Goal: Task Accomplishment & Management: Complete application form

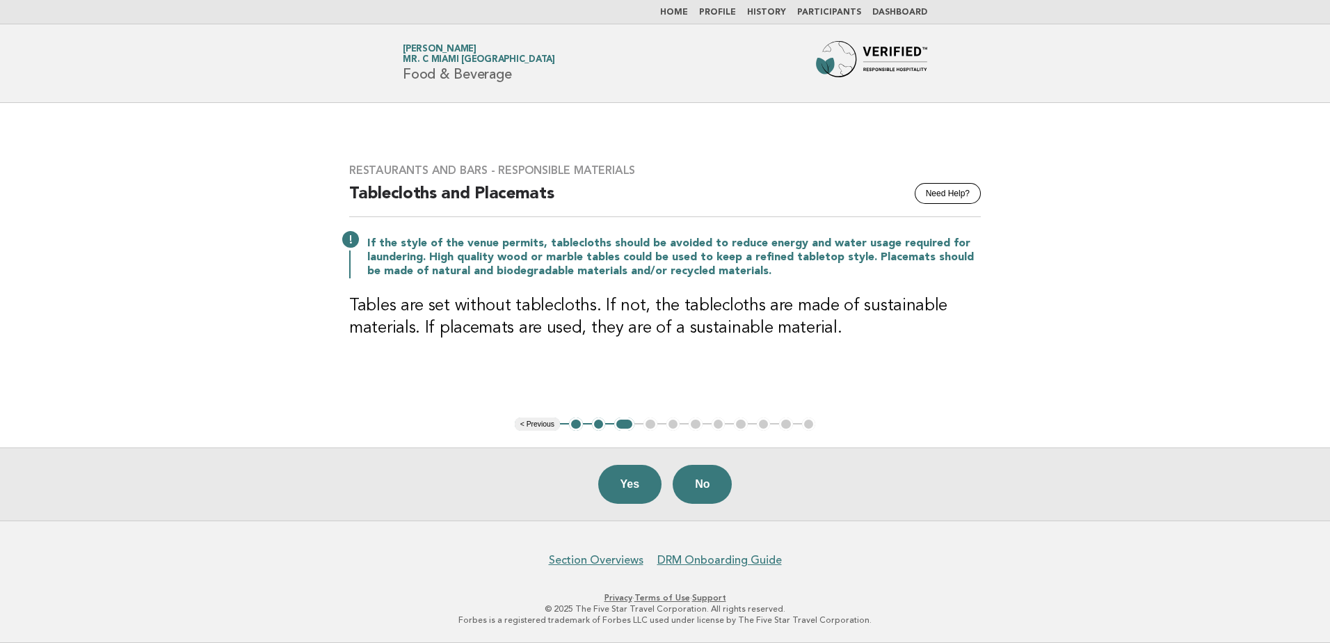
click at [688, 13] on link "Home" at bounding box center [674, 12] width 28 height 8
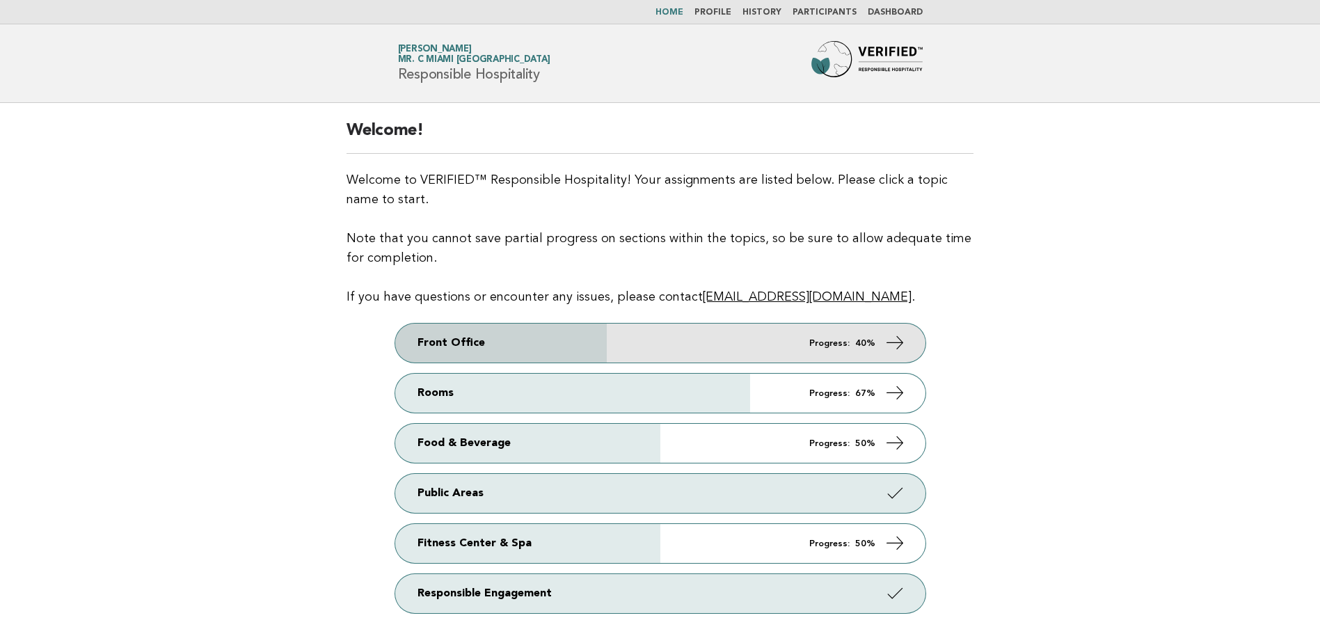
click at [666, 347] on link "Front Office Progress: 40%" at bounding box center [660, 343] width 530 height 39
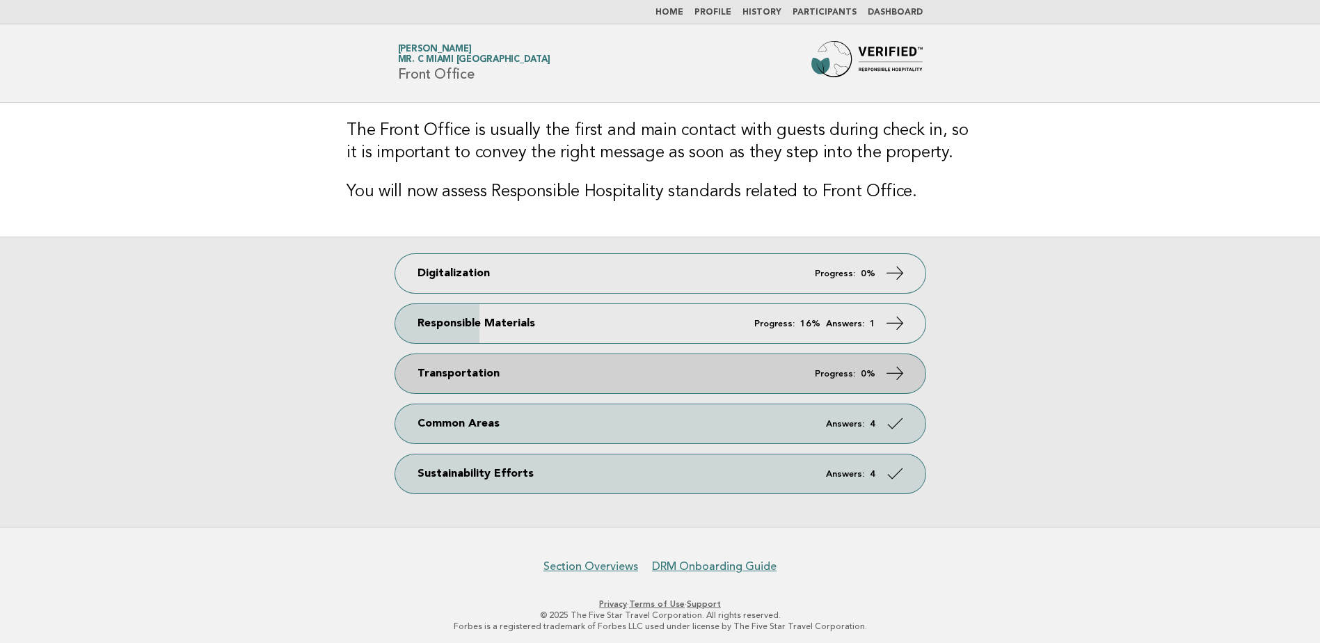
click at [790, 377] on link "Transportation Progress: 0%" at bounding box center [660, 373] width 530 height 39
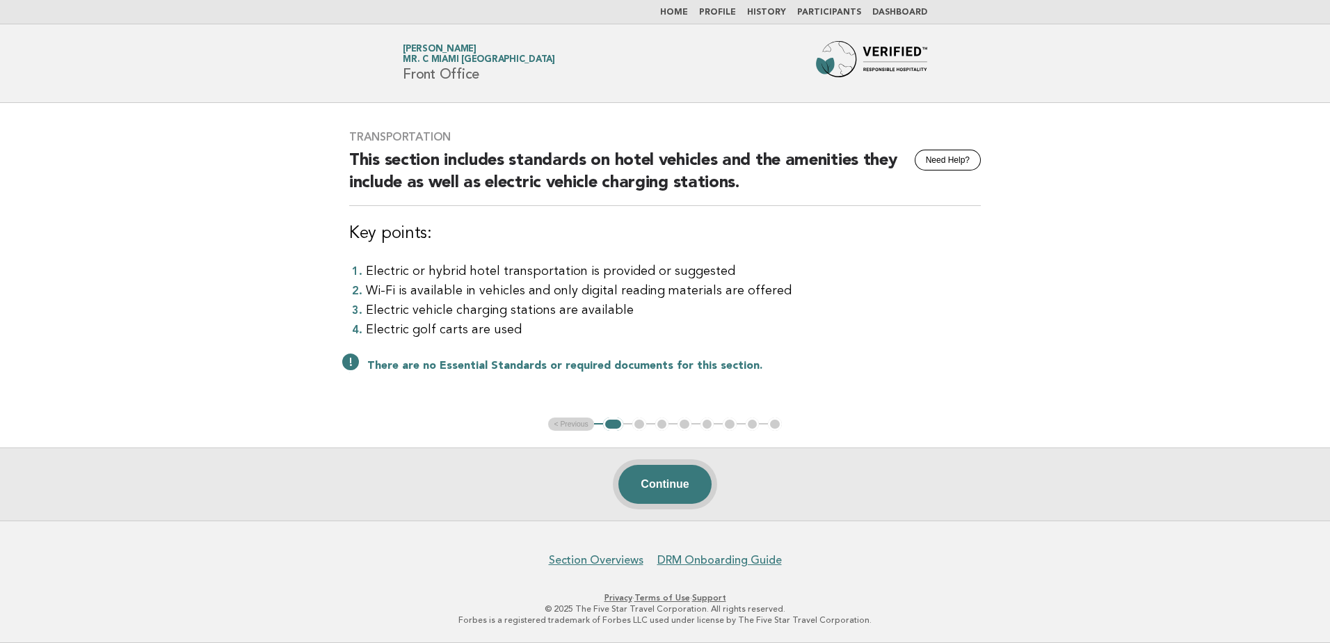
click at [680, 479] on button "Continue" at bounding box center [665, 484] width 93 height 39
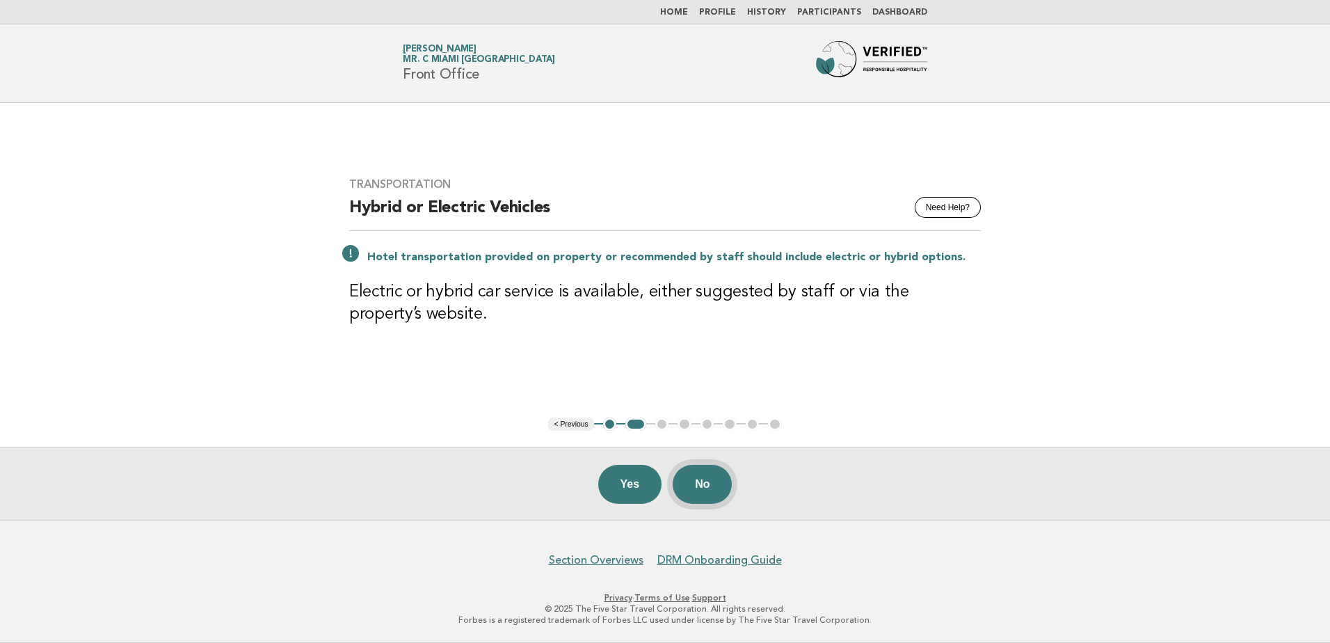
click at [701, 479] on button "No" at bounding box center [702, 484] width 59 height 39
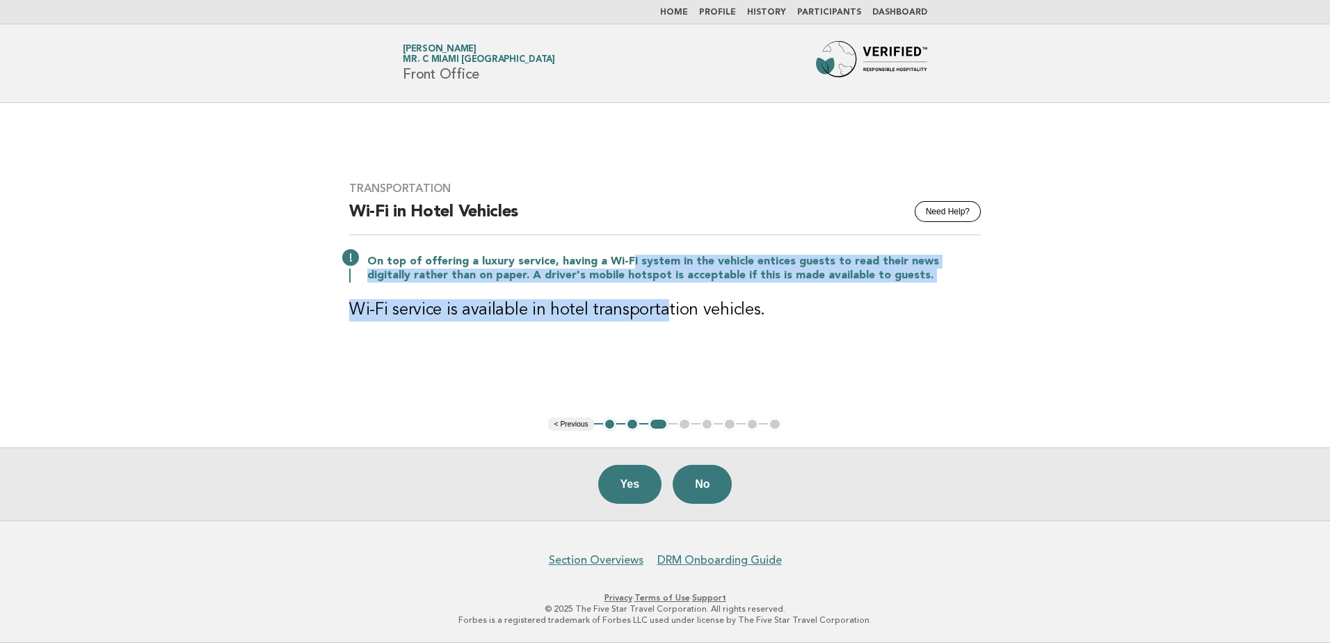
click at [663, 333] on div "Transportation Need Help? Wi-Fi in Hotel Vehicles On top of offering a luxury s…" at bounding box center [665, 260] width 665 height 190
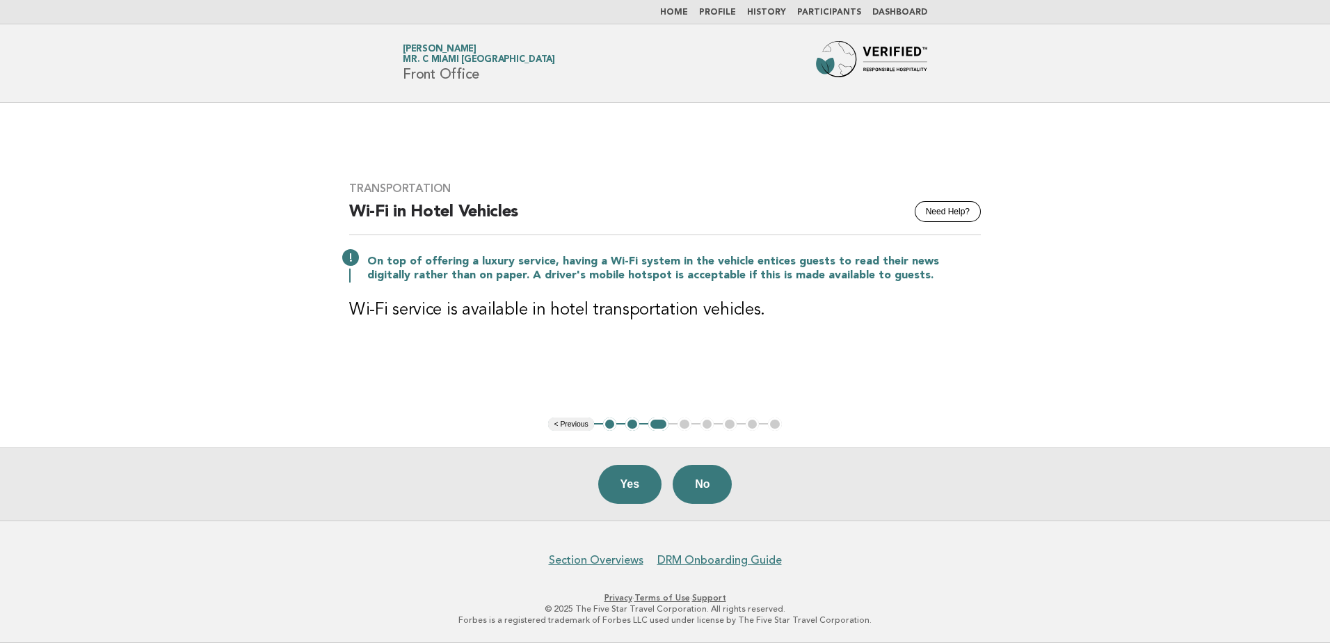
drag, startPoint x: 663, startPoint y: 333, endPoint x: 814, endPoint y: 314, distance: 152.2
click at [814, 314] on h3 "Wi-Fi service is available in hotel transportation vehicles." at bounding box center [665, 310] width 632 height 22
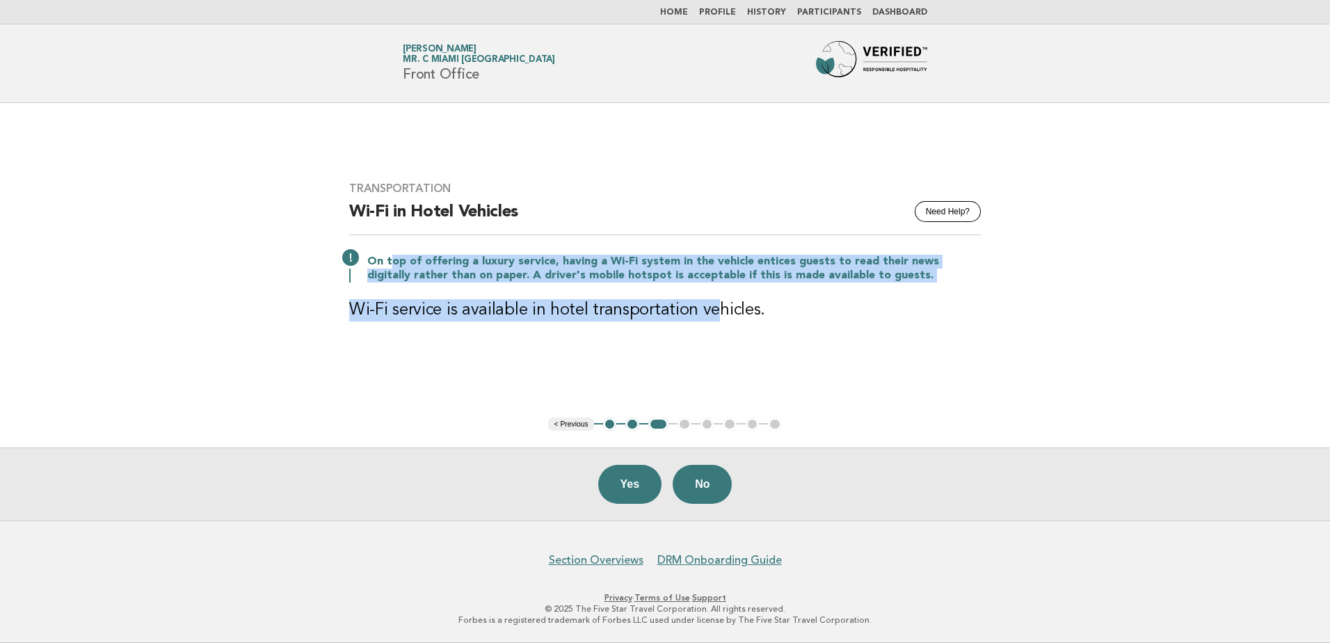
drag, startPoint x: 665, startPoint y: 306, endPoint x: 376, endPoint y: 232, distance: 298.0
click at [381, 234] on div "Transportation Need Help? Wi-Fi in Hotel Vehicles On top of offering a luxury s…" at bounding box center [665, 260] width 665 height 190
click at [381, 234] on h2 "Wi-Fi in Hotel Vehicles" at bounding box center [665, 218] width 632 height 34
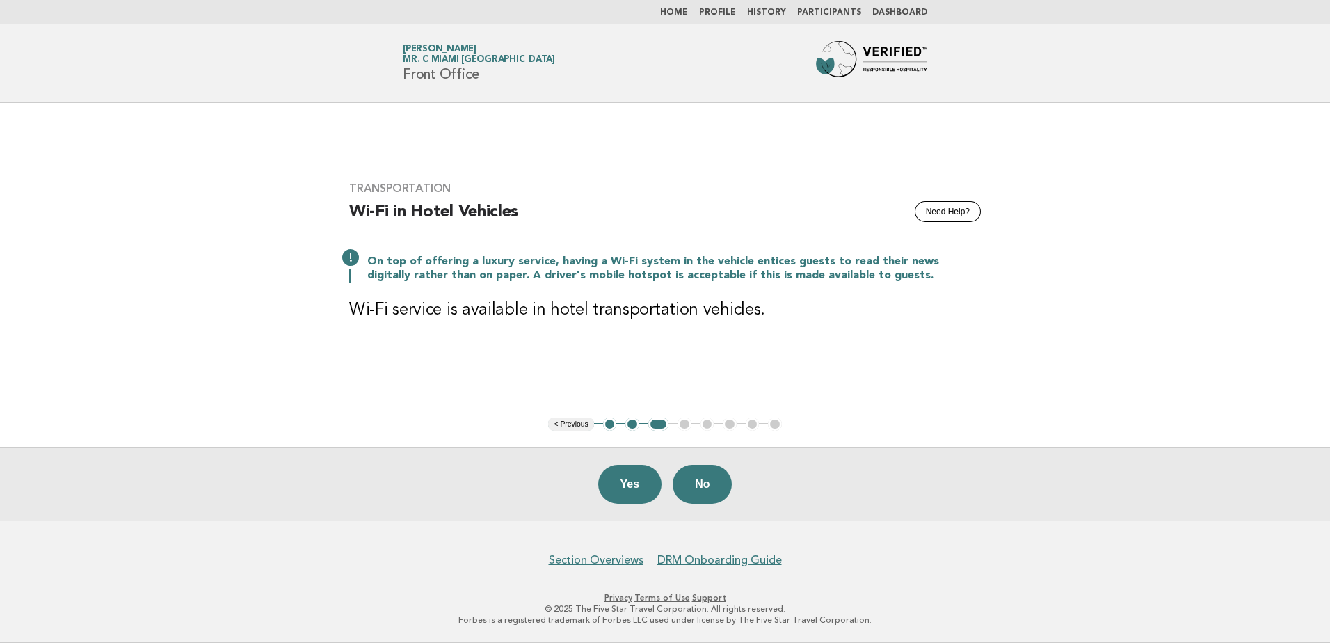
click at [537, 257] on p "On top of offering a luxury service, having a Wi-Fi system in the vehicle entic…" at bounding box center [674, 269] width 614 height 28
click at [697, 478] on button "No" at bounding box center [702, 484] width 59 height 39
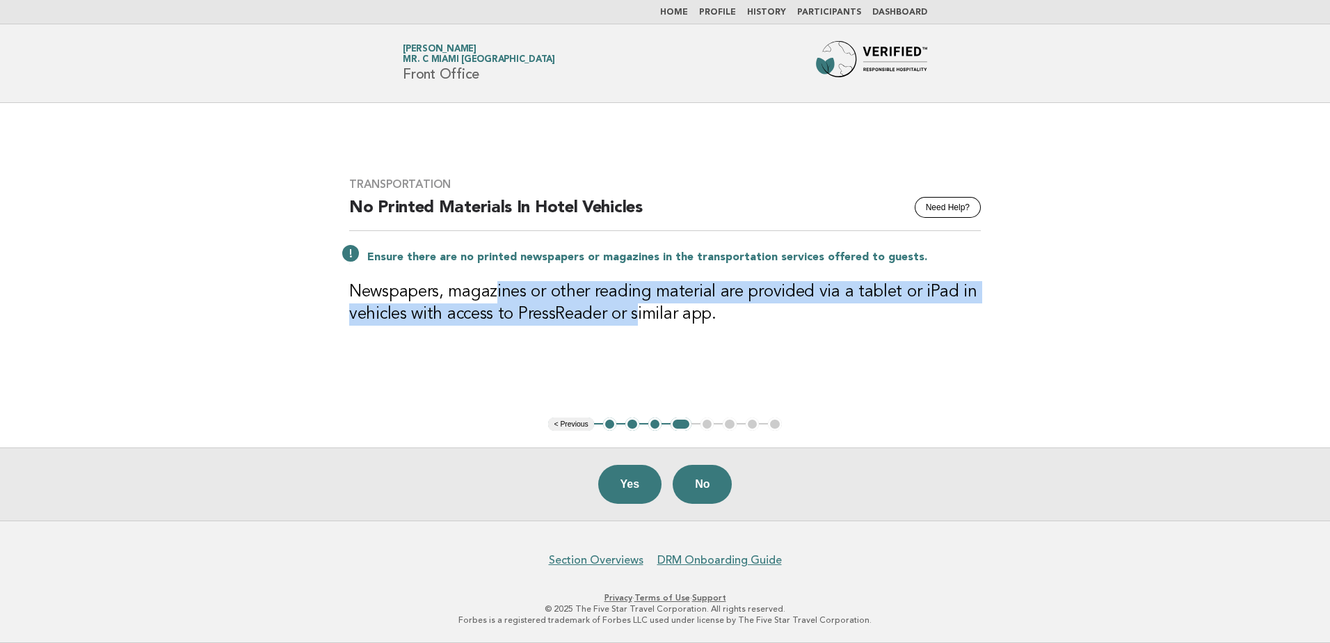
drag, startPoint x: 497, startPoint y: 292, endPoint x: 637, endPoint y: 337, distance: 147.4
click at [637, 337] on div "Transportation Need Help? No Printed Materials In Hotel Vehicles Ensure there a…" at bounding box center [665, 260] width 665 height 198
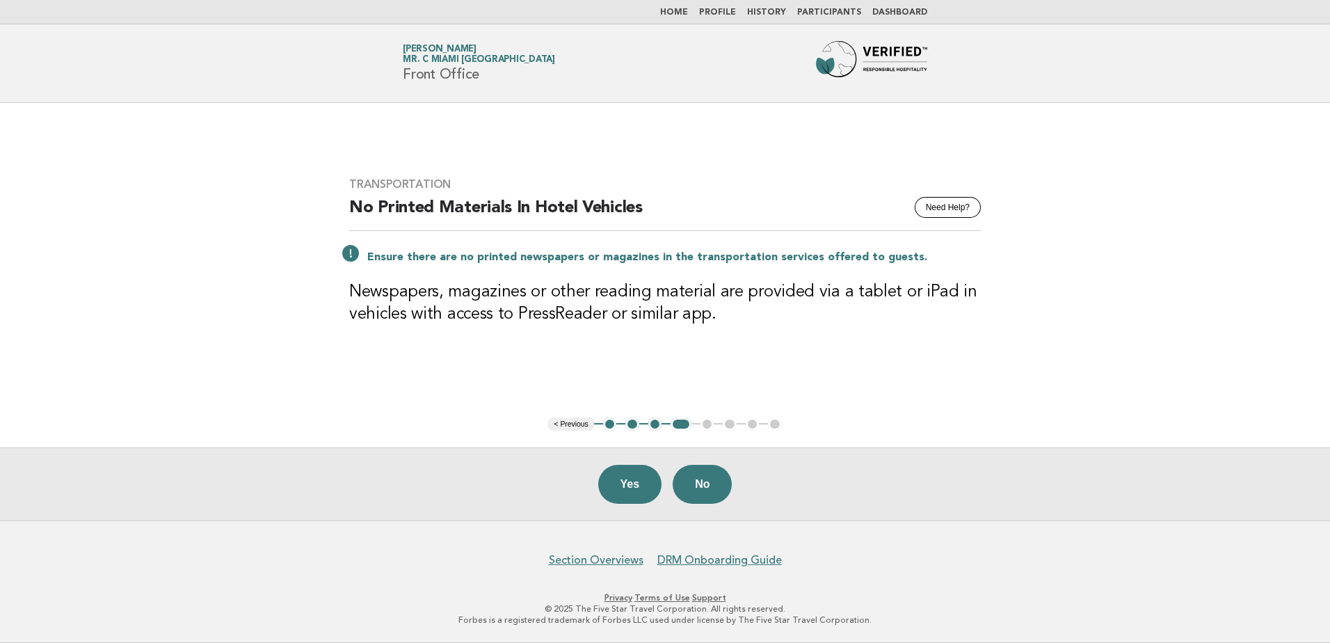
drag, startPoint x: 637, startPoint y: 337, endPoint x: 756, endPoint y: 356, distance: 119.9
click at [756, 356] on div "Transportation Need Help? No Printed Materials In Hotel Vehicles Ensure there a…" at bounding box center [665, 260] width 665 height 198
click at [635, 479] on button "Yes" at bounding box center [630, 484] width 64 height 39
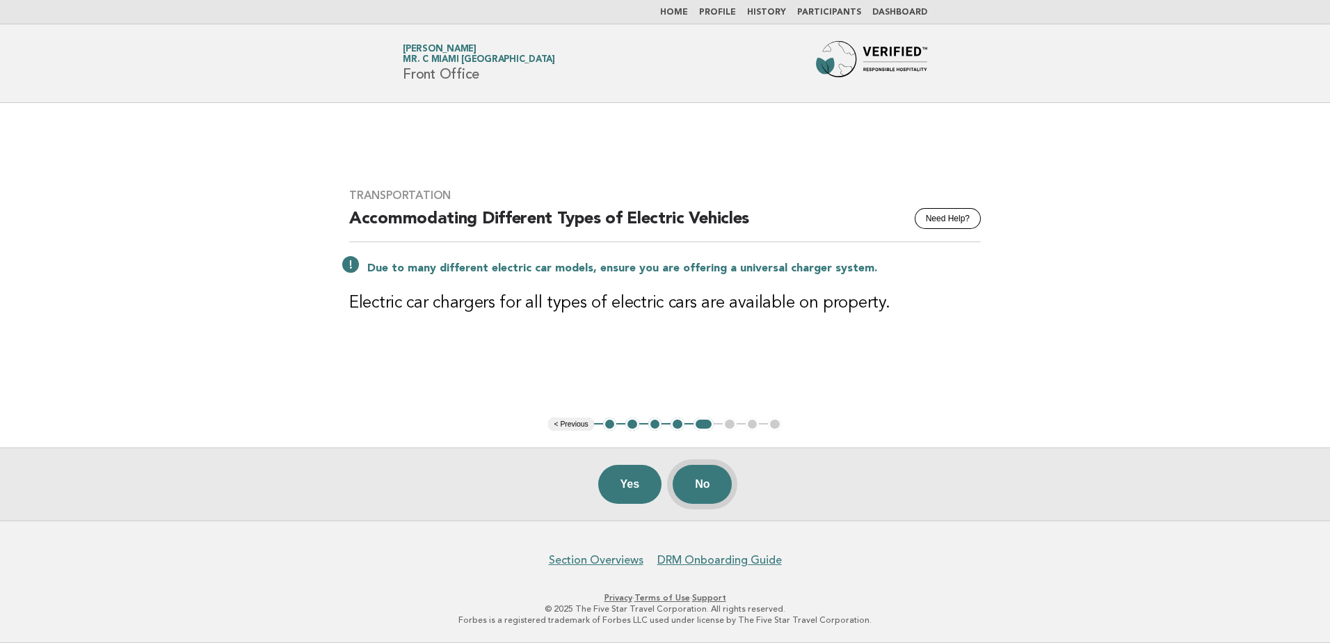
click at [706, 486] on button "No" at bounding box center [702, 484] width 59 height 39
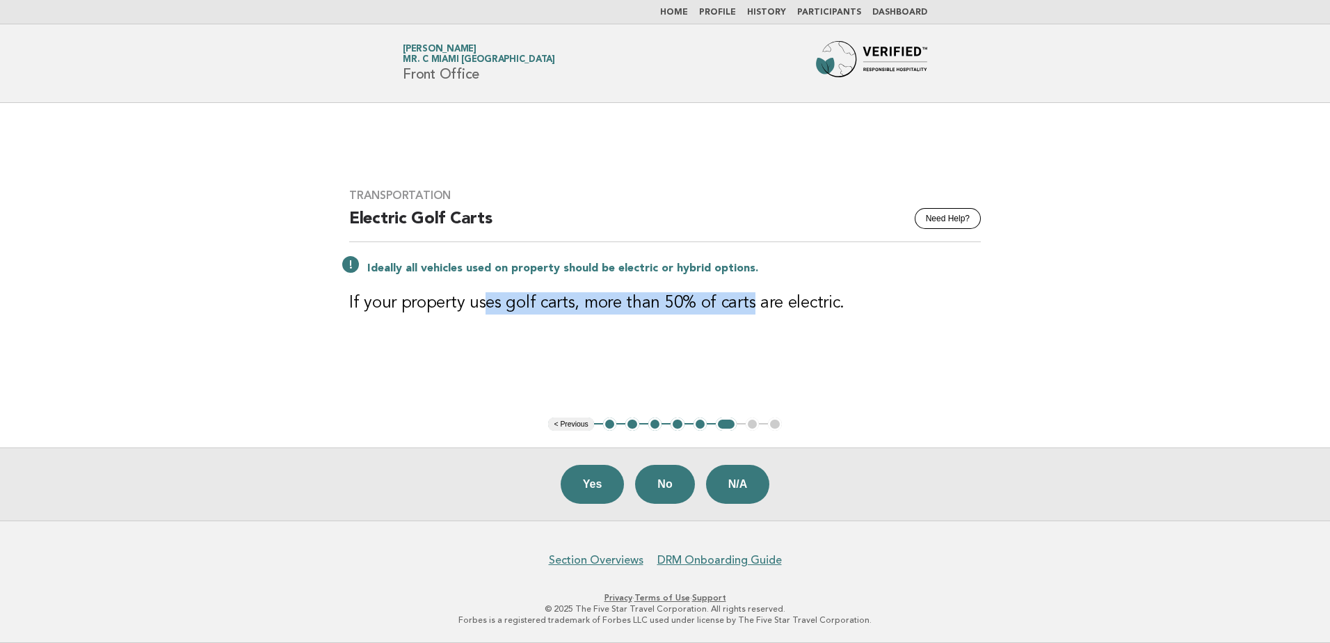
drag, startPoint x: 482, startPoint y: 295, endPoint x: 742, endPoint y: 304, distance: 260.4
click at [742, 304] on h3 "If your property uses golf carts, more than 50% of carts are electric." at bounding box center [665, 303] width 632 height 22
click at [500, 315] on div "Transportation Need Help? Electric Golf Carts Ideally all vehicles used on prop…" at bounding box center [665, 260] width 665 height 176
click at [749, 488] on button "N/A" at bounding box center [738, 484] width 64 height 39
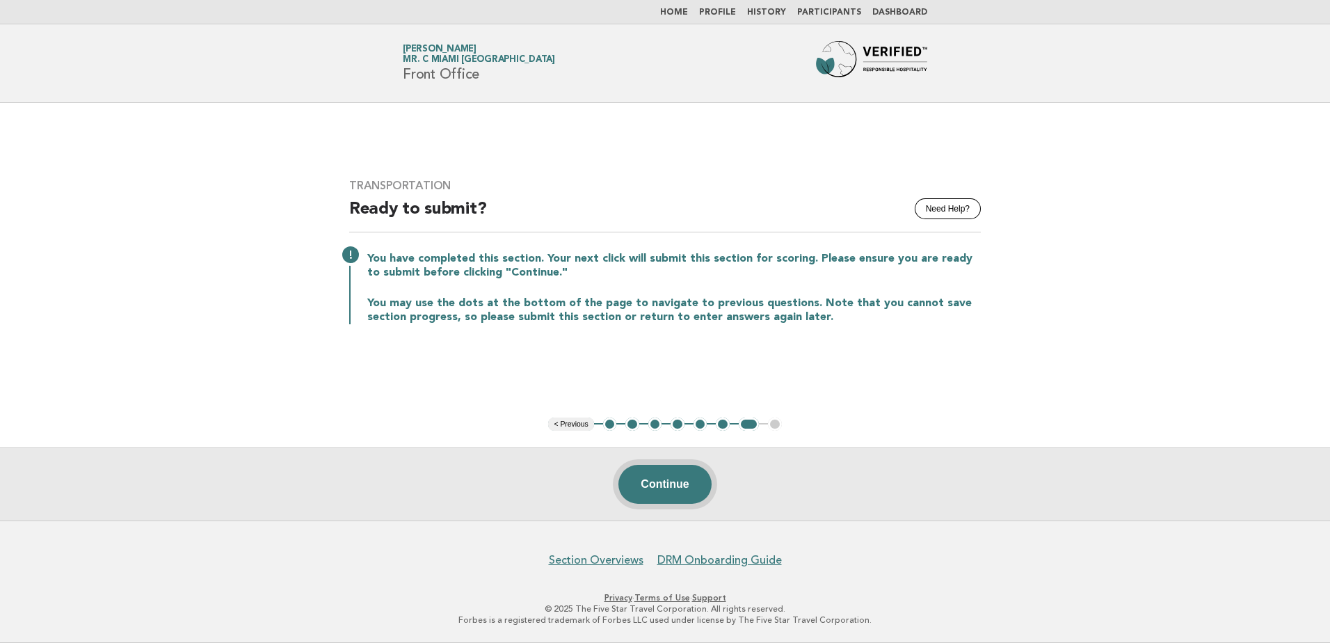
click at [703, 476] on button "Continue" at bounding box center [665, 484] width 93 height 39
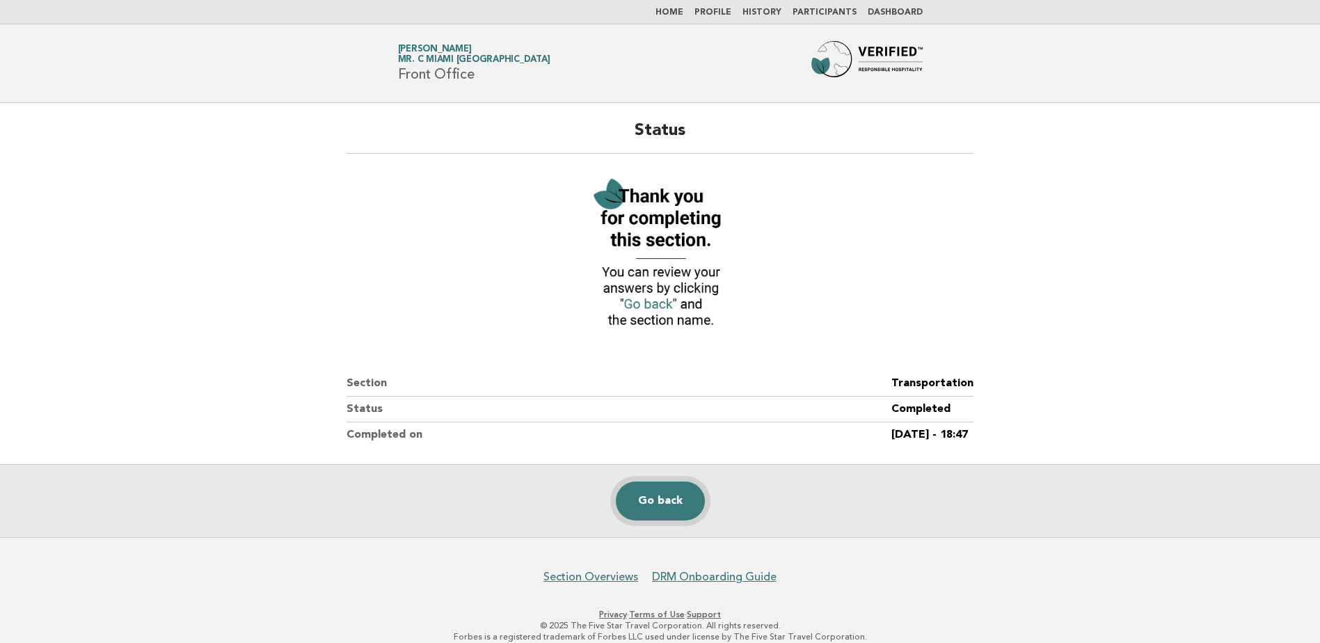
click at [667, 508] on link "Go back" at bounding box center [660, 501] width 89 height 39
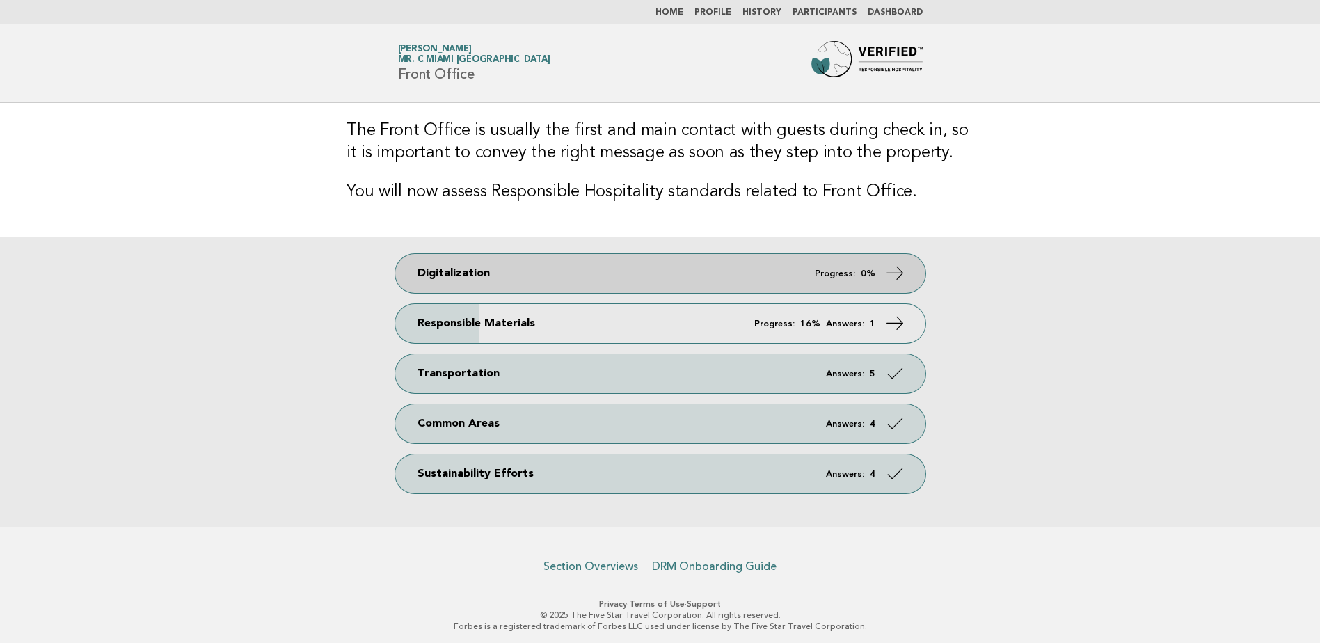
click at [770, 287] on link "Digitalization Progress: 0%" at bounding box center [660, 273] width 530 height 39
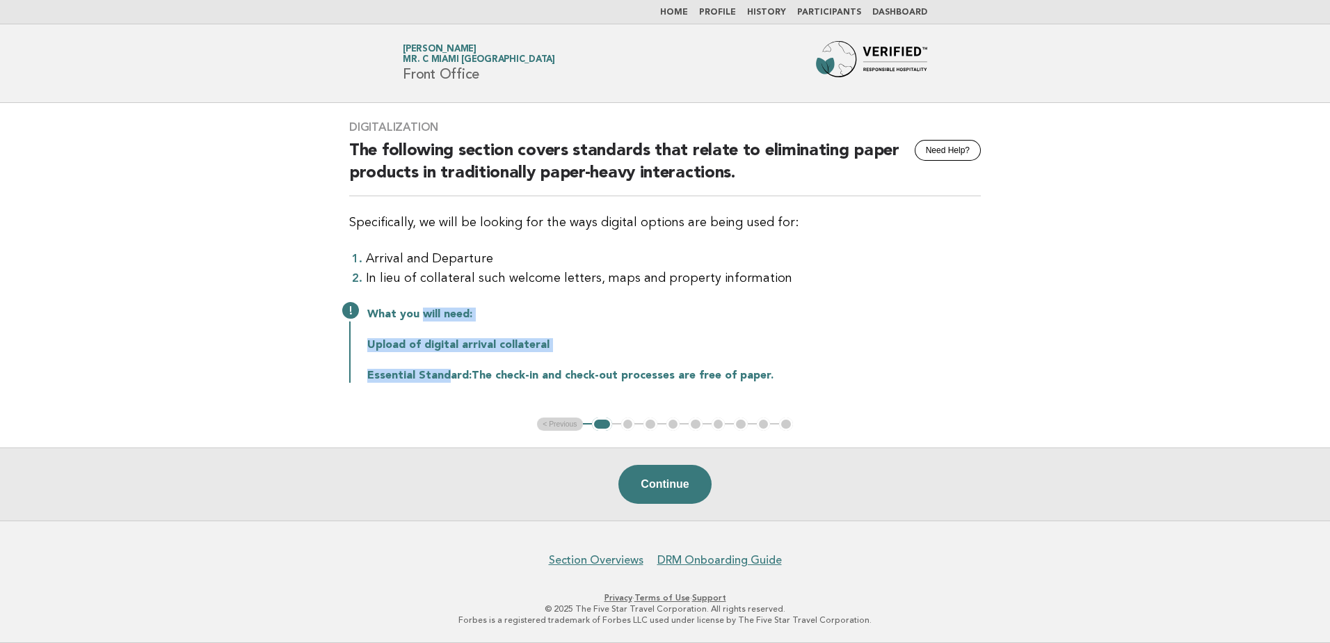
drag, startPoint x: 422, startPoint y: 304, endPoint x: 447, endPoint y: 383, distance: 83.4
click at [447, 383] on div "Digitalization Need Help? The following section covers standards that relate to…" at bounding box center [665, 260] width 665 height 312
drag, startPoint x: 447, startPoint y: 383, endPoint x: 538, endPoint y: 385, distance: 90.5
click at [538, 385] on div "Digitalization Need Help? The following section covers standards that relate to…" at bounding box center [665, 260] width 665 height 312
drag, startPoint x: 395, startPoint y: 371, endPoint x: 852, endPoint y: 369, distance: 457.2
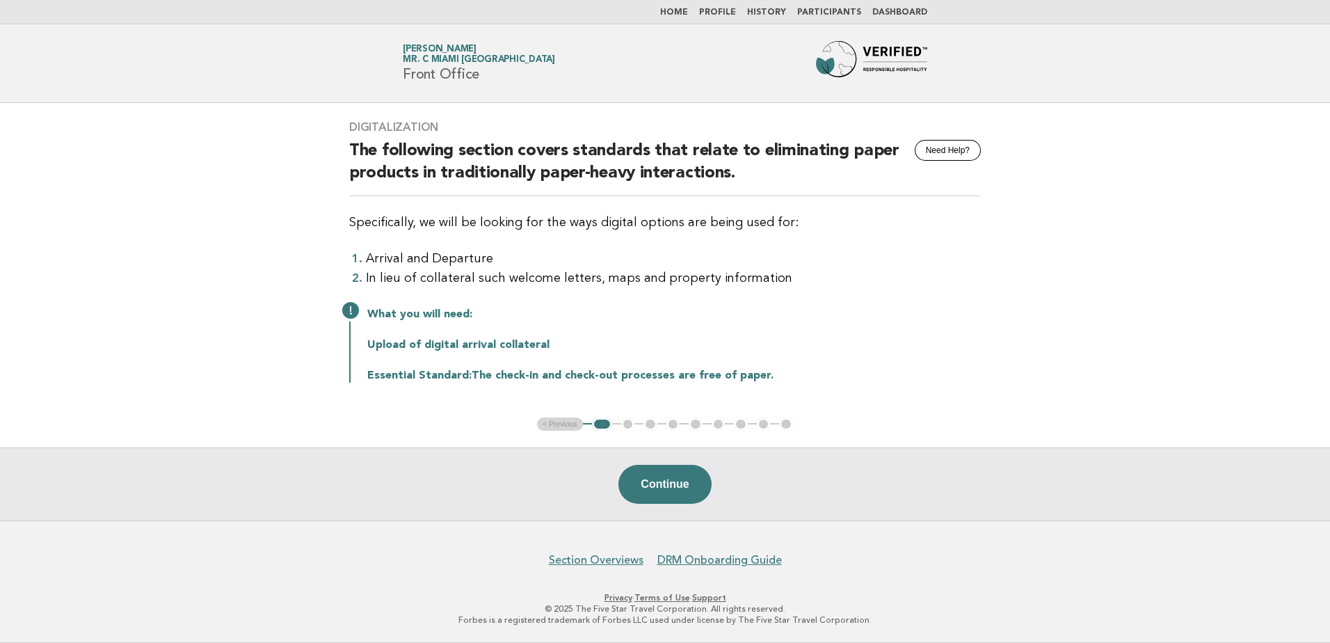
click at [852, 369] on p "Essential Standard: The check-in and check-out processes are free of paper." at bounding box center [674, 376] width 614 height 14
click at [525, 391] on div "Digitalization Need Help? The following section covers standards that relate to…" at bounding box center [665, 260] width 665 height 312
click at [694, 495] on button "Continue" at bounding box center [665, 484] width 93 height 39
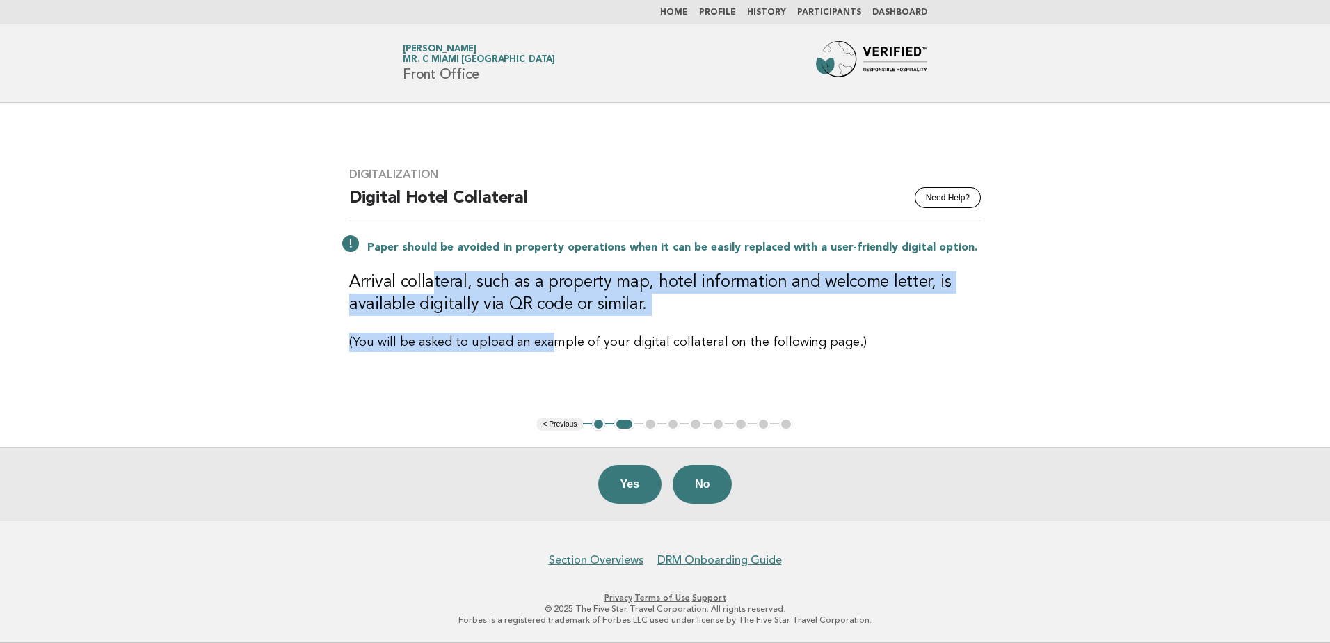
drag, startPoint x: 431, startPoint y: 289, endPoint x: 543, endPoint y: 329, distance: 119.5
click at [543, 329] on div "Digitalization Need Help? Digital Hotel Collateral Paper should be avoided in p…" at bounding box center [665, 260] width 665 height 218
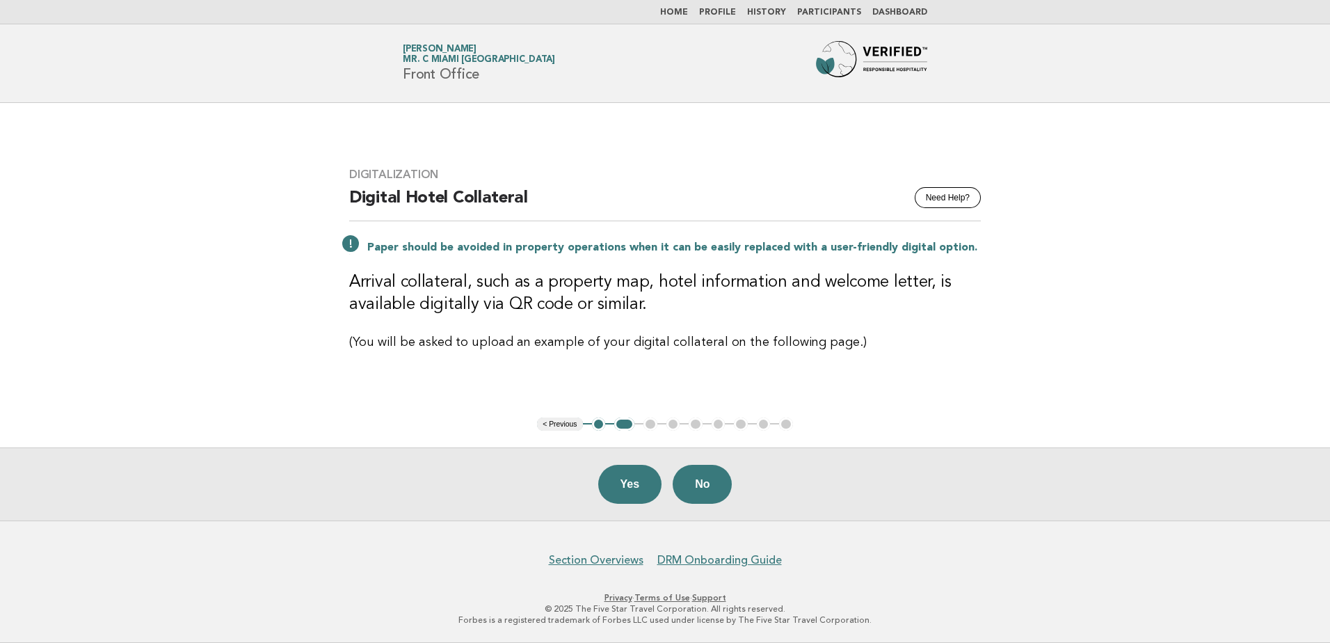
drag, startPoint x: 543, startPoint y: 329, endPoint x: 666, endPoint y: 342, distance: 123.1
click at [666, 342] on p "(You will be asked to upload an example of your digital collateral on the follo…" at bounding box center [665, 342] width 632 height 19
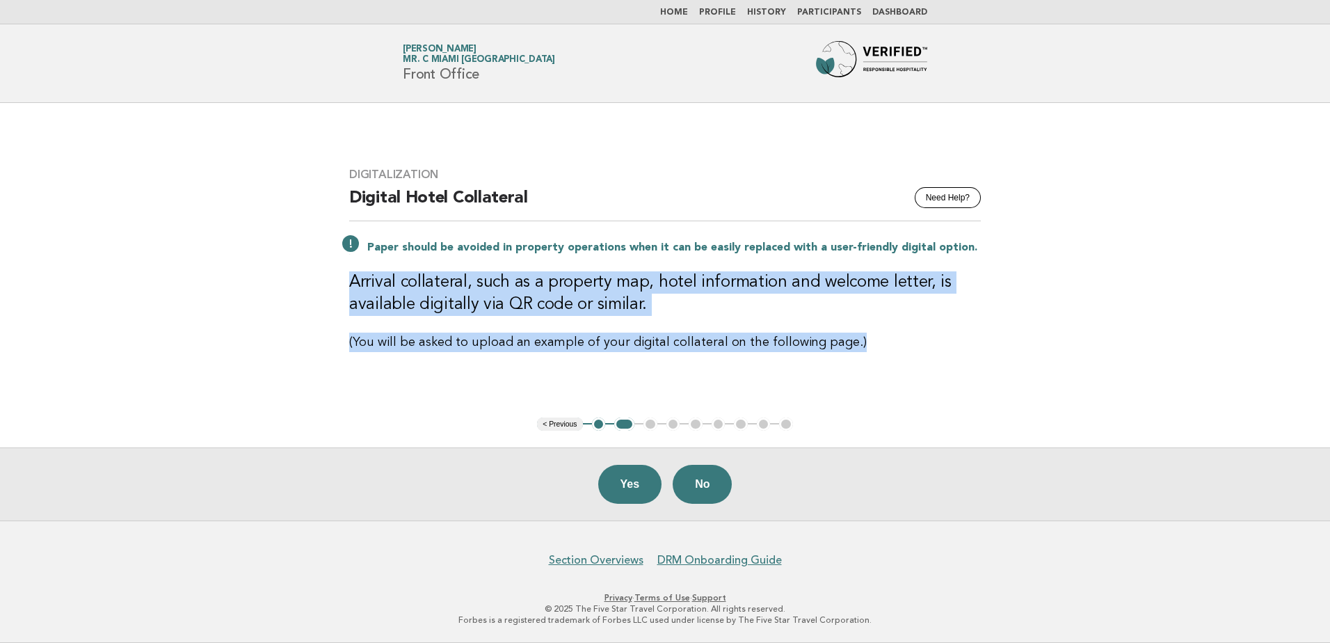
drag, startPoint x: 845, startPoint y: 349, endPoint x: 319, endPoint y: 271, distance: 531.8
click at [319, 271] on main "Digitalization Need Help? Digital Hotel Collateral Paper should be avoided in p…" at bounding box center [665, 311] width 1330 height 417
drag, startPoint x: 319, startPoint y: 271, endPoint x: 476, endPoint y: 312, distance: 161.7
click at [476, 312] on h3 "Arrival collateral, such as a property map, hotel information and welcome lette…" at bounding box center [665, 293] width 632 height 45
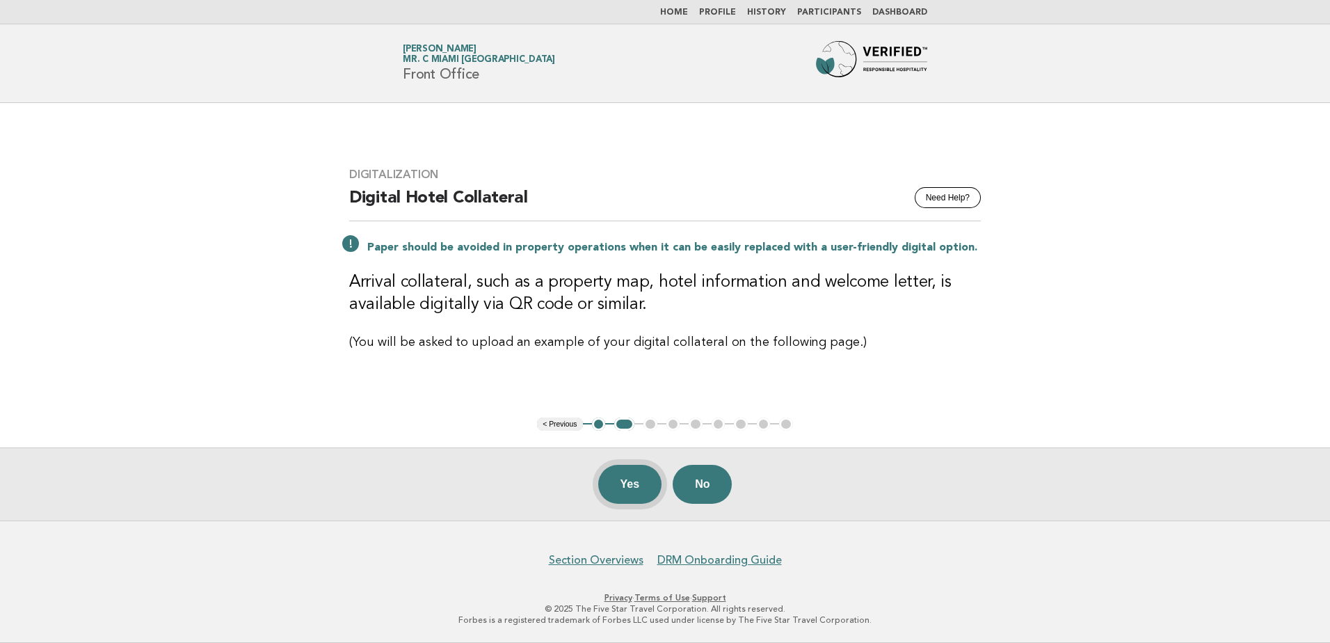
click at [621, 489] on button "Yes" at bounding box center [630, 484] width 64 height 39
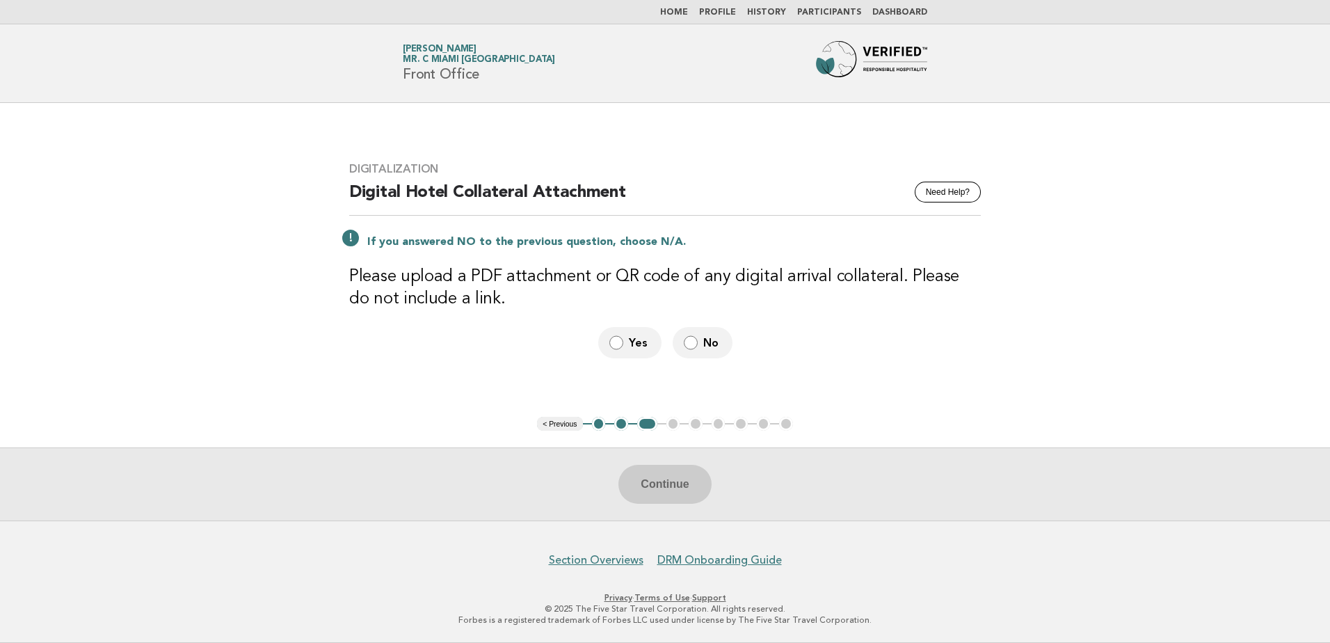
click at [626, 340] on label "Yes" at bounding box center [629, 342] width 63 height 31
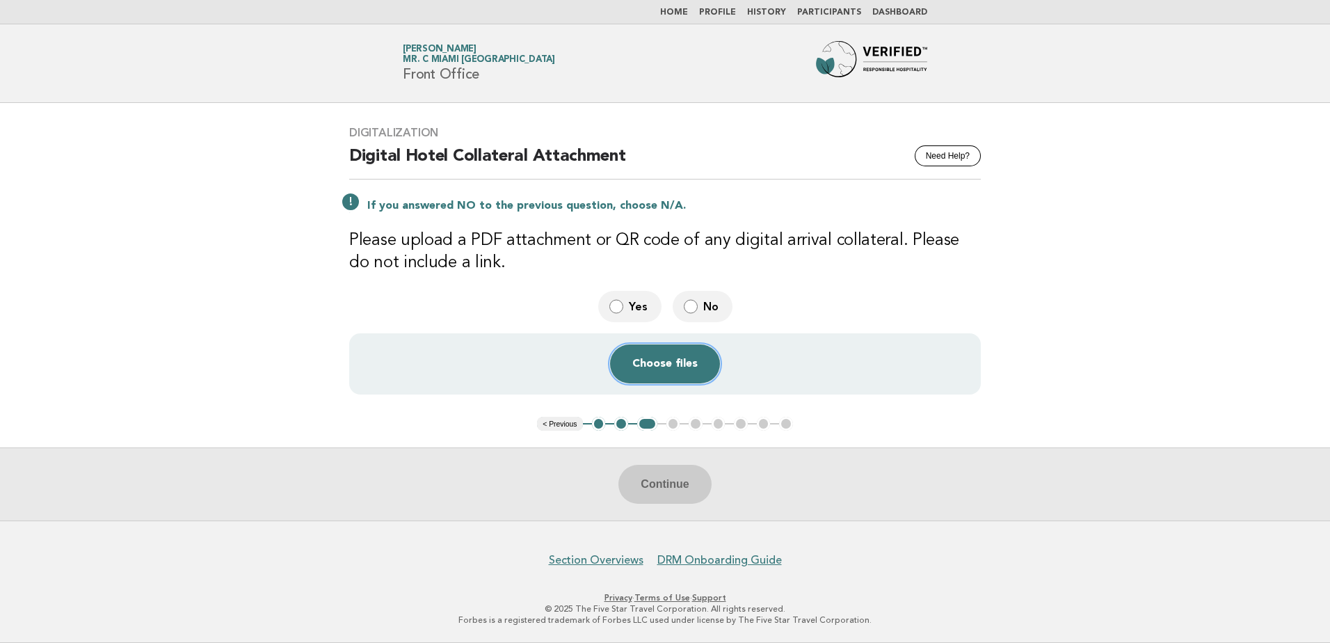
click at [692, 363] on button "Choose files" at bounding box center [665, 363] width 110 height 39
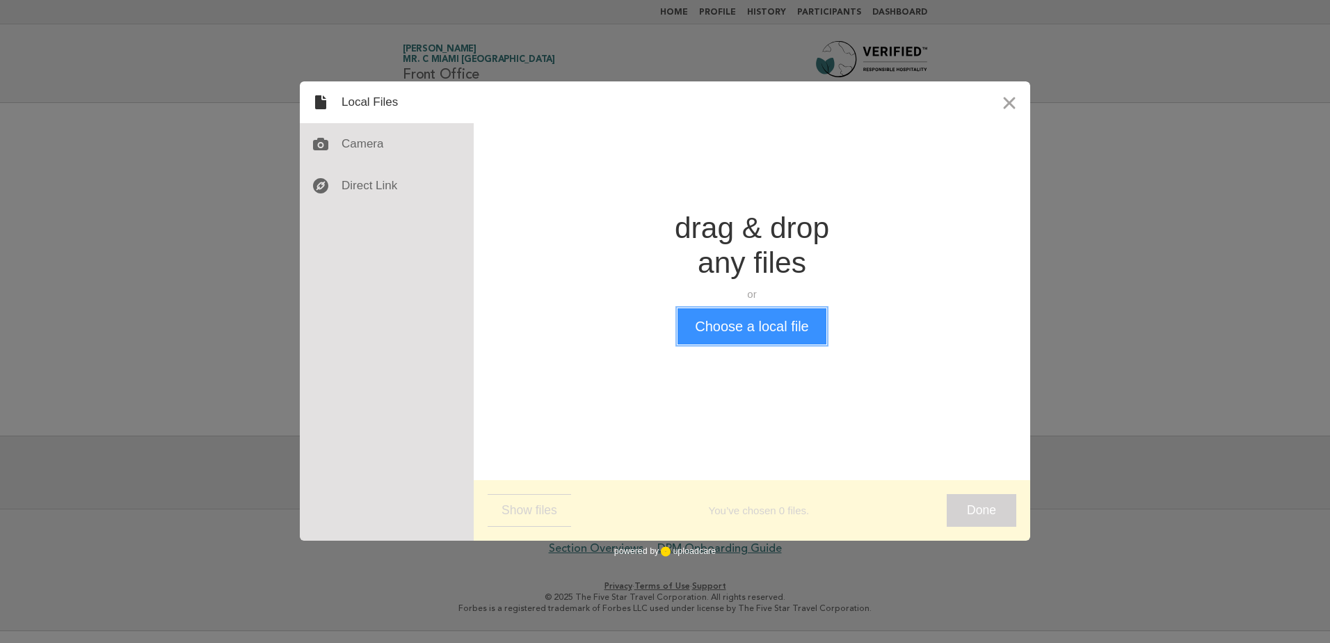
click at [767, 334] on button "Choose a local file" at bounding box center [752, 326] width 148 height 36
click at [736, 346] on div "Drop a file here drag & drop any files or Upload files from your computer Choos…" at bounding box center [752, 277] width 557 height 392
click at [742, 324] on button "Choose a local file" at bounding box center [752, 326] width 148 height 36
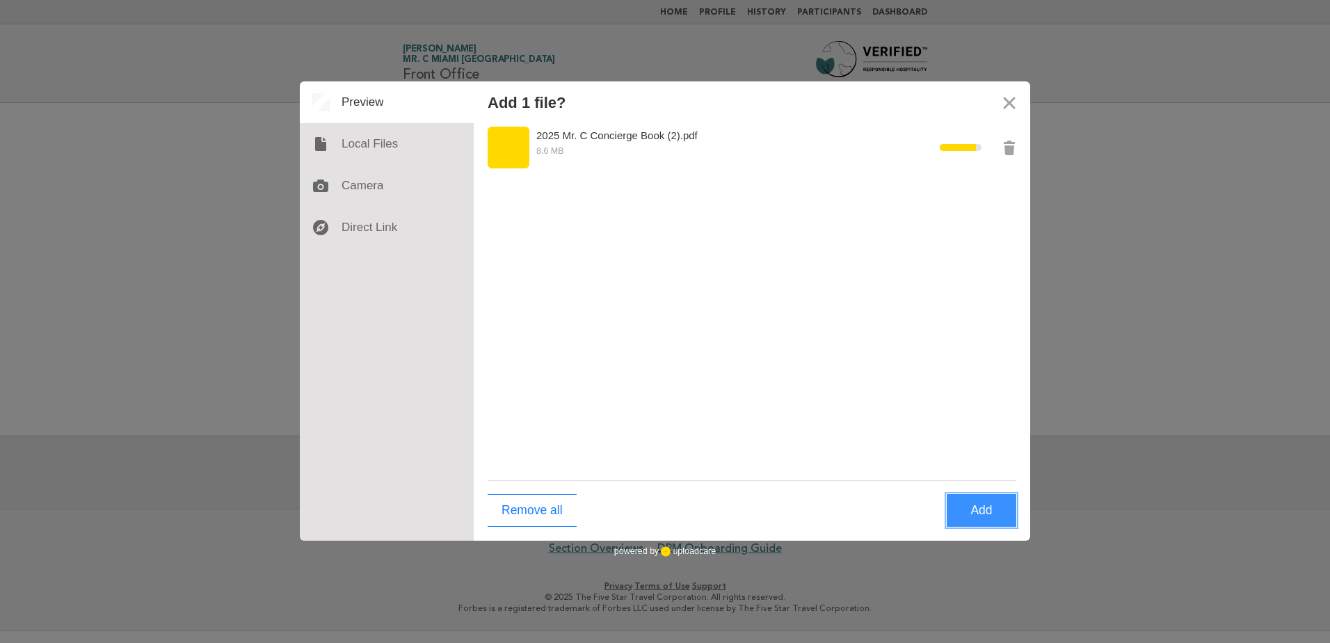
click at [969, 513] on button "Add" at bounding box center [982, 510] width 70 height 33
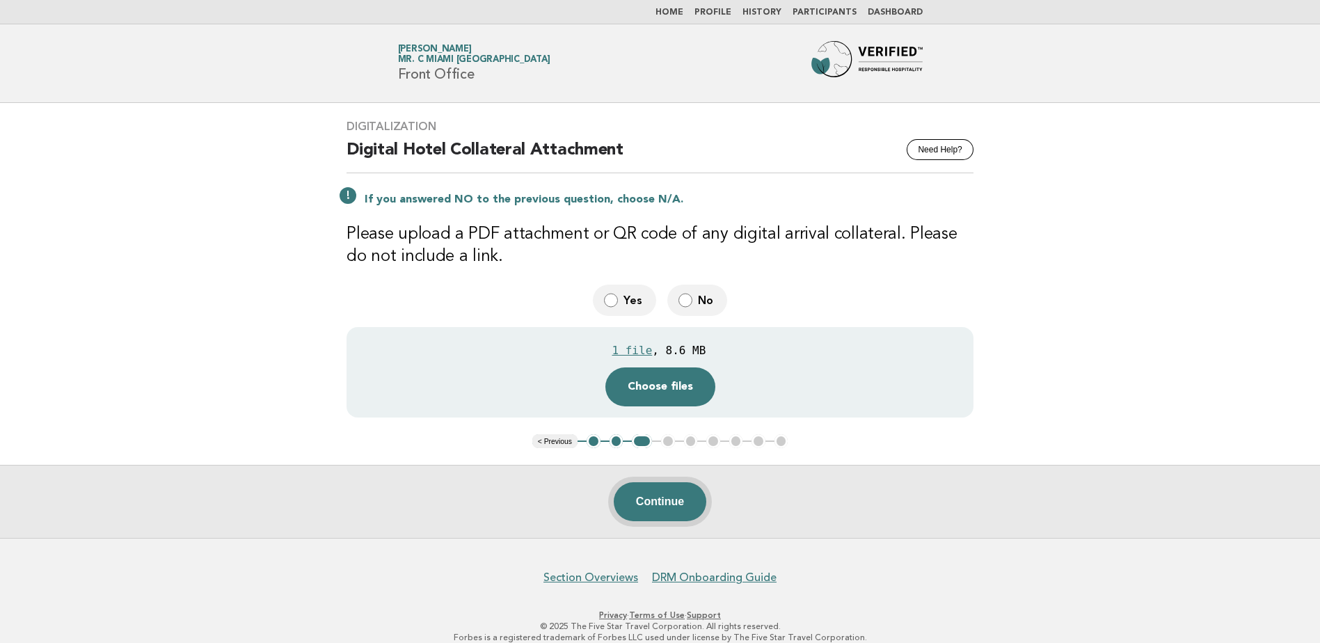
click at [671, 491] on button "Continue" at bounding box center [660, 501] width 93 height 39
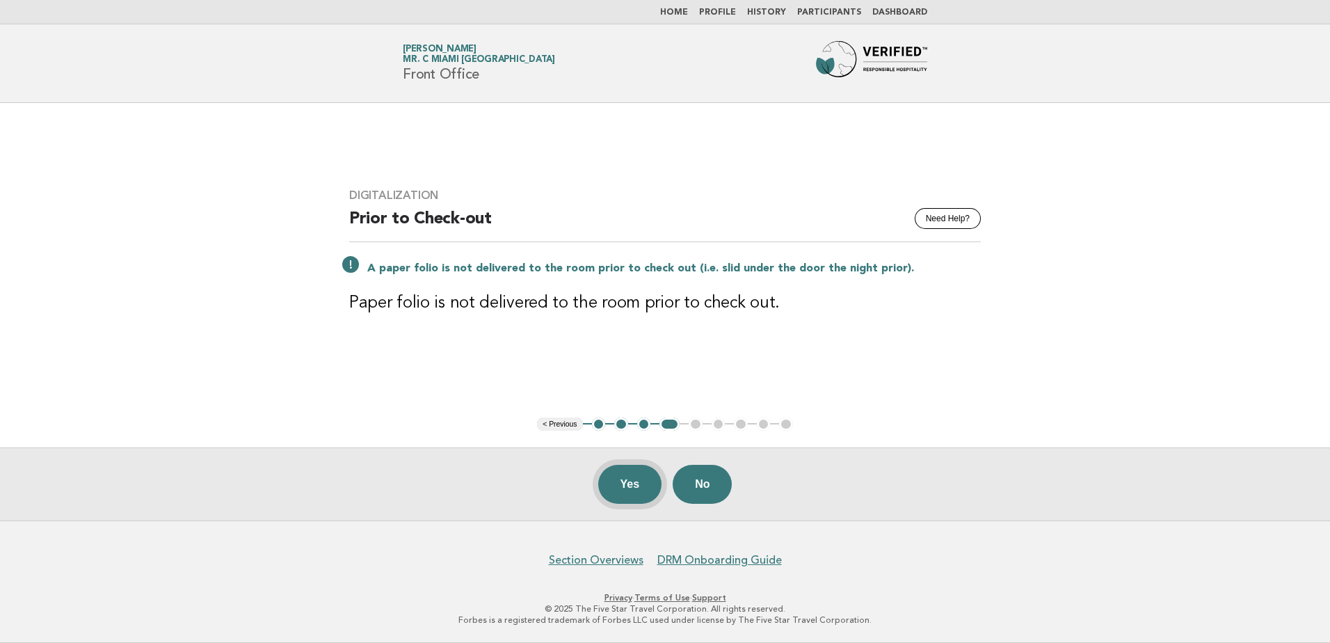
click at [628, 486] on button "Yes" at bounding box center [630, 484] width 64 height 39
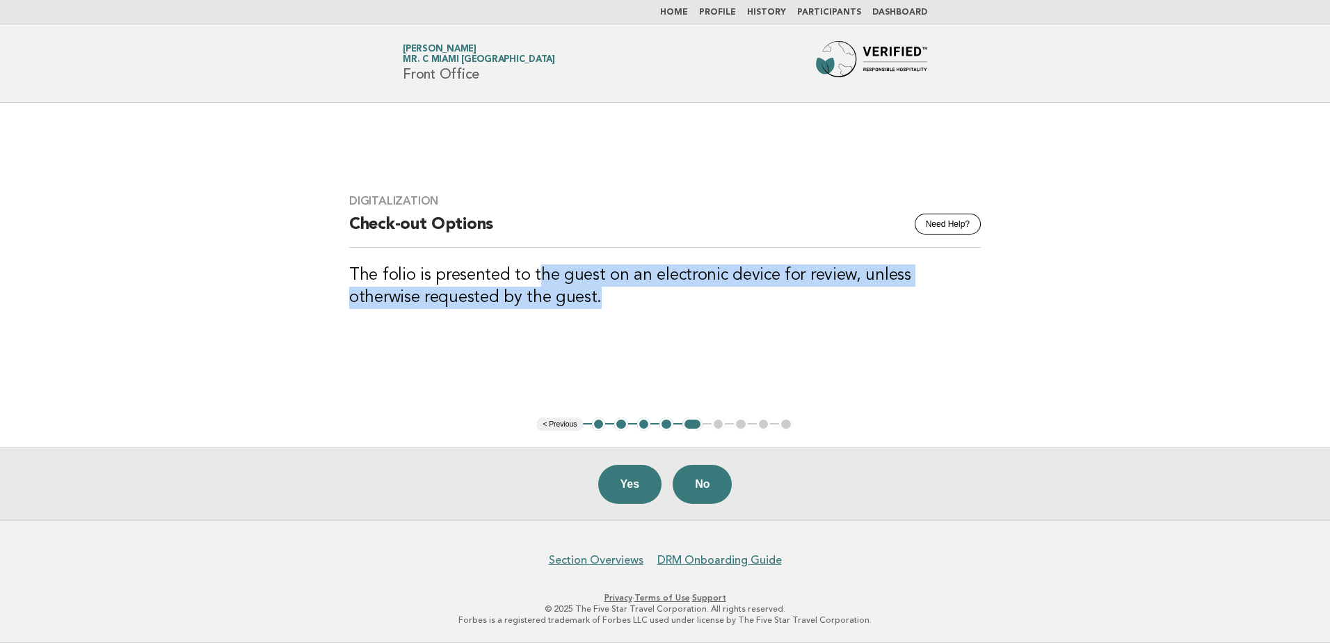
drag, startPoint x: 536, startPoint y: 272, endPoint x: 537, endPoint y: 308, distance: 35.5
click at [537, 308] on h3 "The folio is presented to the guest on an electronic device for review, unless …" at bounding box center [665, 286] width 632 height 45
drag, startPoint x: 537, startPoint y: 308, endPoint x: 646, endPoint y: 353, distance: 118.5
click at [646, 353] on main "Digitalization Need Help? Check-out Options The folio is presented to the guest…" at bounding box center [665, 311] width 1330 height 417
drag, startPoint x: 522, startPoint y: 301, endPoint x: 536, endPoint y: 322, distance: 25.7
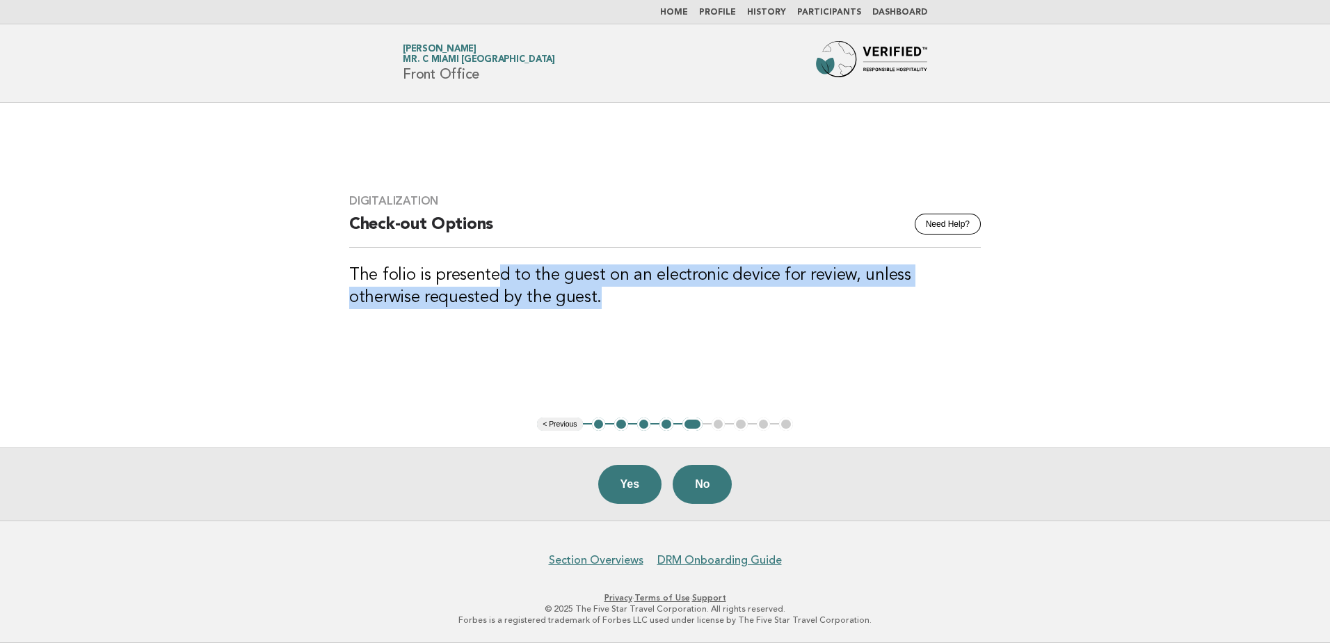
click at [536, 322] on div "Digitalization Need Help? Check-out Options The folio is presented to the guest…" at bounding box center [665, 259] width 665 height 165
drag, startPoint x: 536, startPoint y: 322, endPoint x: 584, endPoint y: 326, distance: 48.1
click at [584, 326] on div "Digitalization Need Help? Check-out Options The folio is presented to the guest…" at bounding box center [665, 259] width 665 height 165
drag, startPoint x: 548, startPoint y: 307, endPoint x: 355, endPoint y: 246, distance: 202.7
click at [355, 246] on div "Digitalization Need Help? Check-out Options The folio is presented to the guest…" at bounding box center [665, 259] width 665 height 165
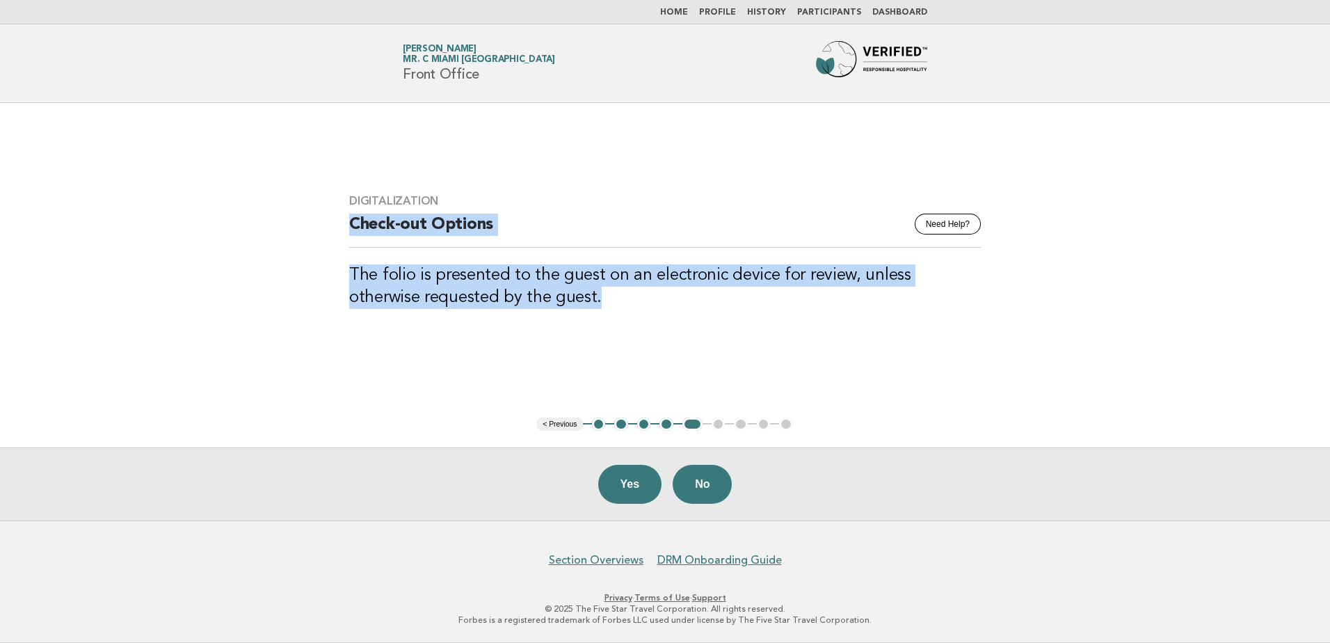
drag, startPoint x: 355, startPoint y: 246, endPoint x: 562, endPoint y: 296, distance: 212.6
click at [562, 296] on h3 "The folio is presented to the guest on an electronic device for review, unless …" at bounding box center [665, 286] width 632 height 45
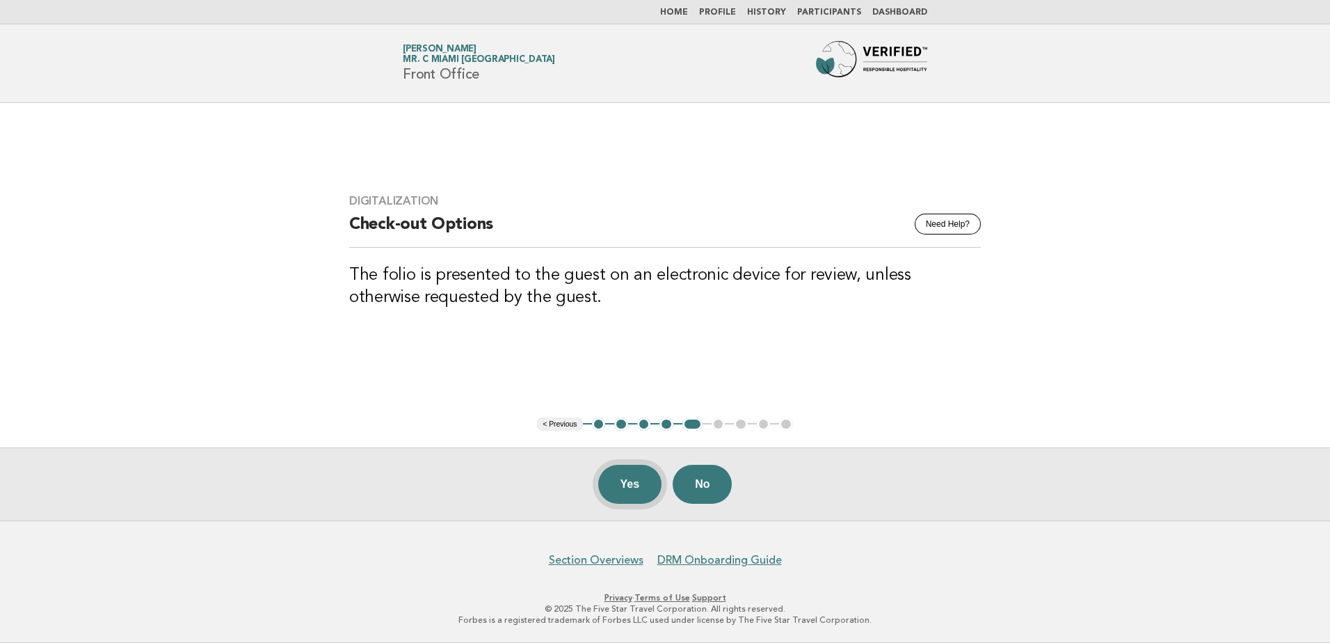
click at [614, 471] on button "Yes" at bounding box center [630, 484] width 64 height 39
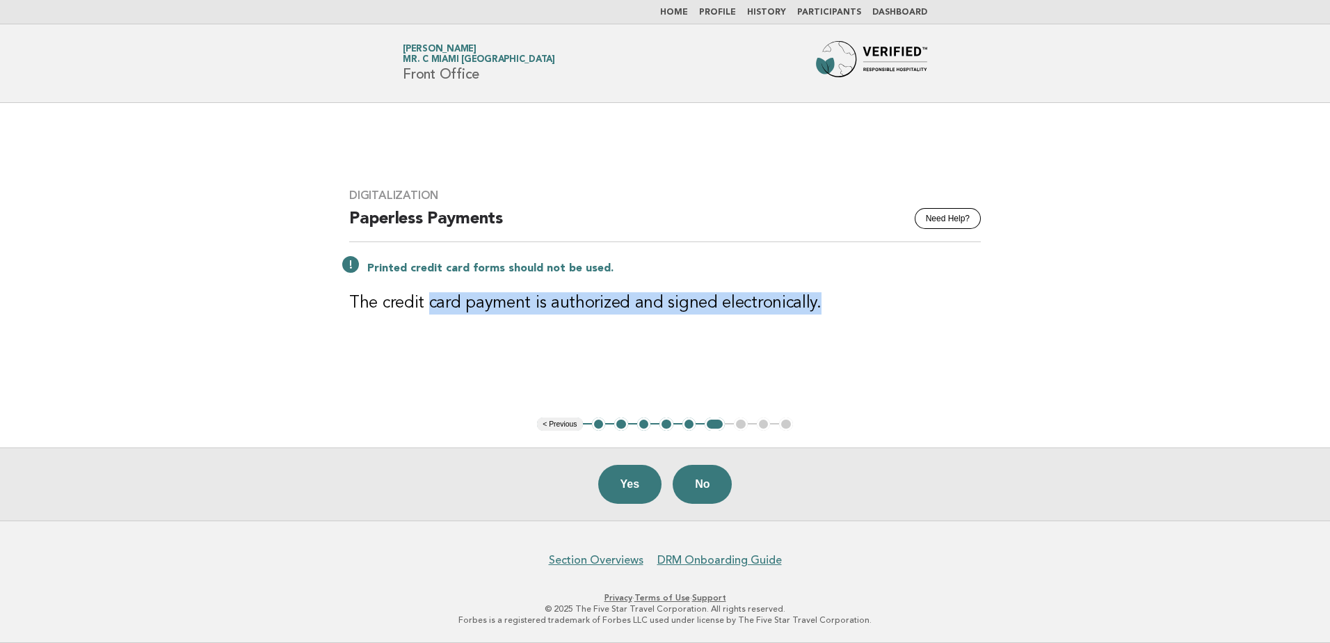
drag, startPoint x: 429, startPoint y: 298, endPoint x: 864, endPoint y: 326, distance: 435.8
click at [864, 326] on div "Digitalization Need Help? Paperless Payments Printed credit card forms should n…" at bounding box center [665, 260] width 665 height 176
click at [563, 326] on div "Digitalization Need Help? Paperless Payments Printed credit card forms should n…" at bounding box center [665, 260] width 665 height 176
drag, startPoint x: 659, startPoint y: 313, endPoint x: 251, endPoint y: 313, distance: 407.7
click at [251, 313] on main "Digitalization Need Help? Paperless Payments Printed credit card forms should n…" at bounding box center [665, 311] width 1330 height 417
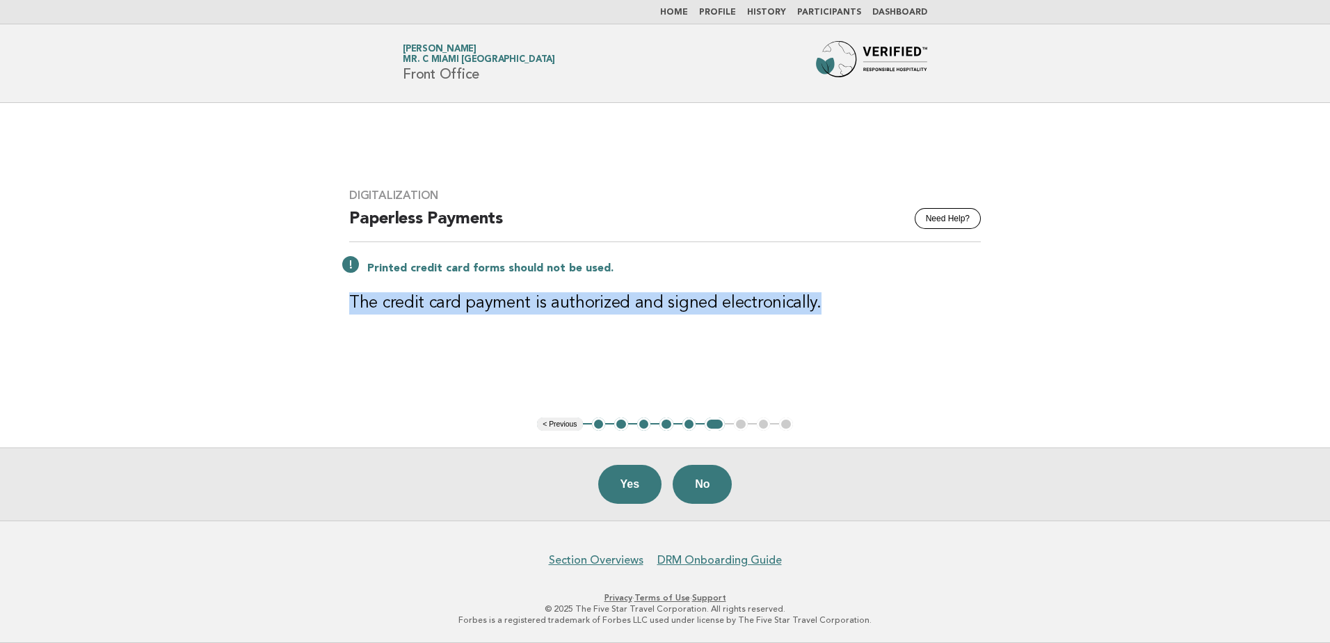
drag, startPoint x: 251, startPoint y: 313, endPoint x: 496, endPoint y: 314, distance: 244.9
click at [496, 314] on h3 "The credit card payment is authorized and signed electronically." at bounding box center [665, 303] width 632 height 22
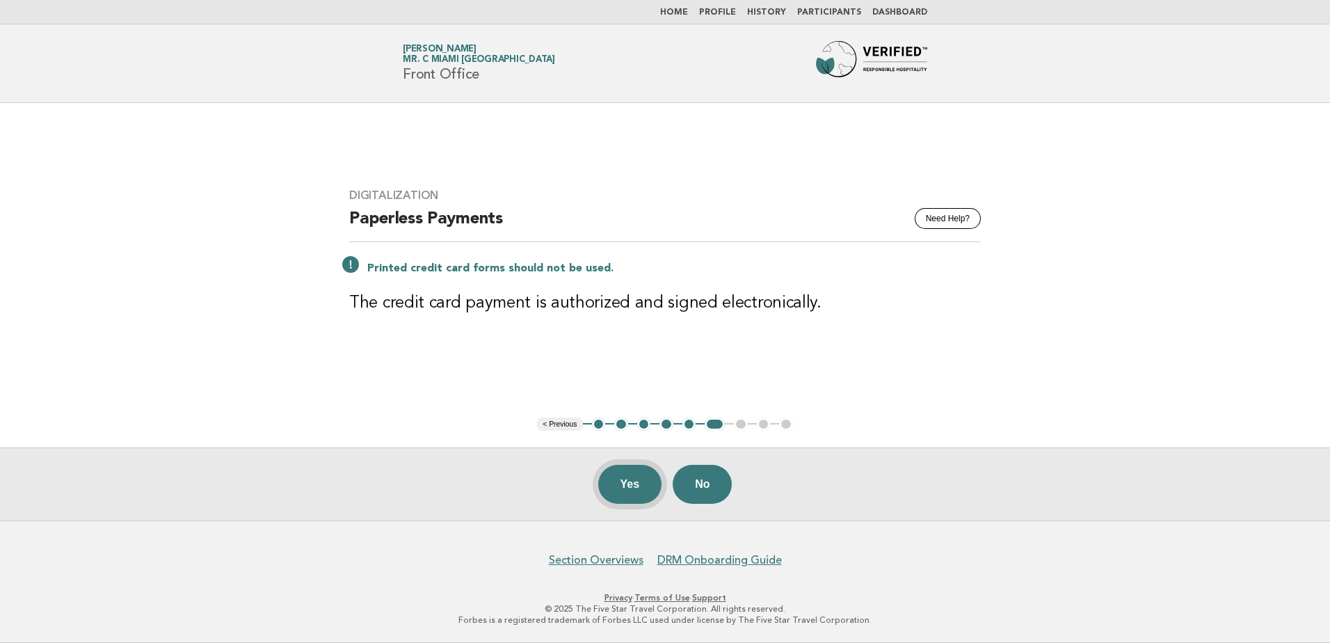
click at [638, 475] on button "Yes" at bounding box center [630, 484] width 64 height 39
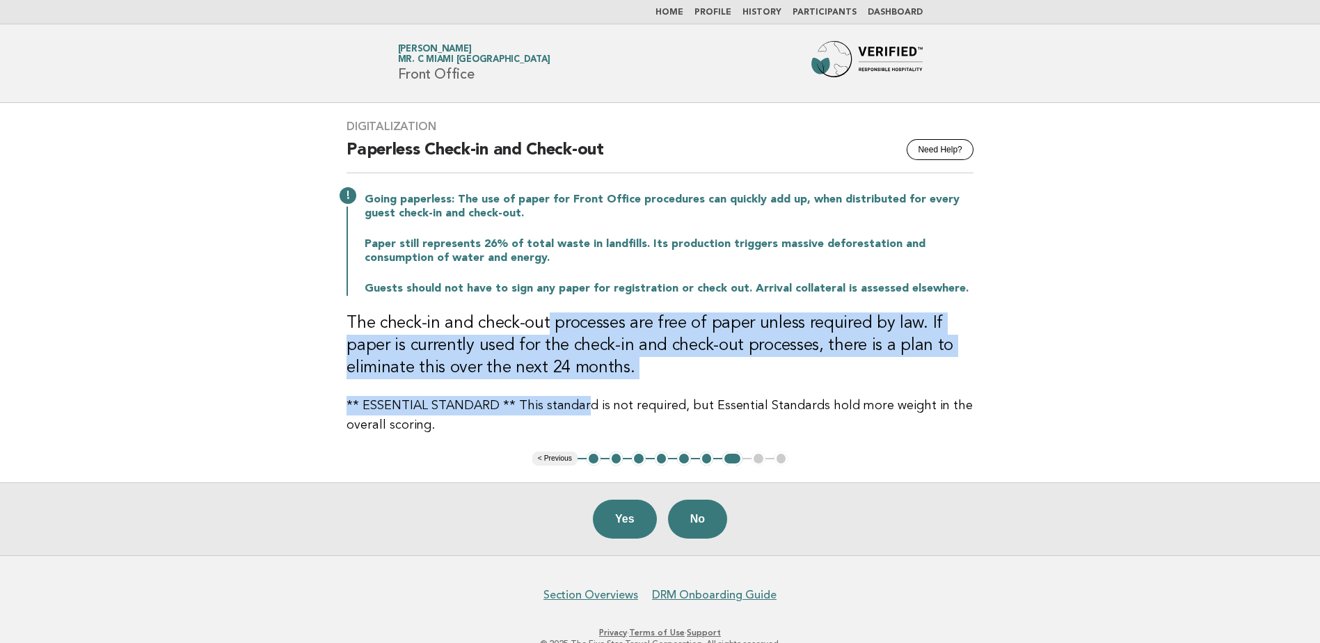
drag, startPoint x: 553, startPoint y: 335, endPoint x: 578, endPoint y: 388, distance: 58.2
click at [578, 388] on div "Digitalization Need Help? Paperless Check-in and Check-out Going paperless: The…" at bounding box center [660, 277] width 660 height 349
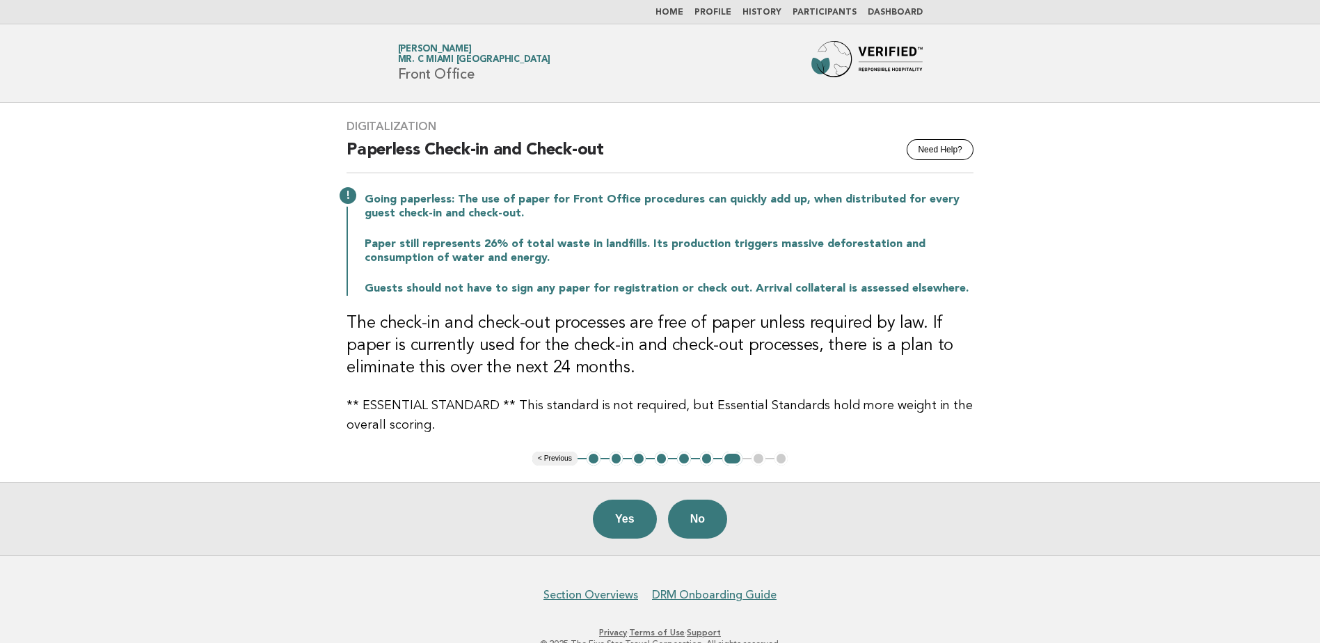
drag, startPoint x: 578, startPoint y: 388, endPoint x: 841, endPoint y: 388, distance: 263.0
click at [841, 388] on div "Digitalization Need Help? Paperless Check-in and Check-out Going paperless: The…" at bounding box center [660, 277] width 660 height 349
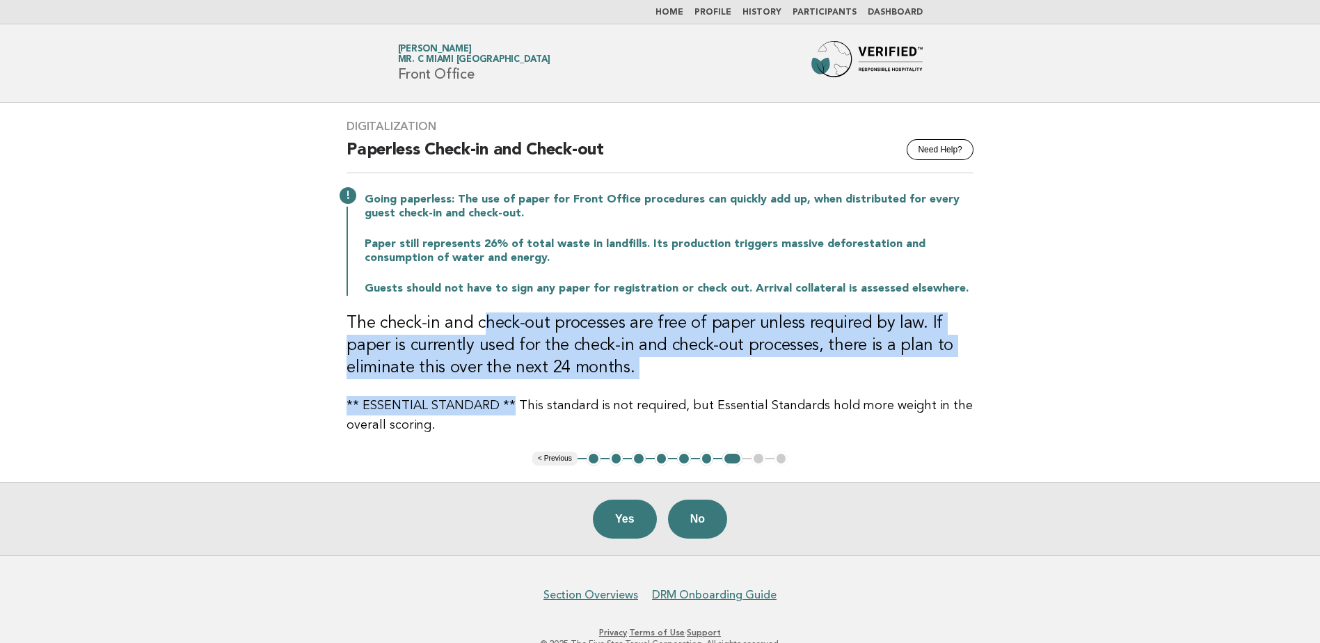
drag, startPoint x: 488, startPoint y: 328, endPoint x: 508, endPoint y: 397, distance: 72.3
click at [508, 397] on div "Digitalization Need Help? Paperless Check-in and Check-out Going paperless: The…" at bounding box center [660, 277] width 660 height 349
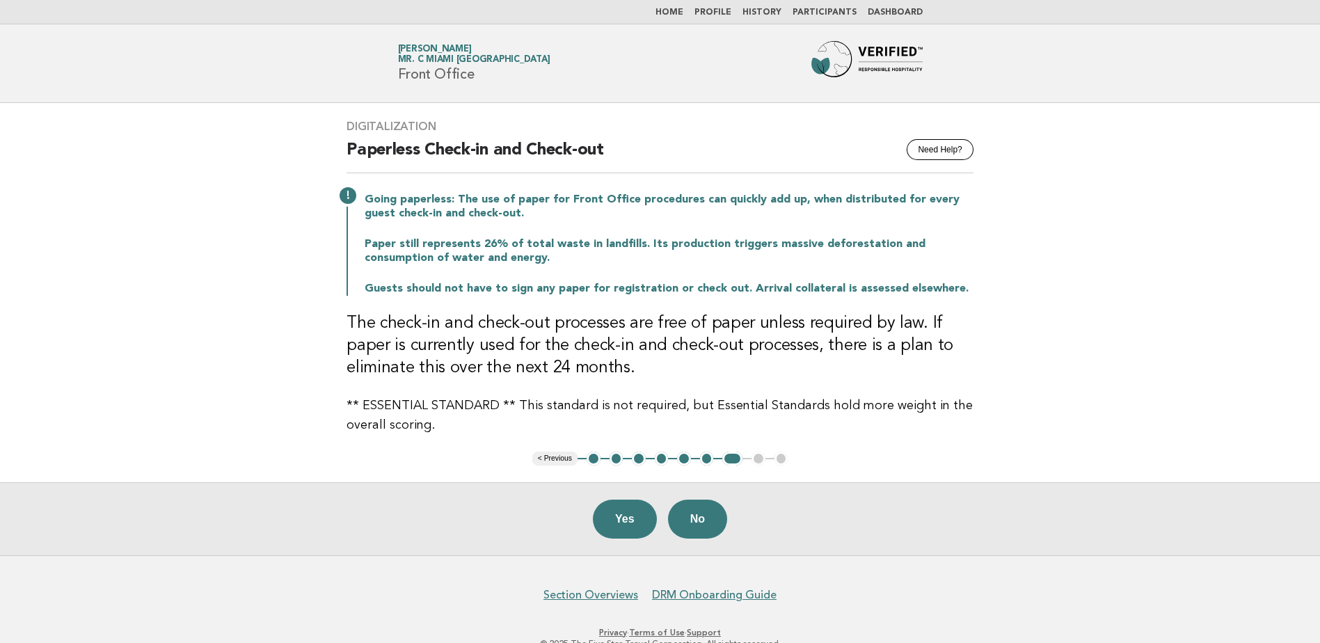
drag, startPoint x: 508, startPoint y: 397, endPoint x: 749, endPoint y: 406, distance: 241.6
click at [749, 406] on p "** ESSENTIAL STANDARD ** This standard is not required, but Essential Standards…" at bounding box center [660, 415] width 627 height 39
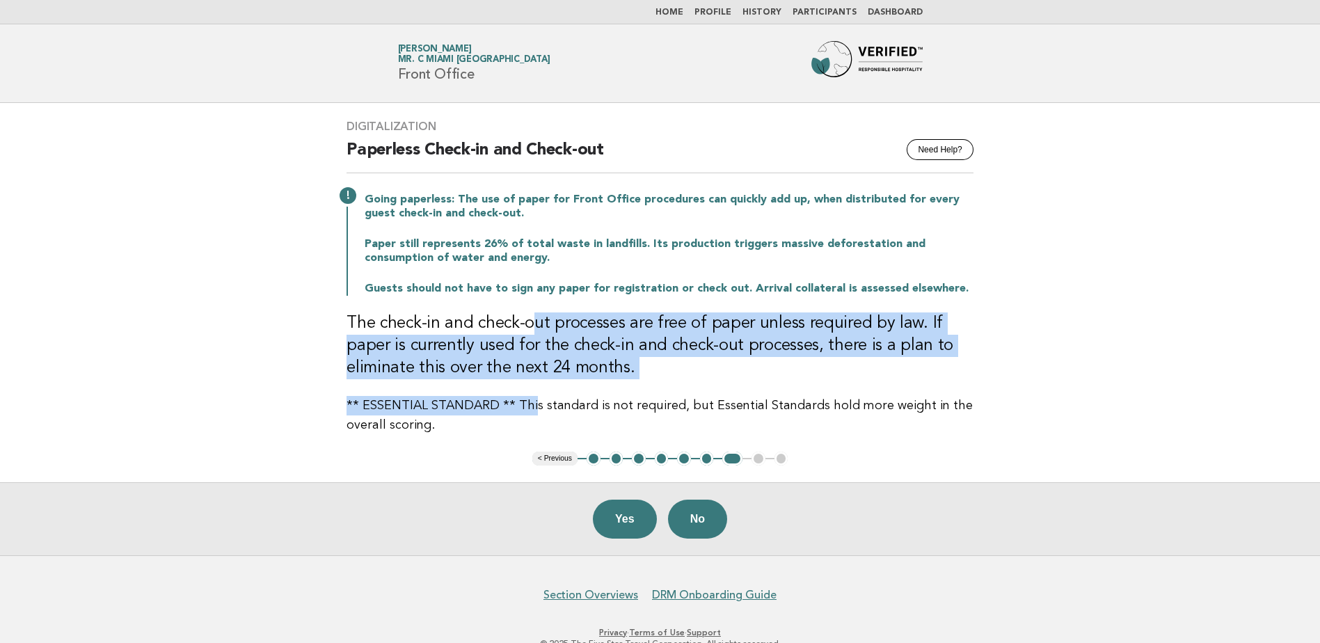
drag, startPoint x: 532, startPoint y: 322, endPoint x: 527, endPoint y: 406, distance: 84.3
click at [527, 406] on div "Digitalization Need Help? Paperless Check-in and Check-out Going paperless: The…" at bounding box center [660, 277] width 660 height 349
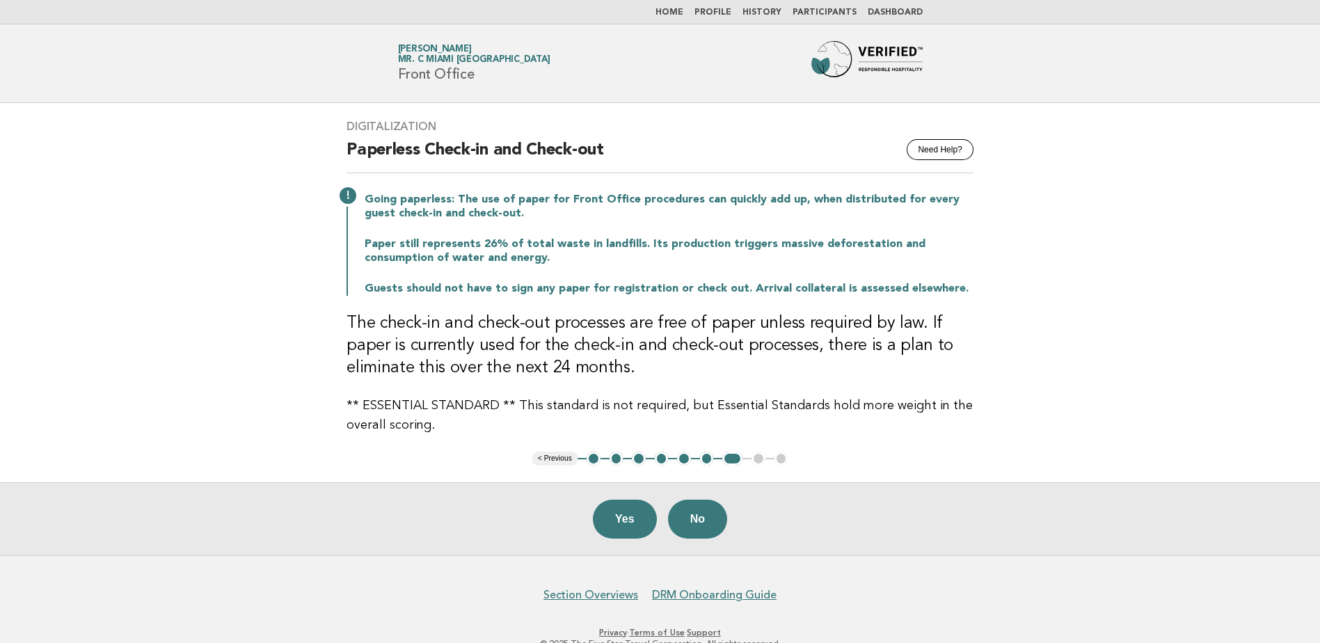
click at [717, 406] on p "** ESSENTIAL STANDARD ** This standard is not required, but Essential Standards…" at bounding box center [660, 415] width 627 height 39
click at [633, 528] on button "Yes" at bounding box center [625, 519] width 64 height 39
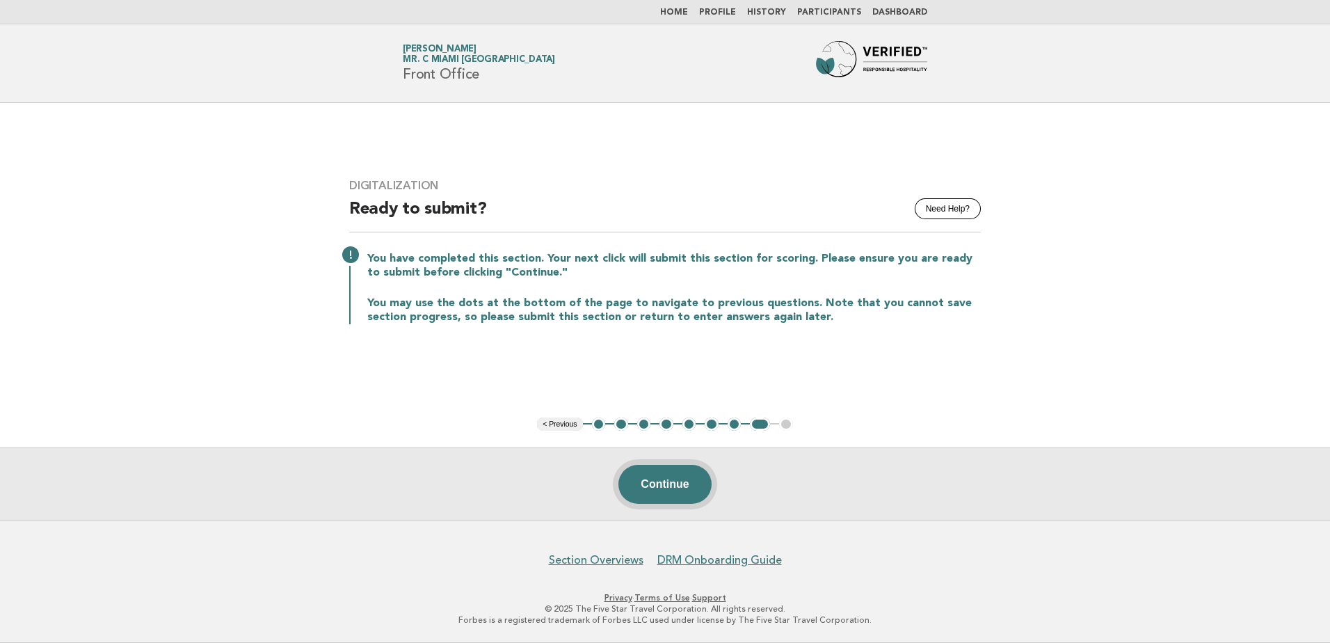
click at [676, 471] on button "Continue" at bounding box center [665, 484] width 93 height 39
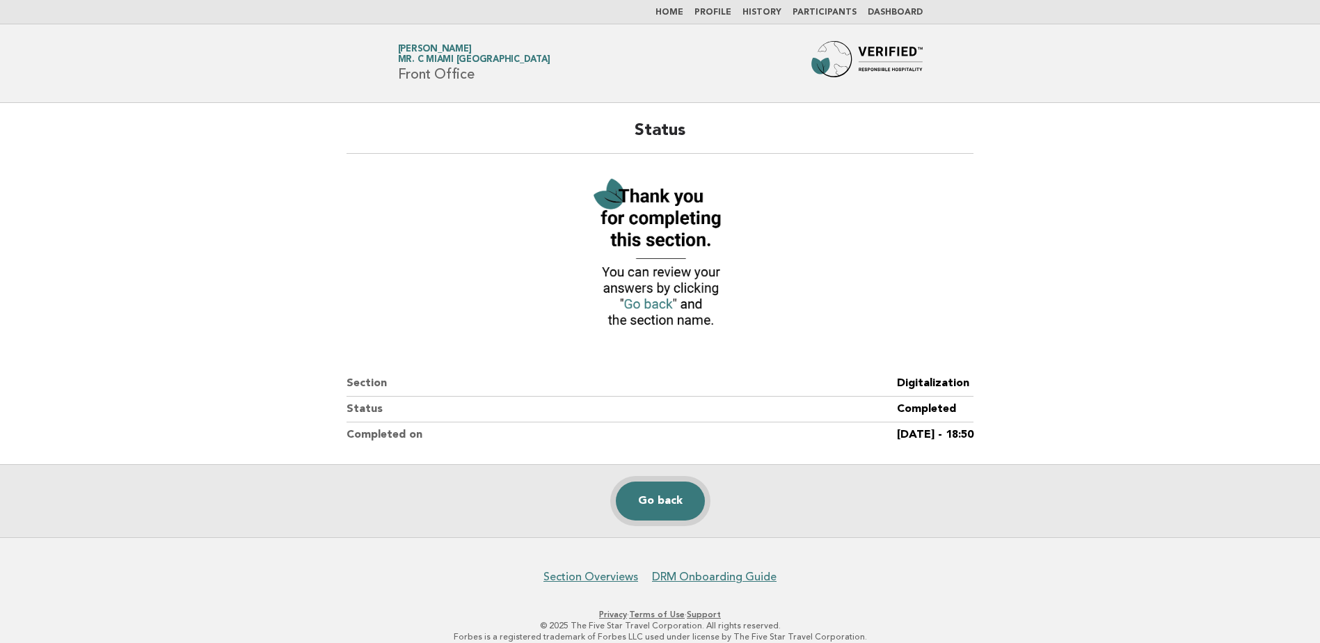
click at [678, 518] on link "Go back" at bounding box center [660, 501] width 89 height 39
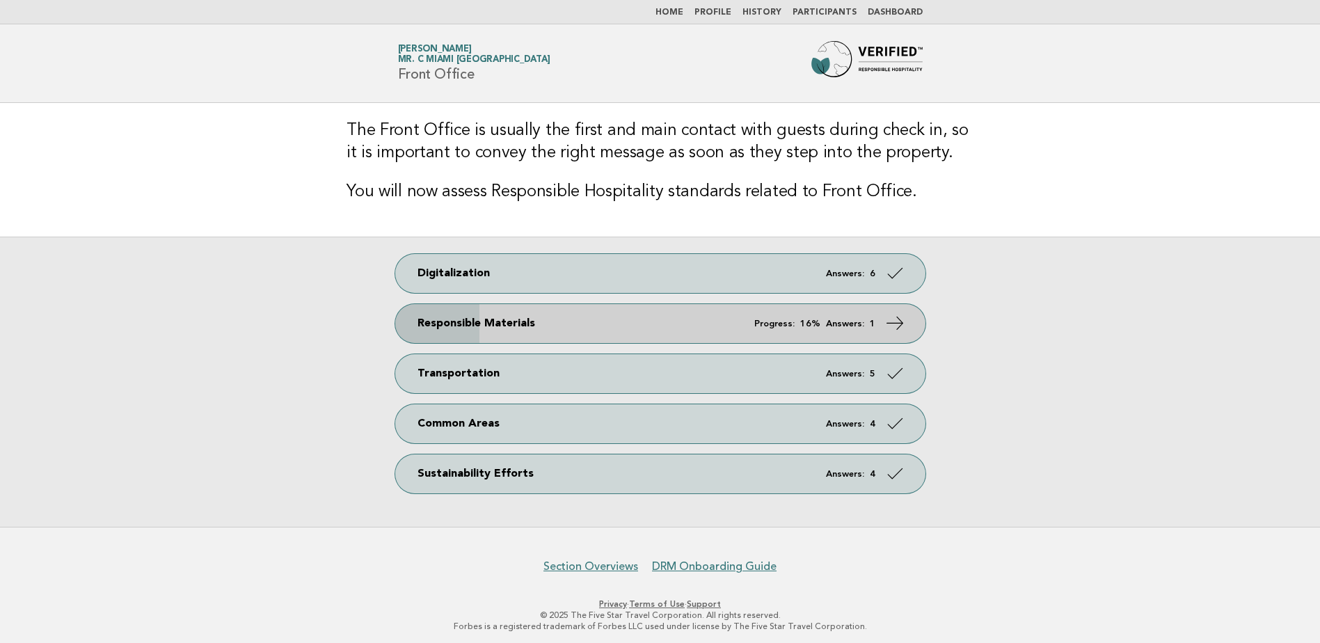
click at [902, 324] on icon at bounding box center [894, 323] width 20 height 20
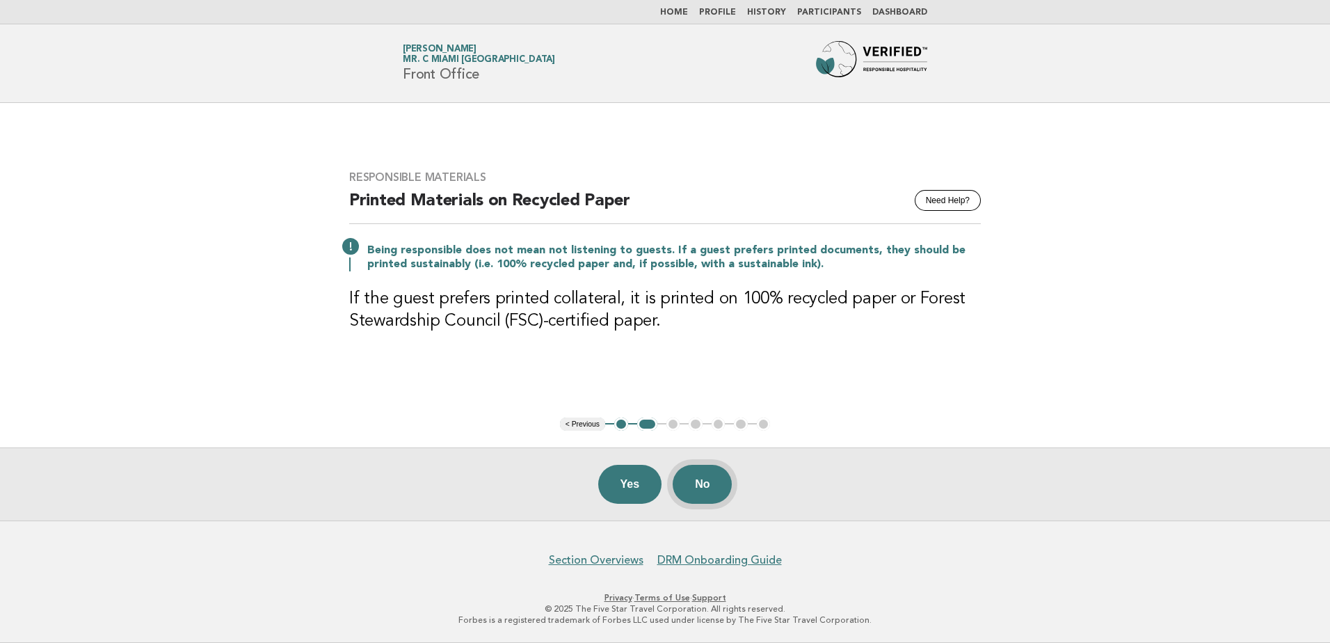
click at [691, 493] on button "No" at bounding box center [702, 484] width 59 height 39
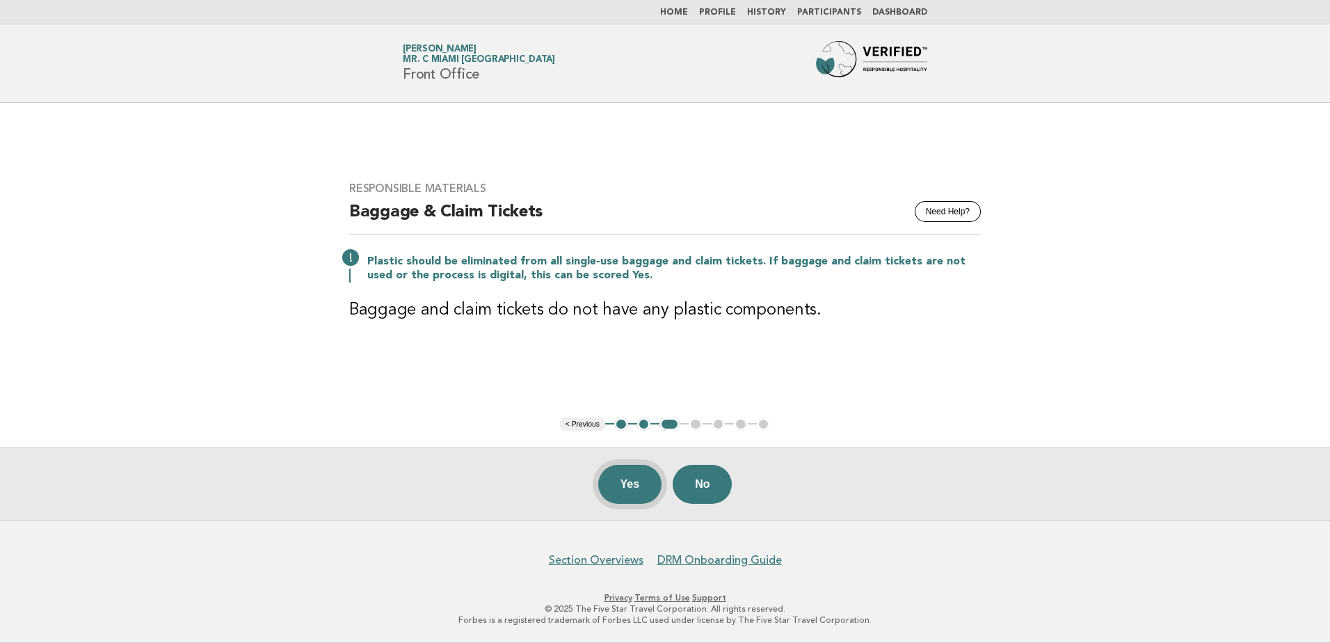
click at [629, 482] on button "Yes" at bounding box center [630, 484] width 64 height 39
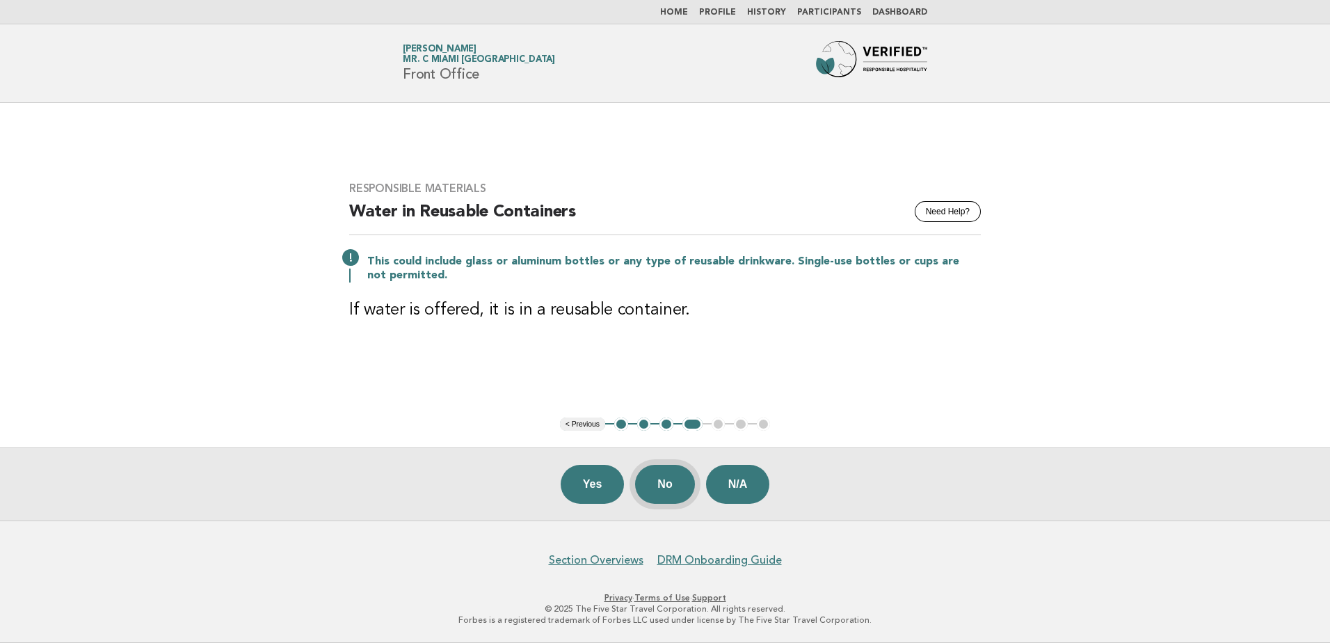
click at [663, 477] on button "No" at bounding box center [664, 484] width 59 height 39
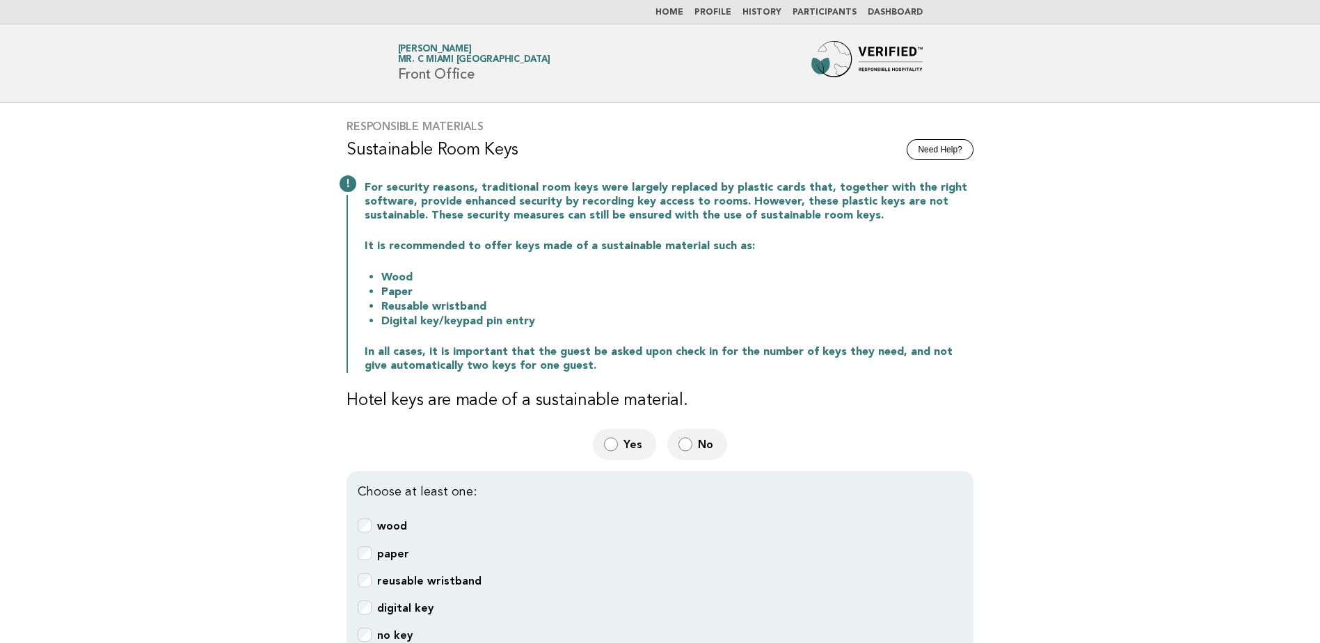
click at [377, 531] on b "wood" at bounding box center [392, 525] width 30 height 13
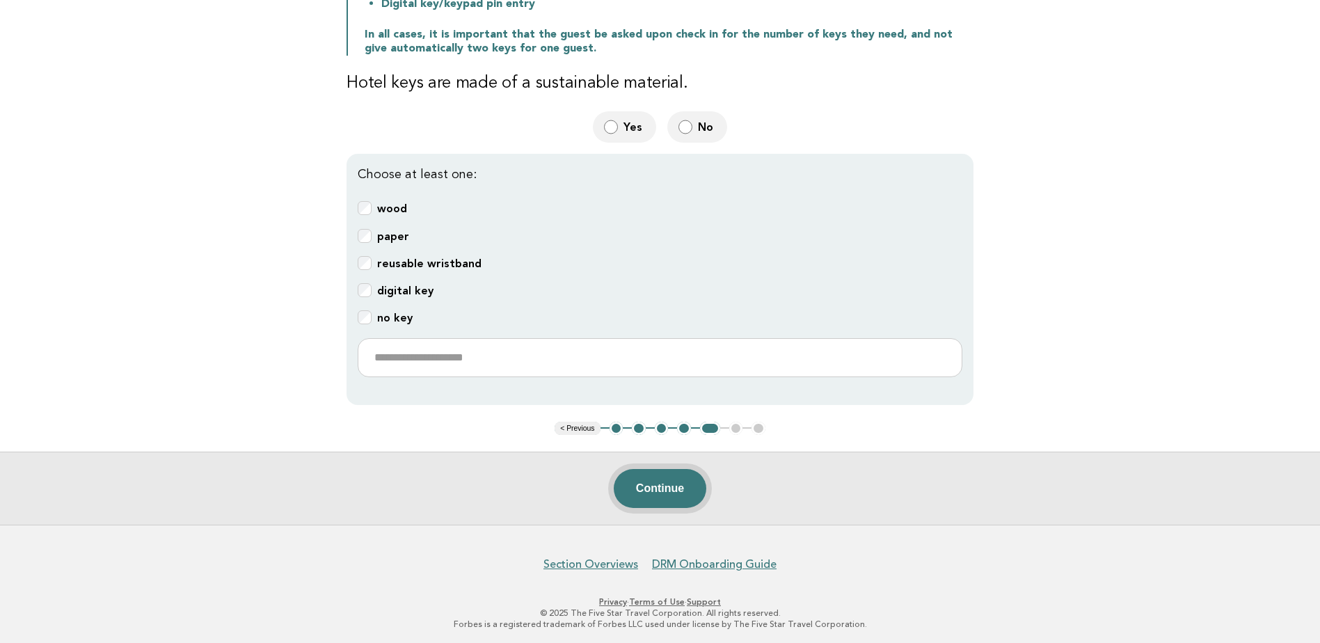
click at [639, 493] on button "Continue" at bounding box center [660, 488] width 93 height 39
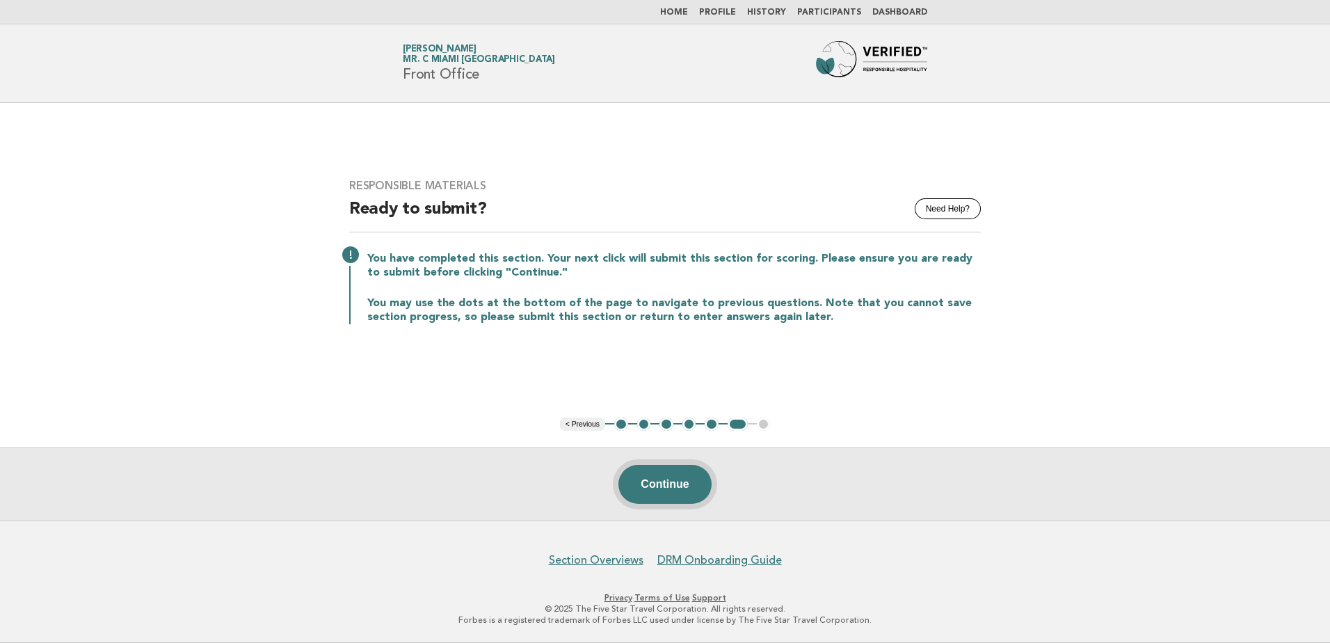
click at [662, 483] on button "Continue" at bounding box center [665, 484] width 93 height 39
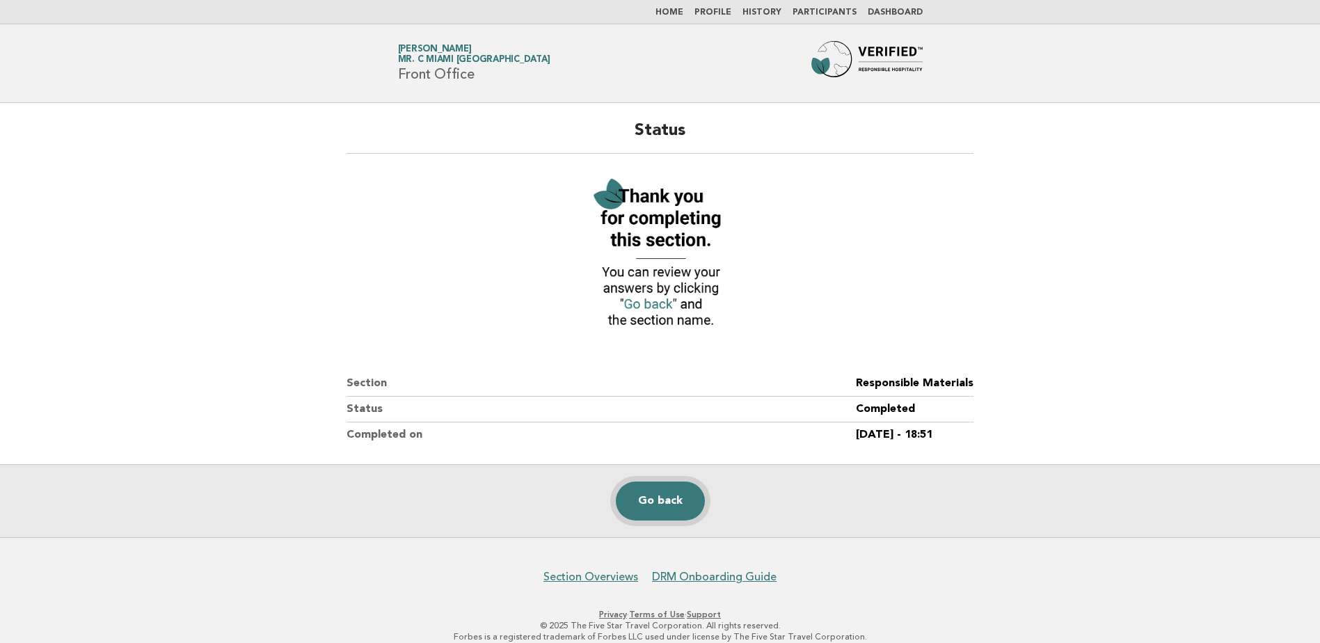
click at [668, 508] on link "Go back" at bounding box center [660, 501] width 89 height 39
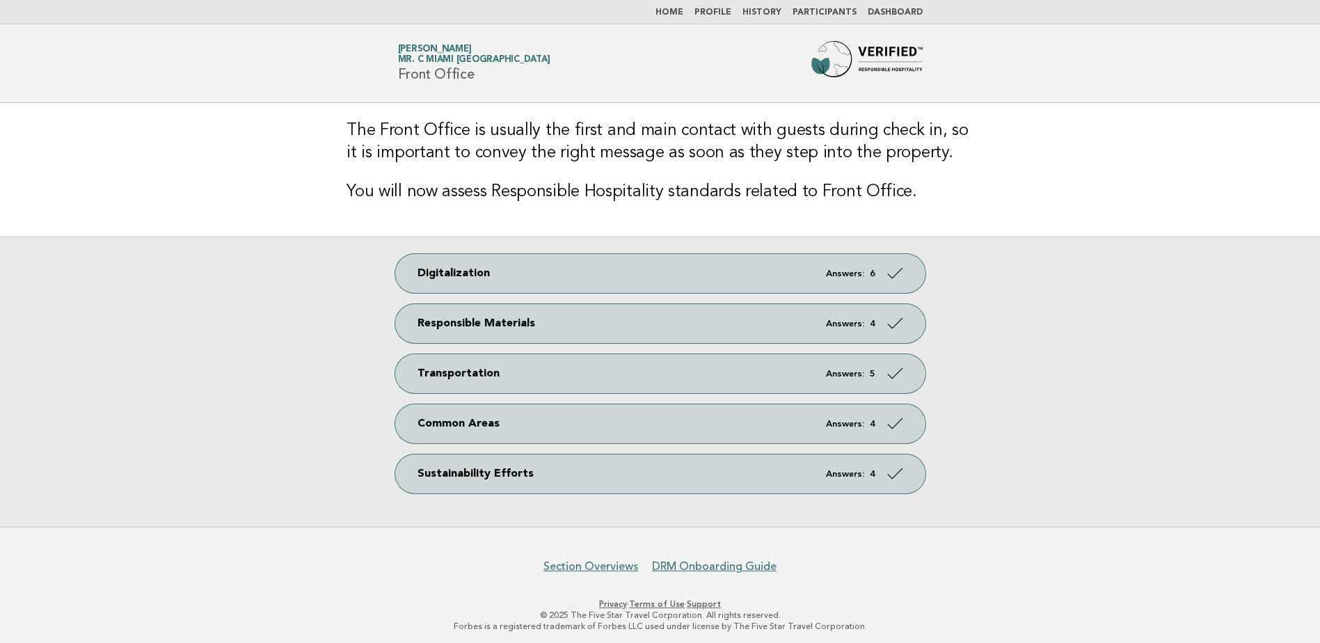
click at [683, 12] on link "Home" at bounding box center [669, 12] width 28 height 8
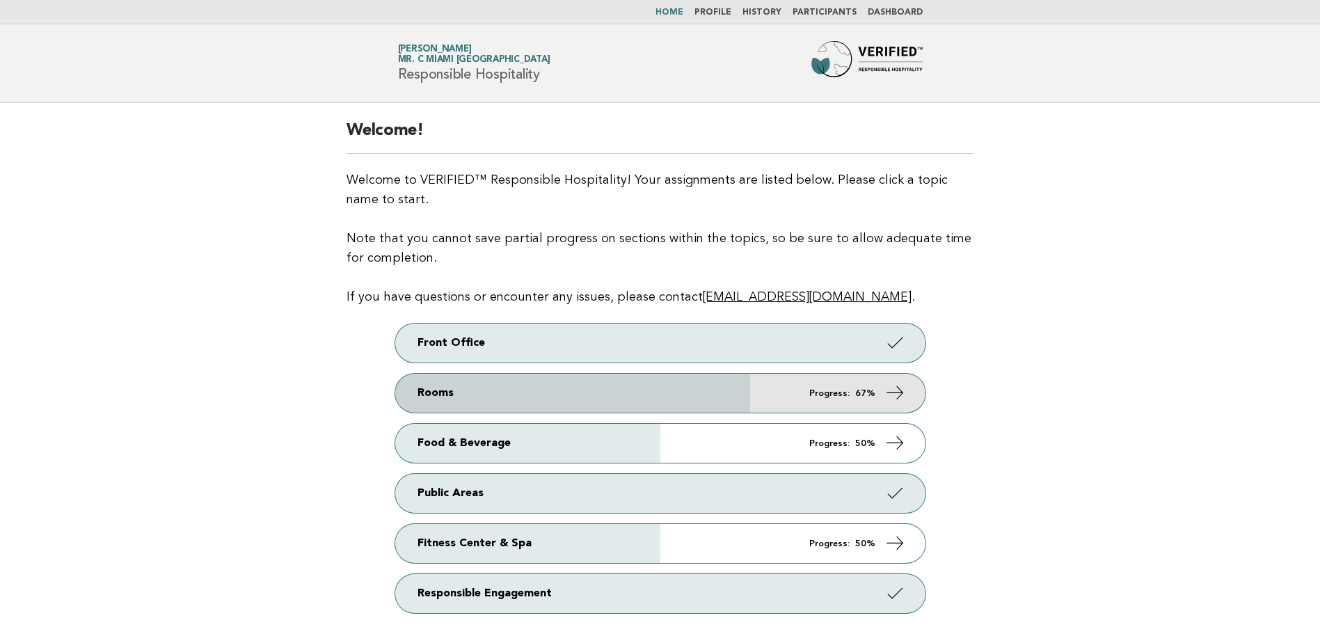
click at [859, 395] on strong "67%" at bounding box center [865, 393] width 20 height 9
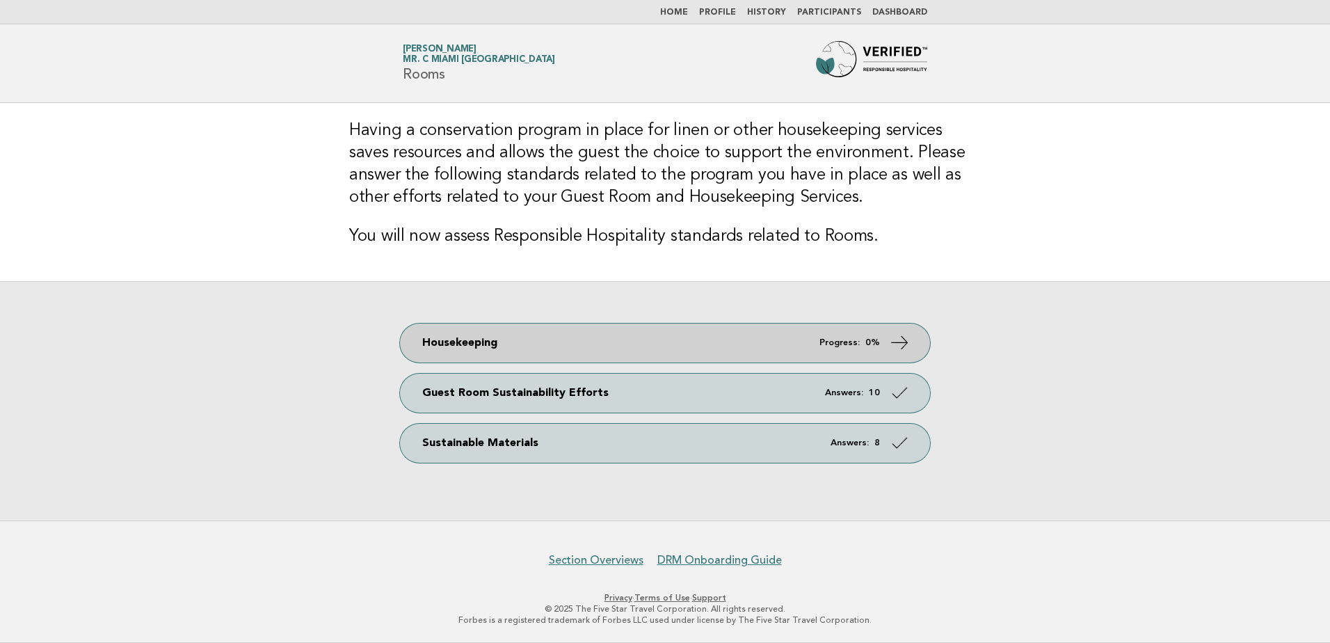
click at [878, 328] on link "Housekeeping Progress: 0%" at bounding box center [665, 343] width 530 height 39
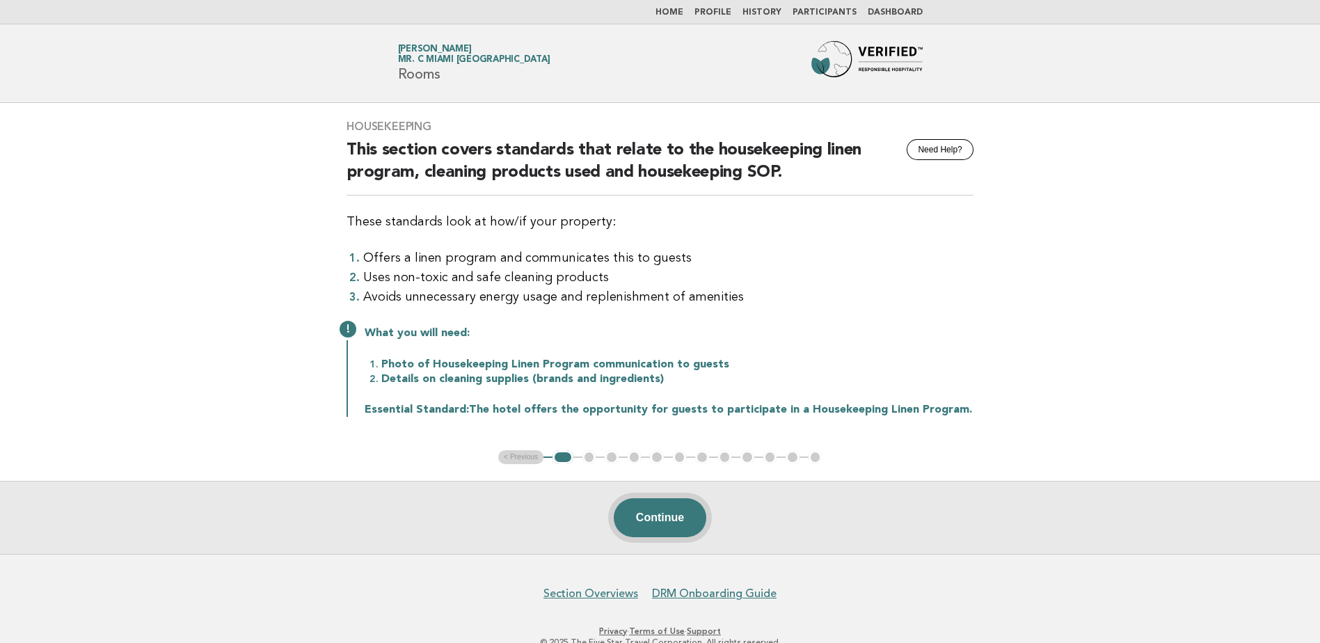
click at [654, 518] on button "Continue" at bounding box center [660, 517] width 93 height 39
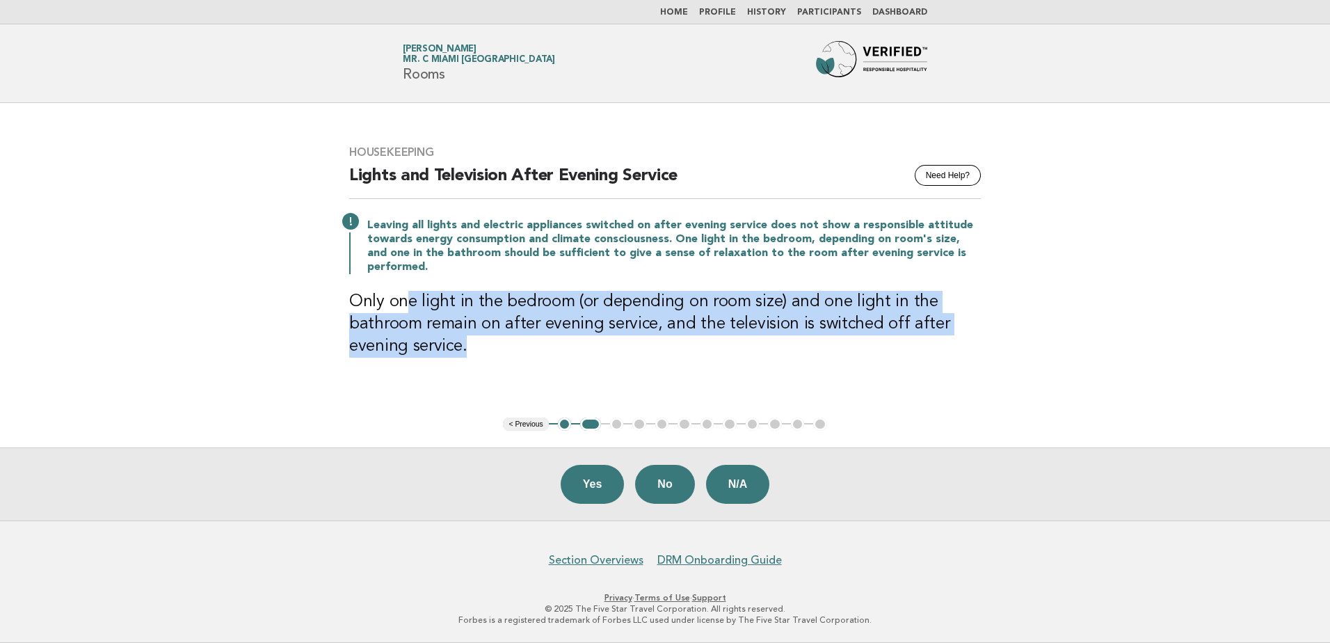
drag, startPoint x: 408, startPoint y: 296, endPoint x: 469, endPoint y: 372, distance: 97.0
click at [469, 372] on div "Housekeeping Need Help? Lights and Television After Evening Service Leaving all…" at bounding box center [665, 260] width 665 height 262
drag, startPoint x: 469, startPoint y: 372, endPoint x: 516, endPoint y: 394, distance: 51.7
click at [469, 372] on div "Housekeeping Need Help? Lights and Television After Evening Service Leaving all…" at bounding box center [665, 260] width 665 height 262
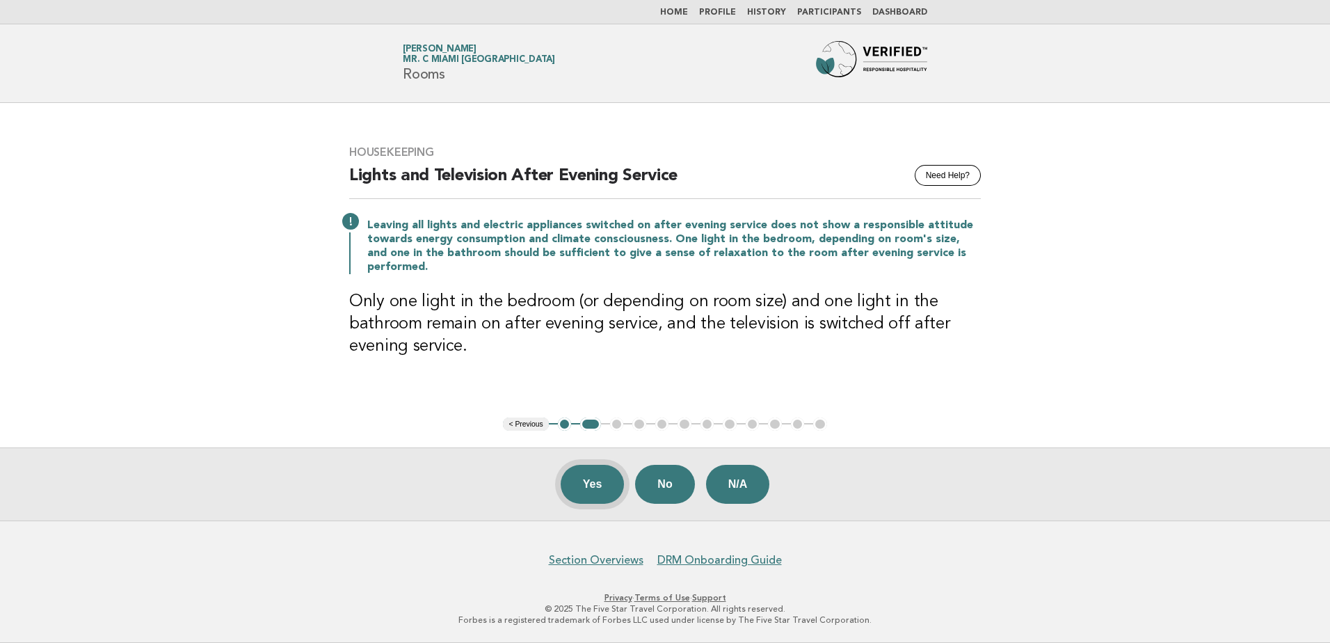
click at [611, 479] on button "Yes" at bounding box center [593, 484] width 64 height 39
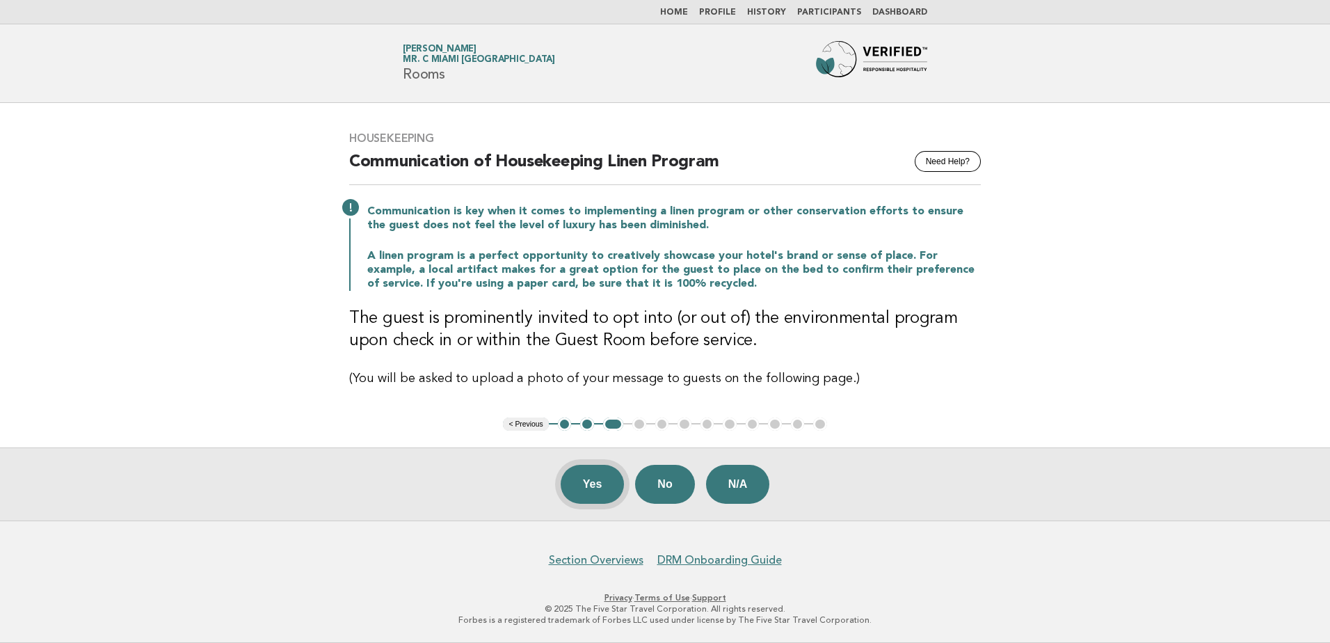
click at [594, 484] on button "Yes" at bounding box center [593, 484] width 64 height 39
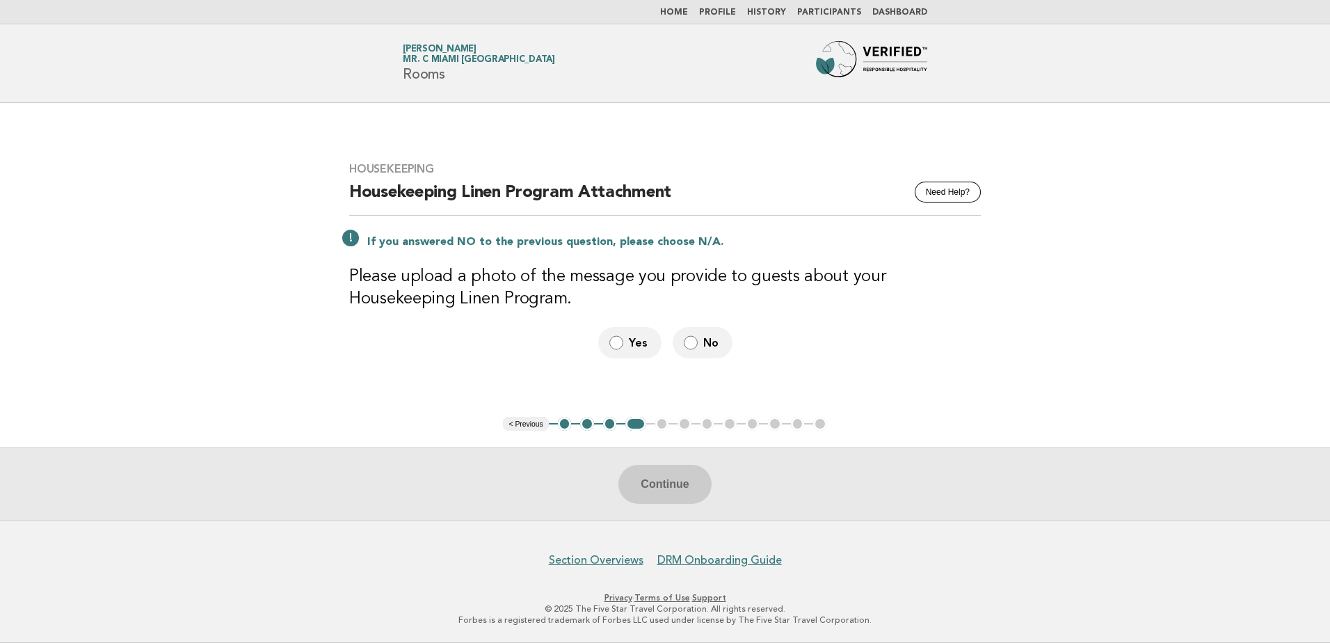
click at [719, 8] on link "Profile" at bounding box center [717, 12] width 37 height 8
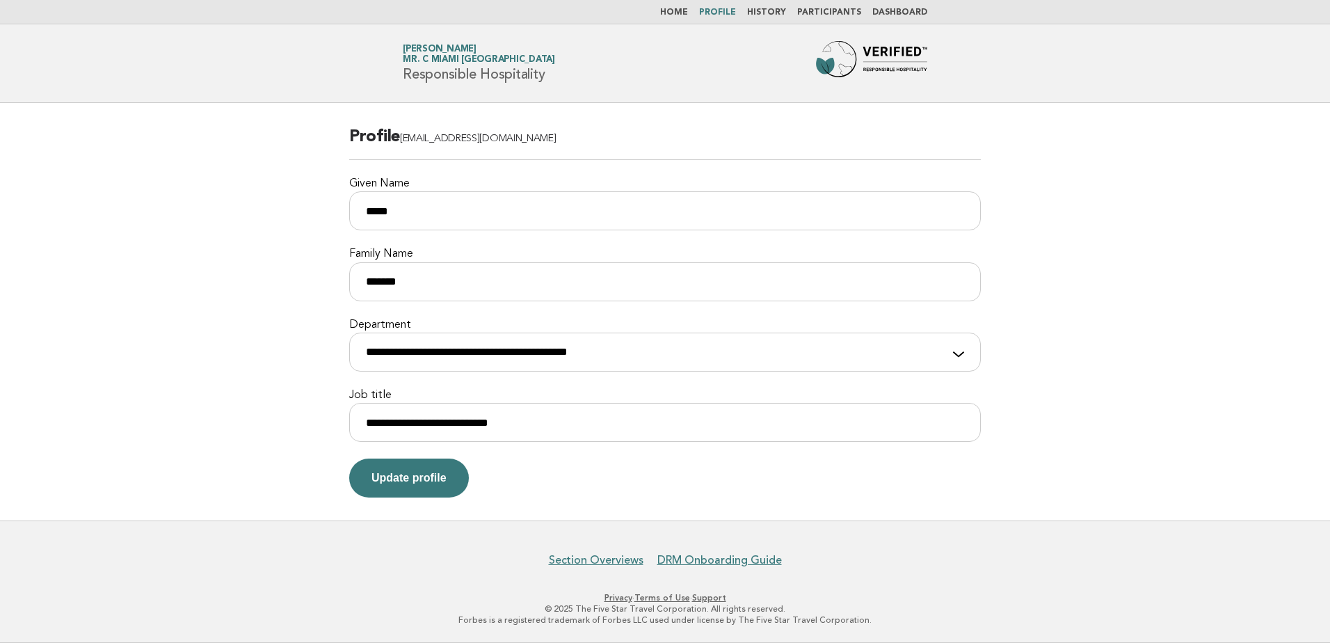
click at [681, 13] on link "Home" at bounding box center [674, 12] width 28 height 8
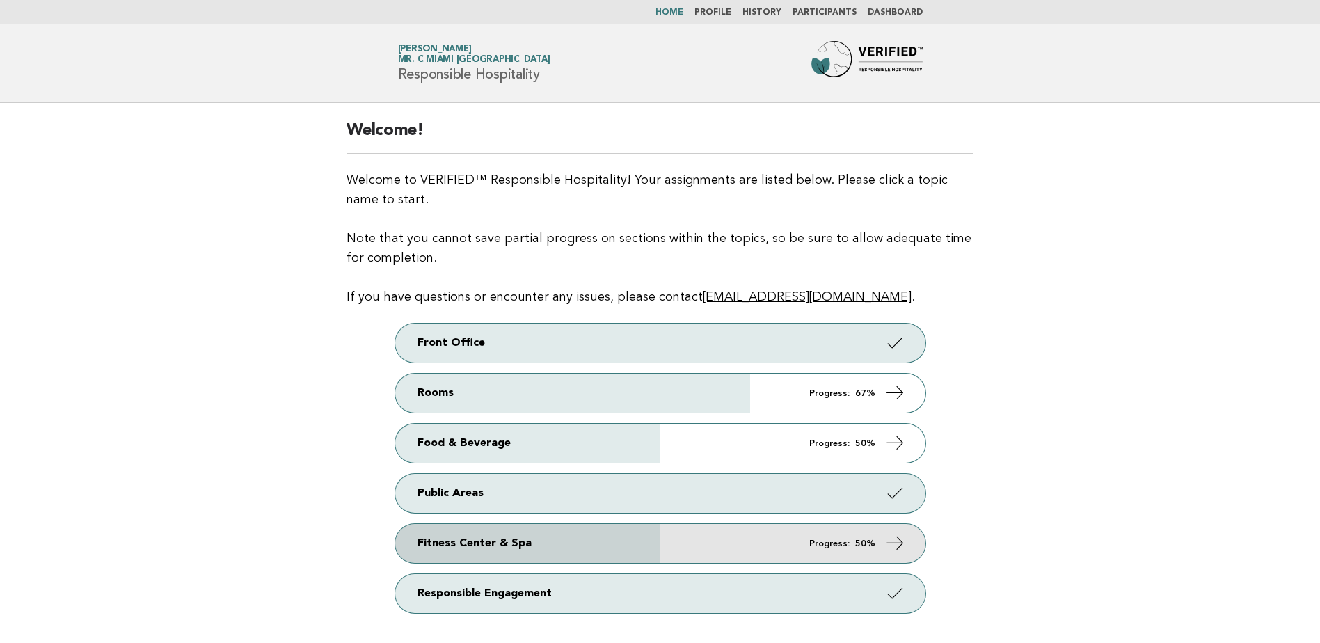
click at [875, 543] on link "Fitness Center & Spa Progress: 50%" at bounding box center [660, 543] width 530 height 39
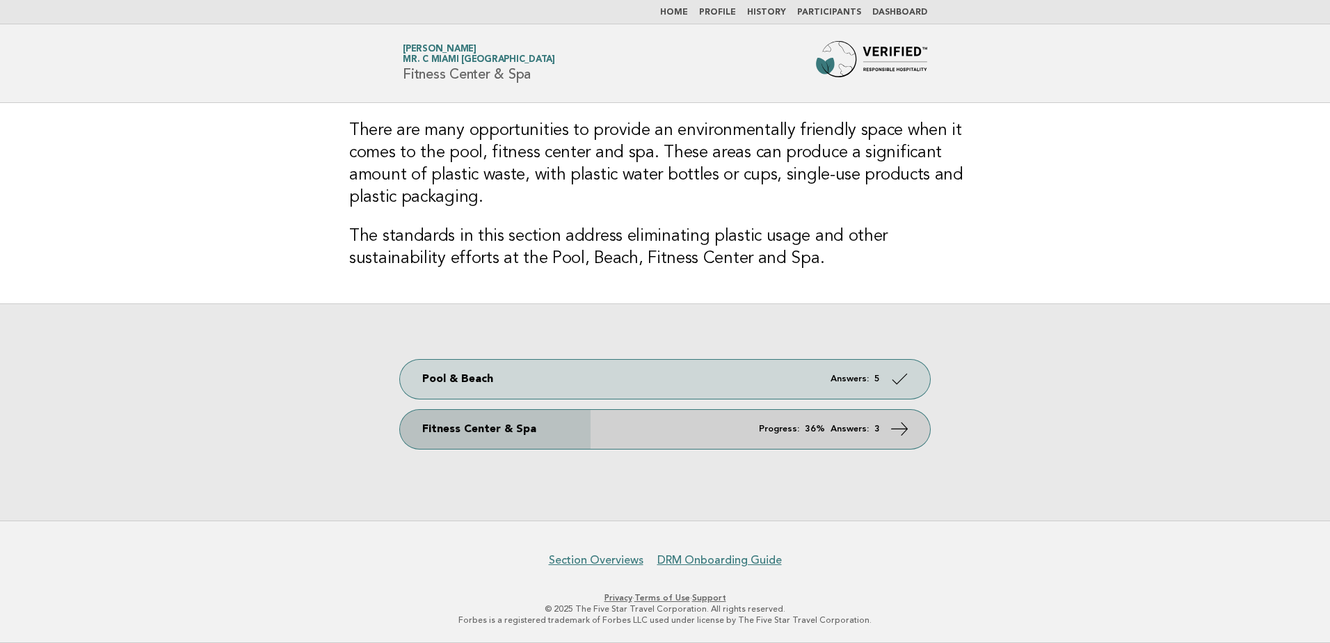
click at [891, 420] on icon at bounding box center [900, 428] width 20 height 20
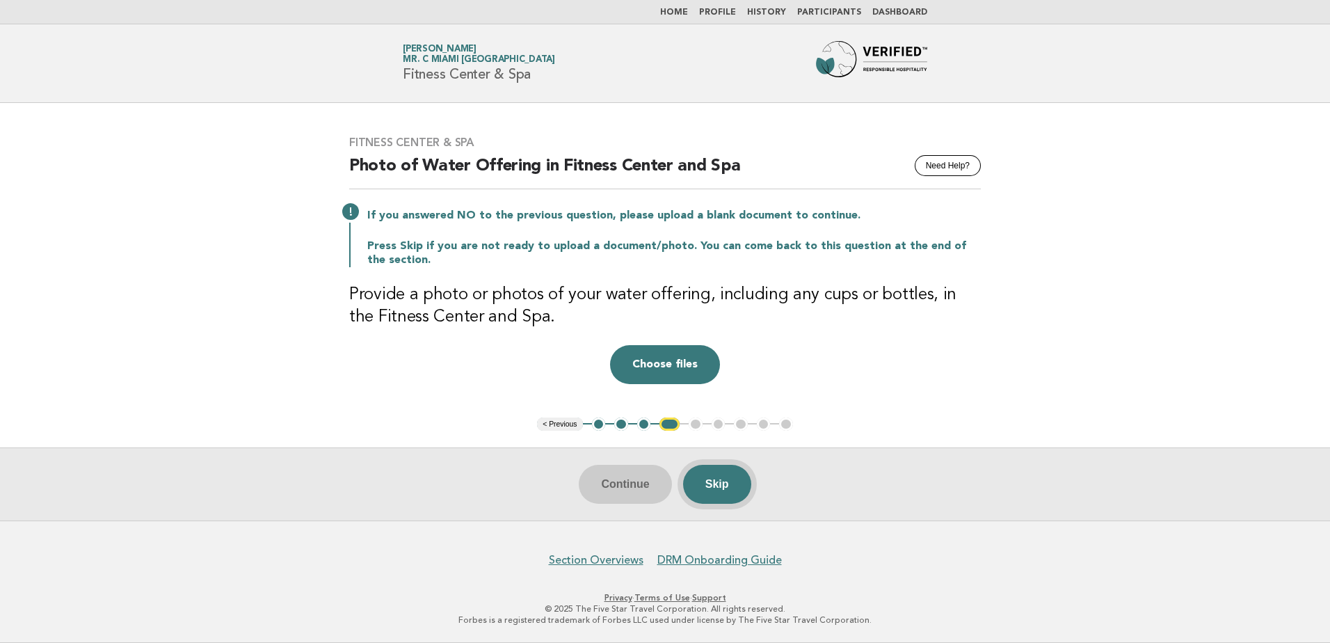
click at [717, 479] on button "Skip" at bounding box center [717, 484] width 68 height 39
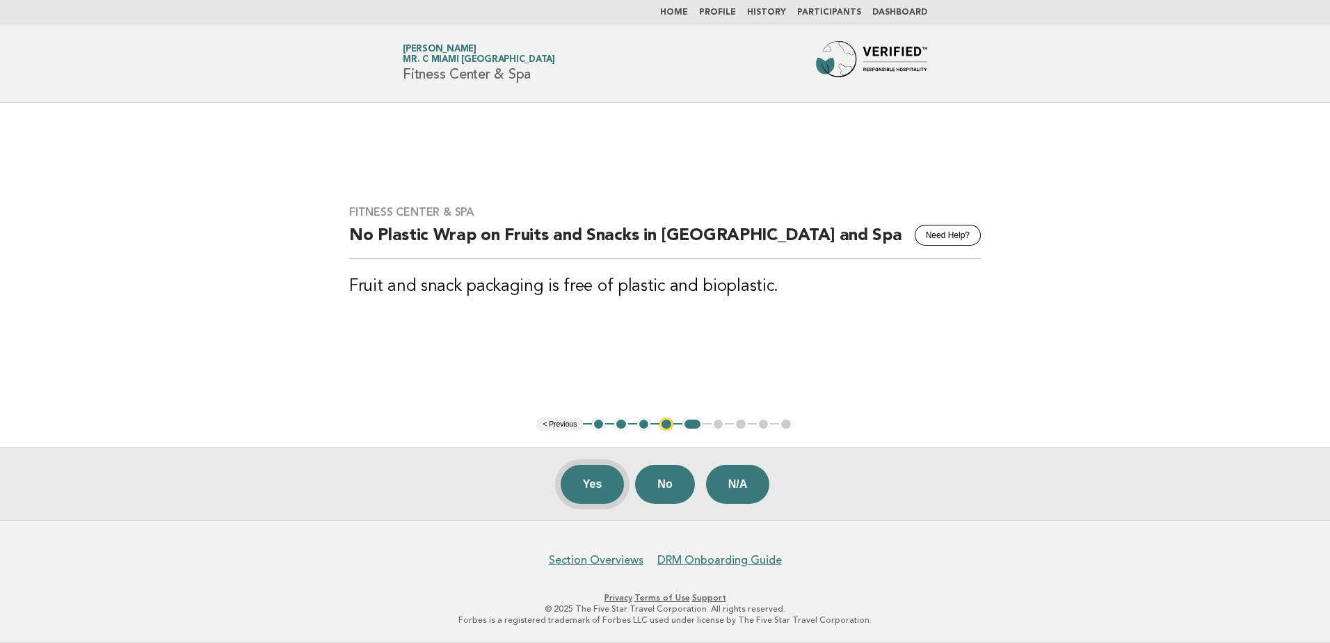
click at [594, 490] on button "Yes" at bounding box center [593, 484] width 64 height 39
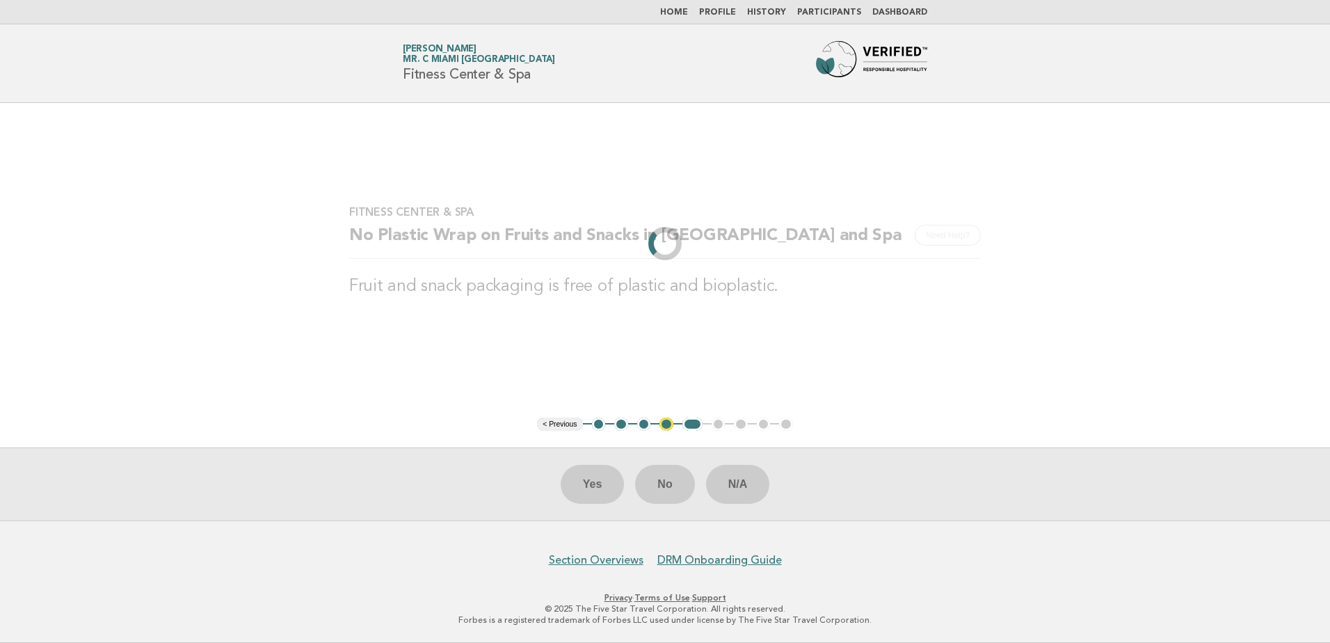
click at [594, 490] on div "Yes No N/A" at bounding box center [665, 483] width 1330 height 73
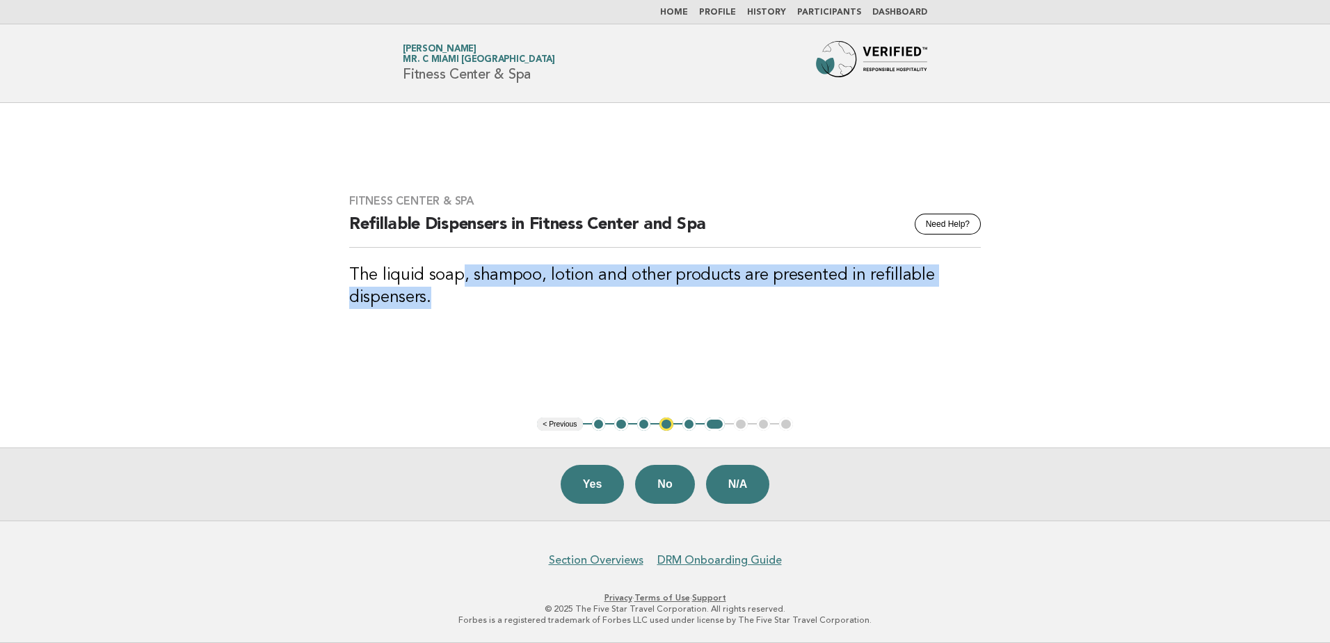
drag, startPoint x: 458, startPoint y: 275, endPoint x: 488, endPoint y: 310, distance: 46.4
click at [488, 310] on div "Fitness Center & Spa Need Help? Refillable Dispensers in Fitness Center and Spa…" at bounding box center [665, 259] width 665 height 165
drag, startPoint x: 488, startPoint y: 310, endPoint x: 604, endPoint y: 315, distance: 116.3
click at [603, 315] on div "Fitness Center & Spa Need Help? Refillable Dispensers in Fitness Center and Spa…" at bounding box center [665, 259] width 665 height 165
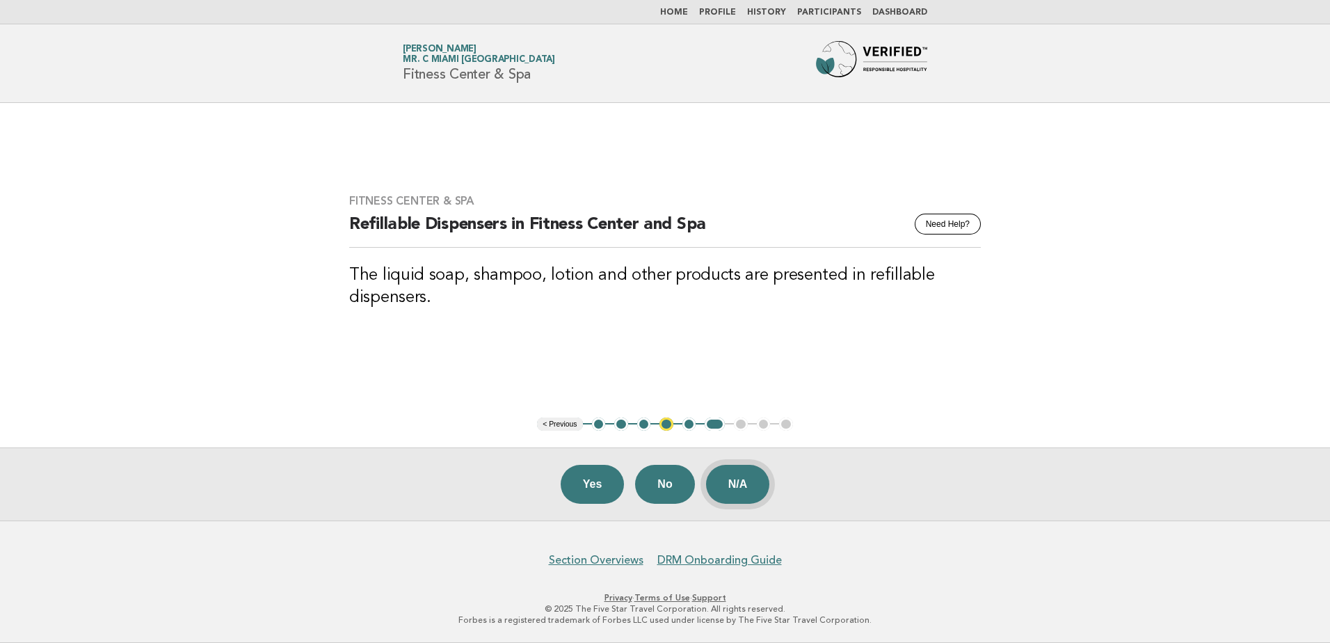
click at [744, 485] on button "N/A" at bounding box center [738, 484] width 64 height 39
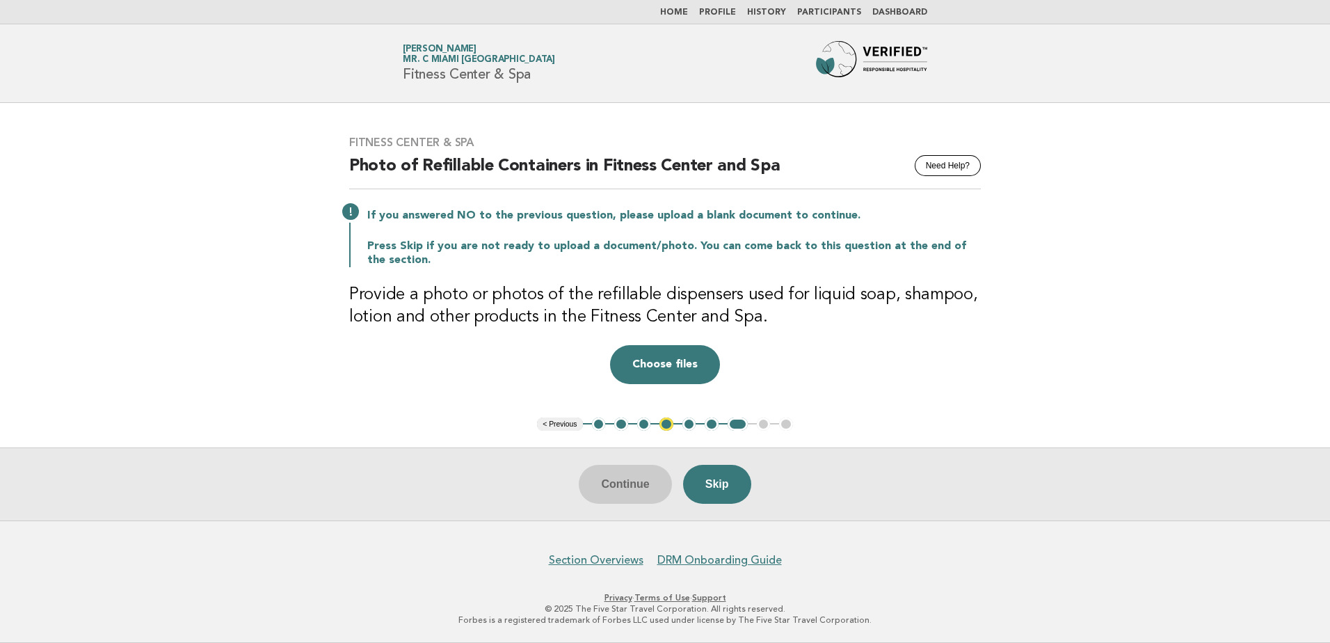
click at [701, 483] on button "Skip" at bounding box center [717, 484] width 68 height 39
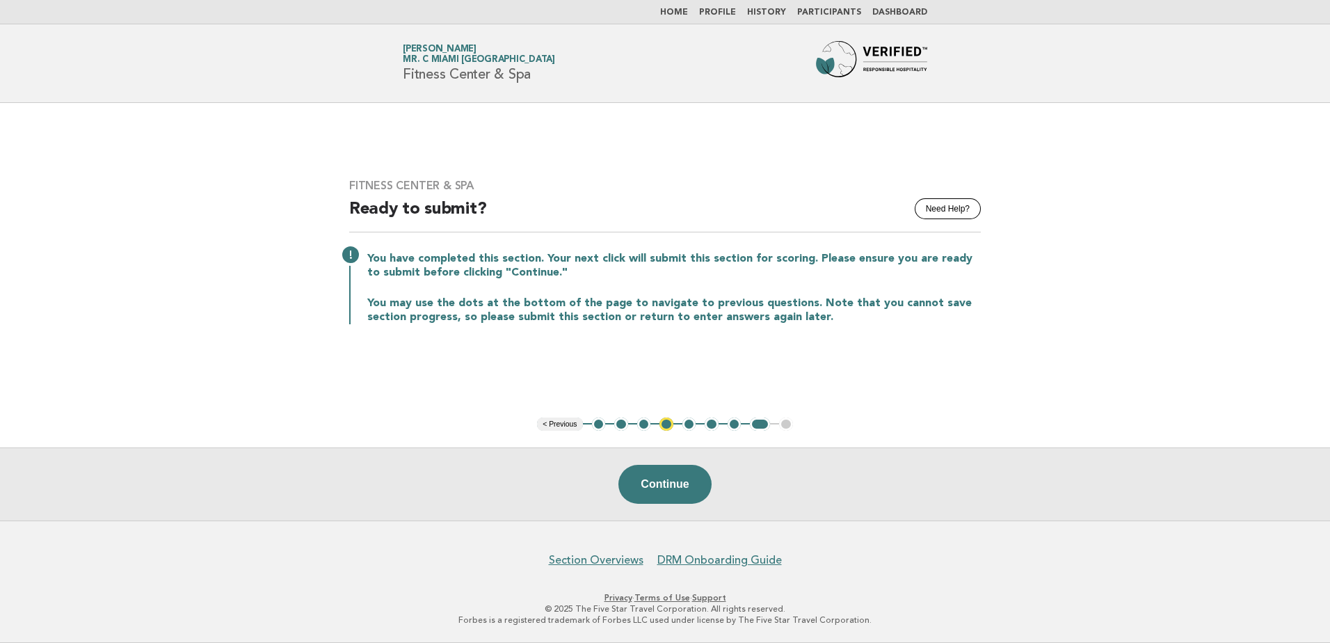
click at [667, 428] on button "4" at bounding box center [667, 424] width 14 height 14
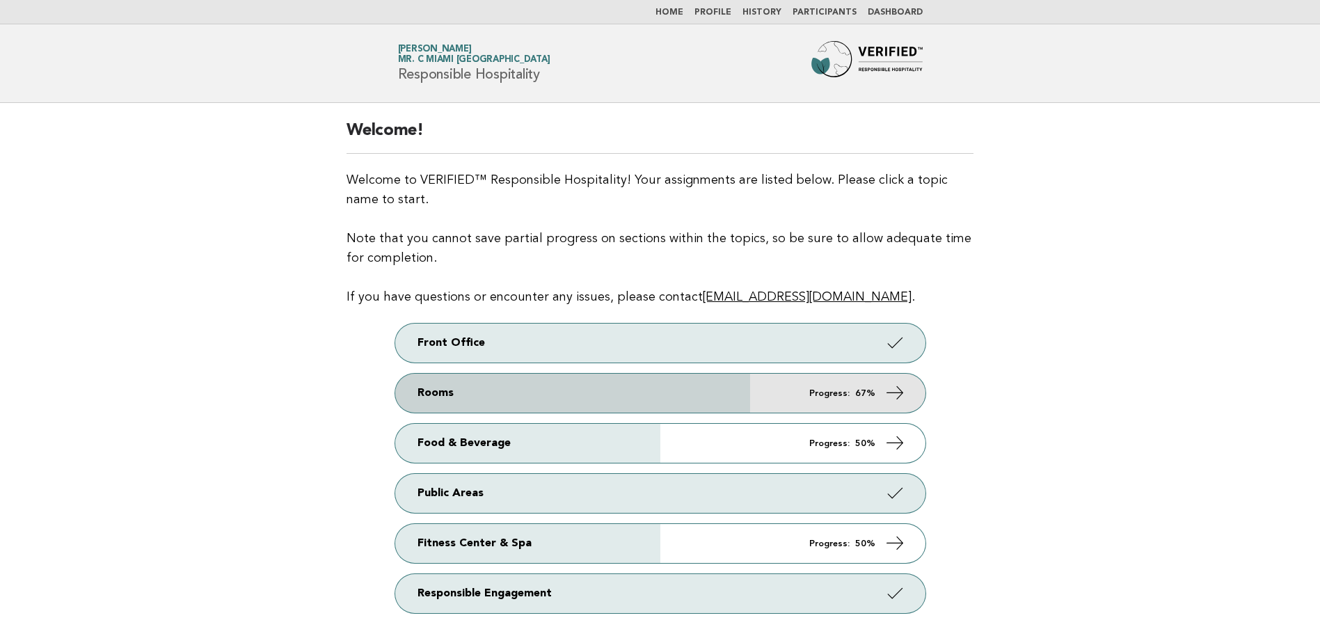
click at [806, 406] on link "Rooms Progress: 67%" at bounding box center [660, 393] width 530 height 39
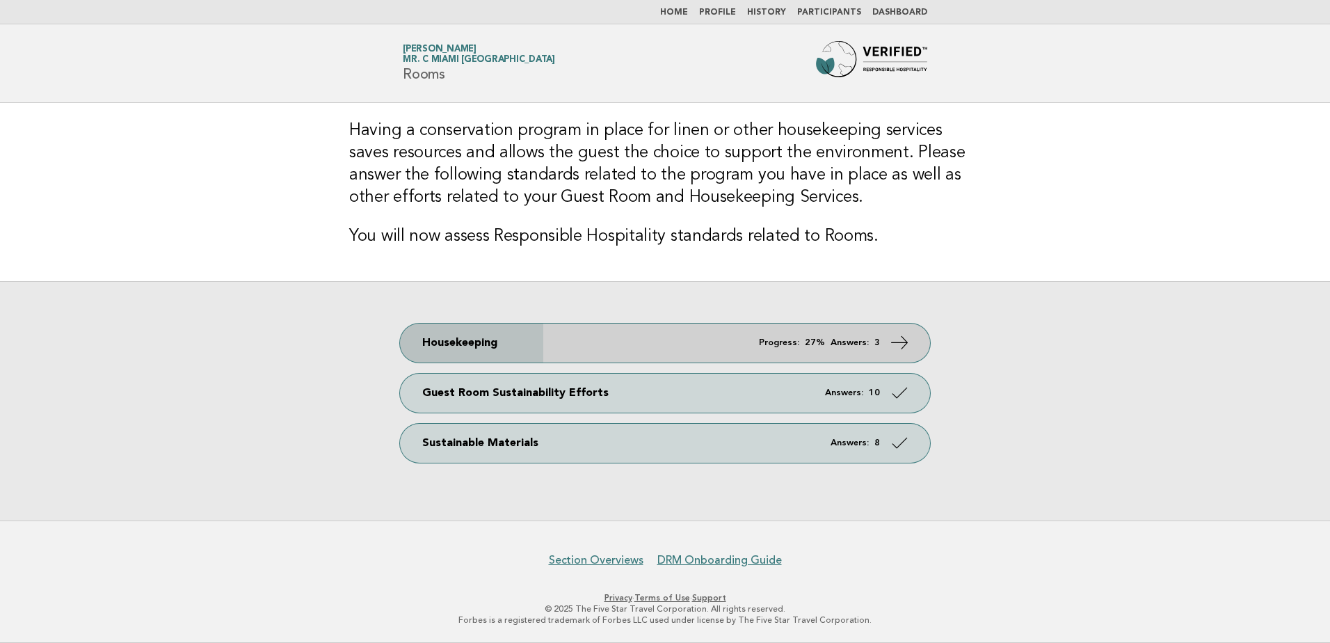
click at [859, 336] on link "Housekeeping Progress: 27% Answers: 3" at bounding box center [665, 343] width 530 height 39
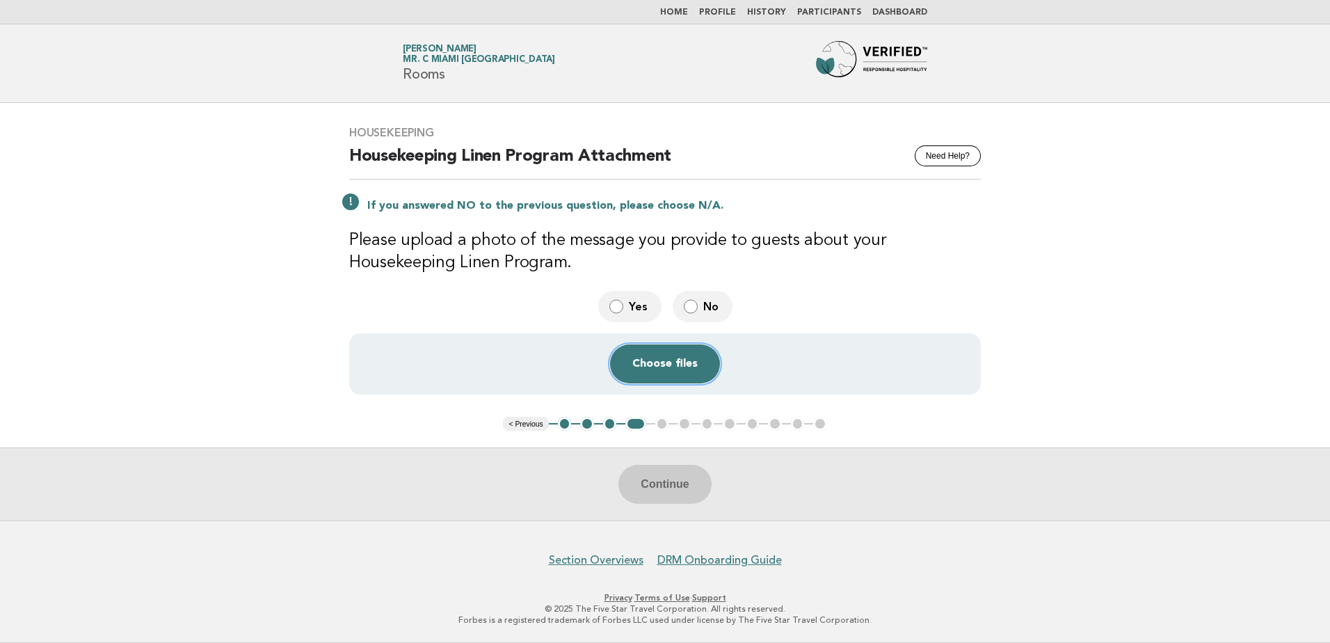
click at [664, 372] on button "Choose files" at bounding box center [665, 363] width 110 height 39
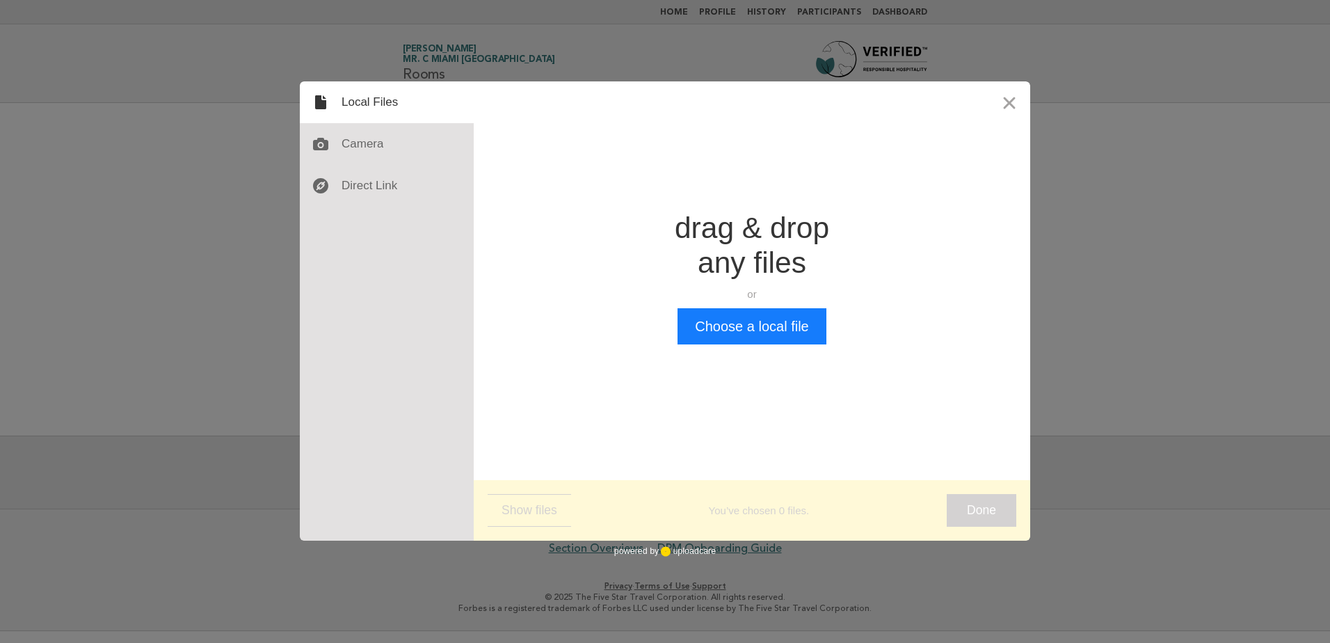
click at [788, 350] on div "Drop a file here drag & drop any files or Upload files from your computer Choos…" at bounding box center [752, 277] width 557 height 392
click at [784, 334] on button "Choose a local file" at bounding box center [752, 326] width 148 height 36
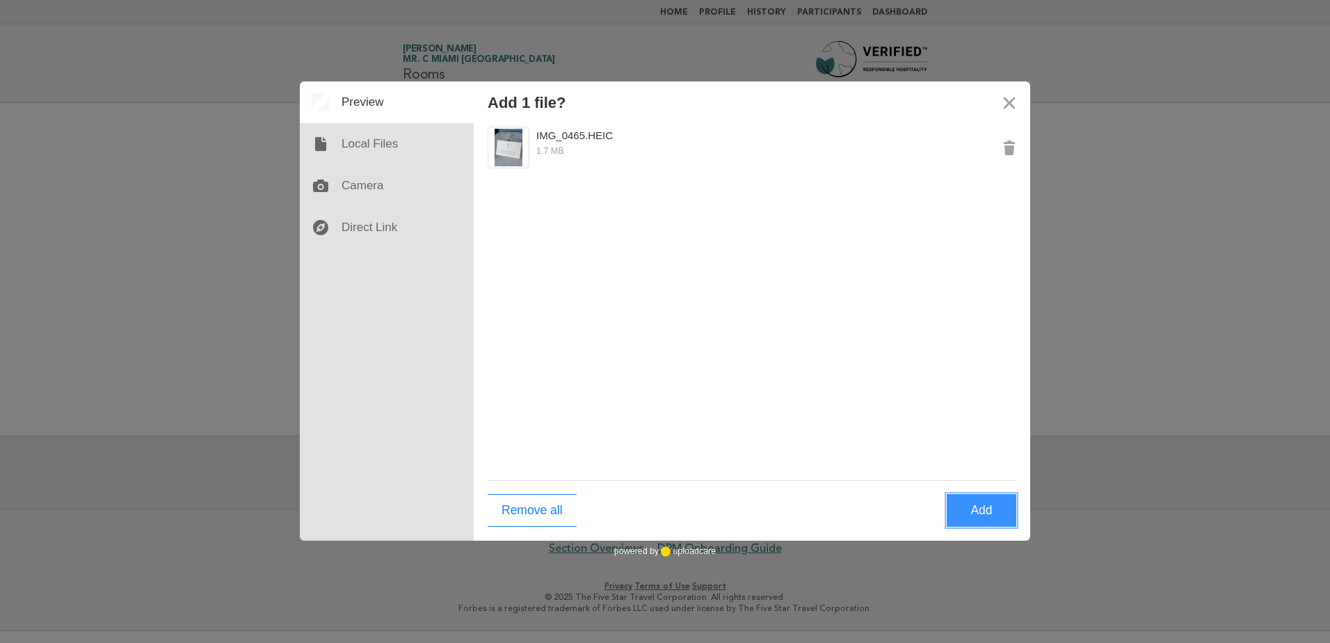
click at [967, 515] on button "Add" at bounding box center [982, 510] width 70 height 33
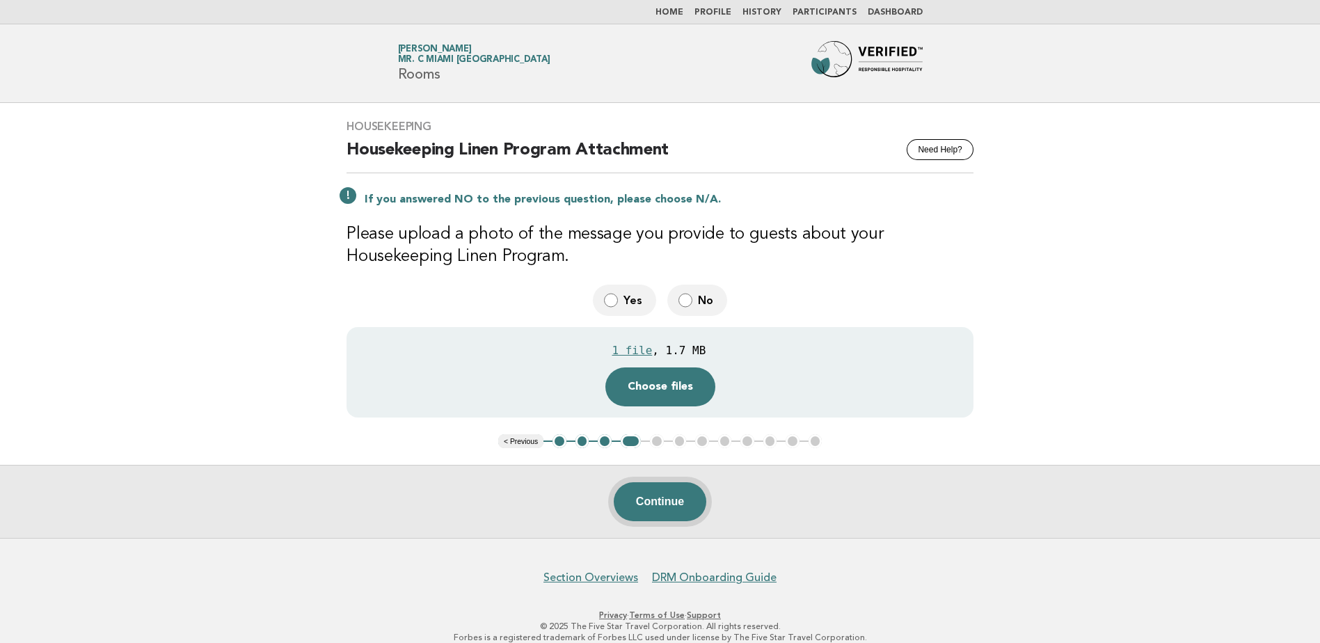
click at [646, 508] on button "Continue" at bounding box center [660, 501] width 93 height 39
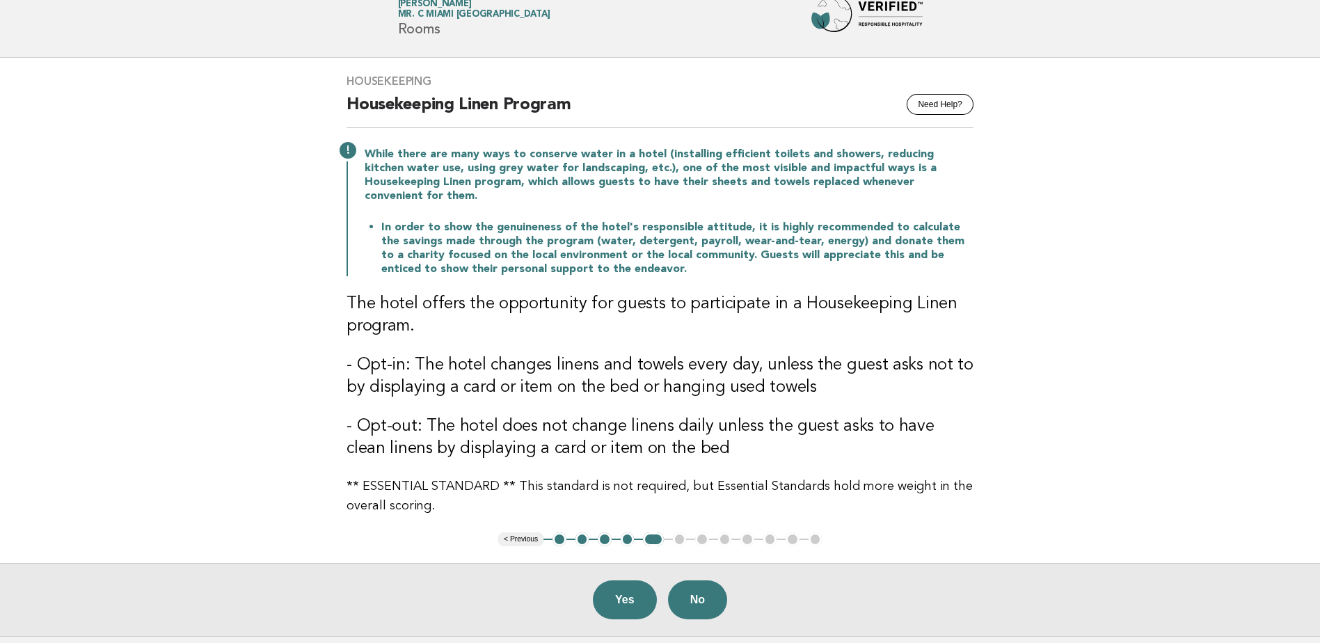
scroll to position [70, 0]
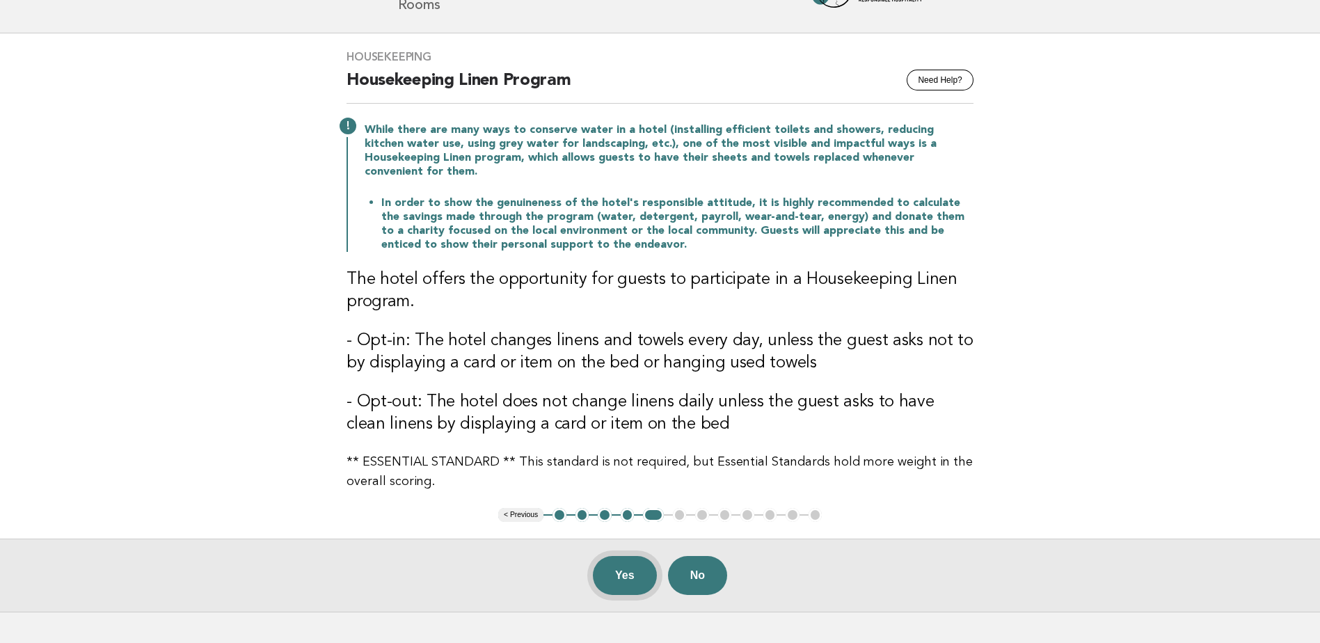
click at [616, 556] on button "Yes" at bounding box center [625, 575] width 64 height 39
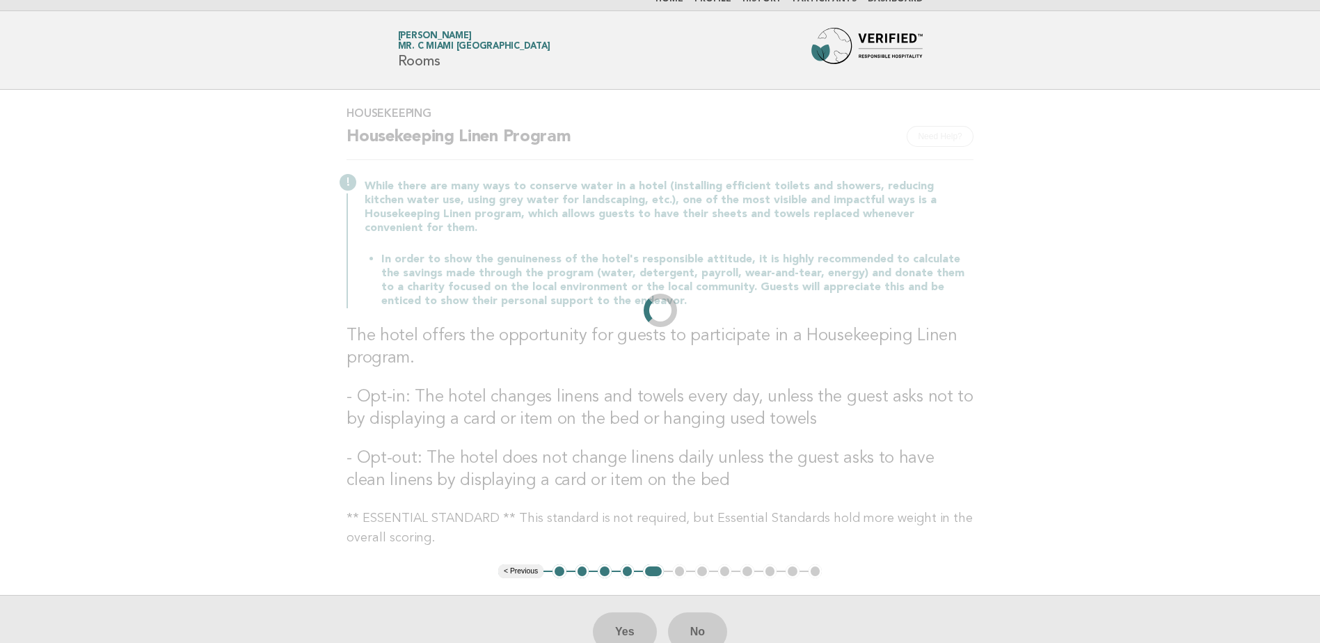
scroll to position [0, 0]
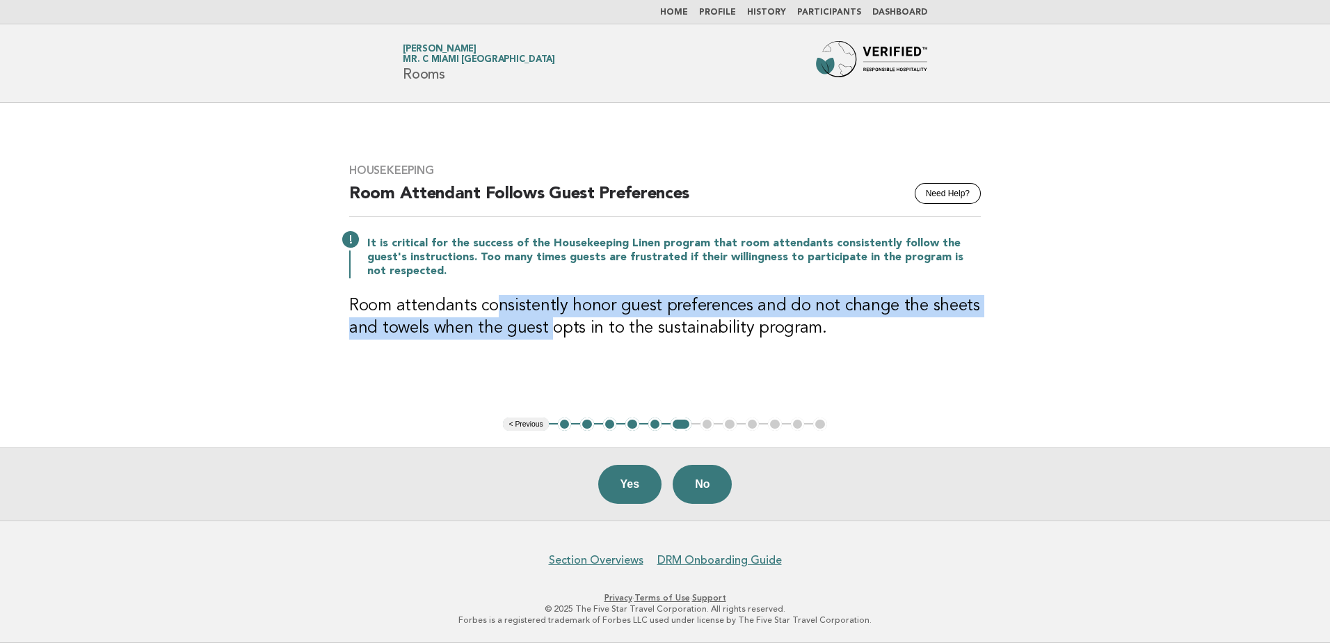
drag, startPoint x: 502, startPoint y: 296, endPoint x: 552, endPoint y: 343, distance: 68.9
click at [552, 343] on div "Housekeeping Need Help? Room Attendant Follows Guest Preferences It is critical…" at bounding box center [665, 260] width 665 height 226
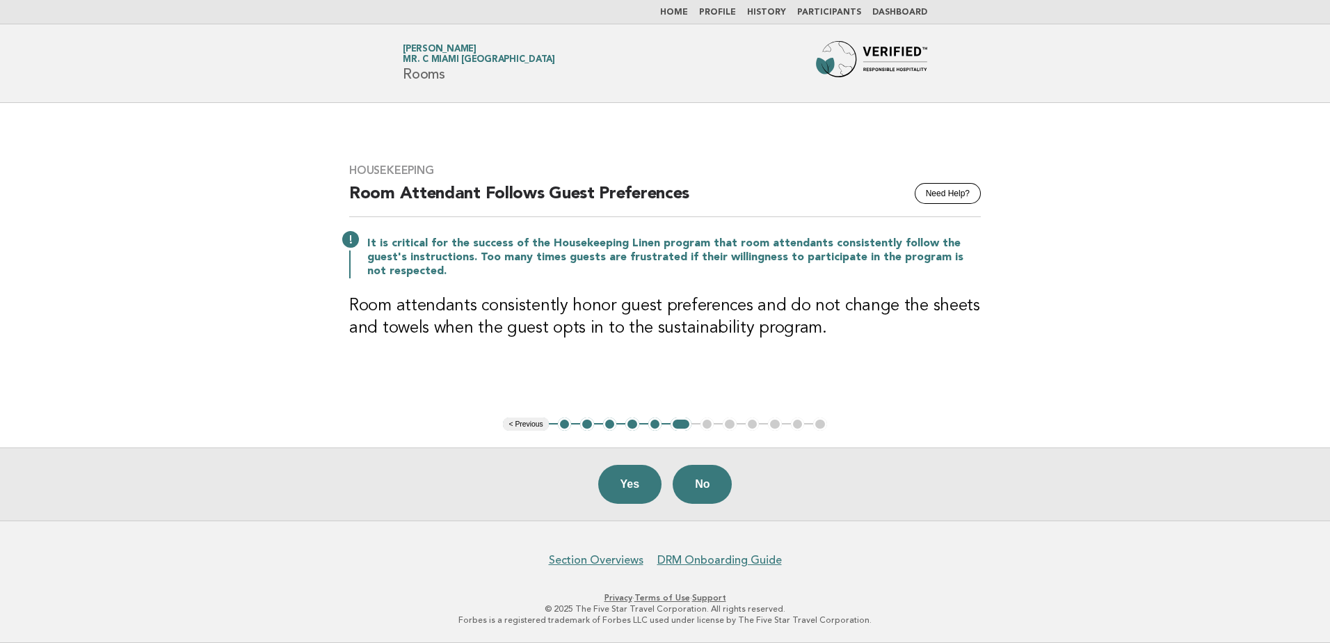
drag, startPoint x: 552, startPoint y: 343, endPoint x: 704, endPoint y: 335, distance: 152.6
click at [704, 335] on div "Housekeeping Need Help? Room Attendant Follows Guest Preferences It is critical…" at bounding box center [665, 260] width 665 height 226
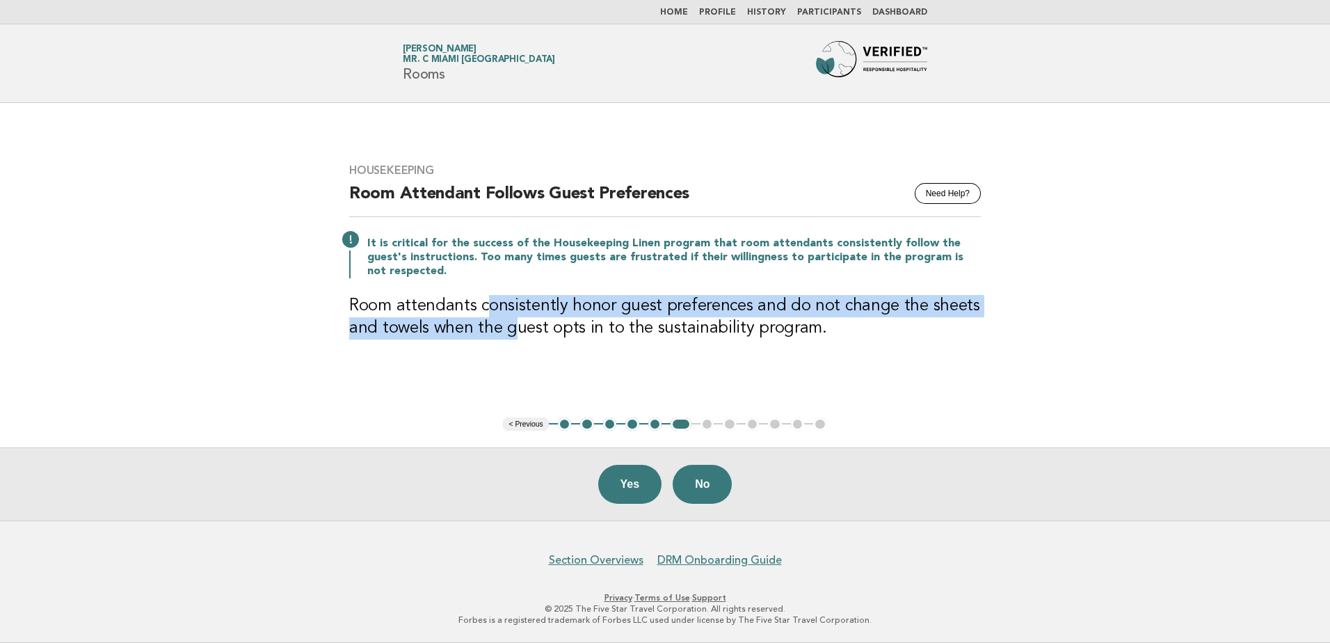
drag, startPoint x: 488, startPoint y: 301, endPoint x: 511, endPoint y: 350, distance: 54.8
click at [511, 350] on div "Housekeeping Need Help? Room Attendant Follows Guest Preferences It is critical…" at bounding box center [665, 260] width 665 height 226
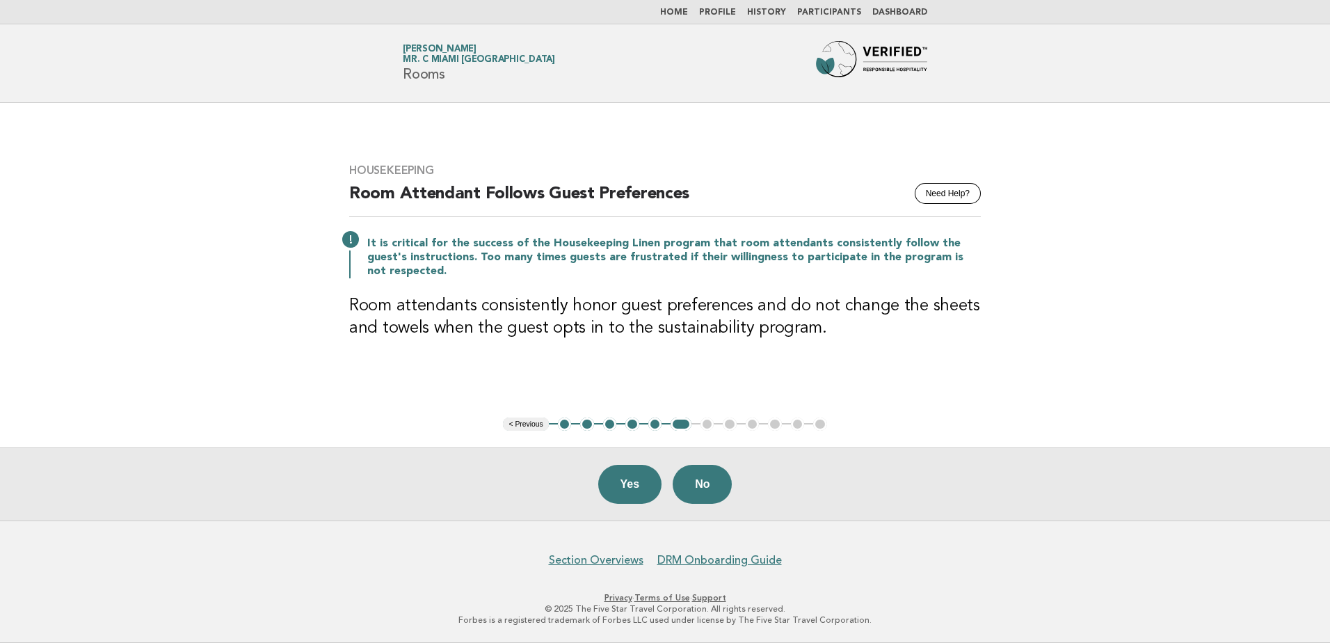
drag, startPoint x: 511, startPoint y: 350, endPoint x: 729, endPoint y: 378, distance: 218.9
click at [729, 378] on main "Housekeeping Need Help? Room Attendant Follows Guest Preferences It is critical…" at bounding box center [665, 311] width 1330 height 417
click at [642, 493] on button "Yes" at bounding box center [630, 484] width 64 height 39
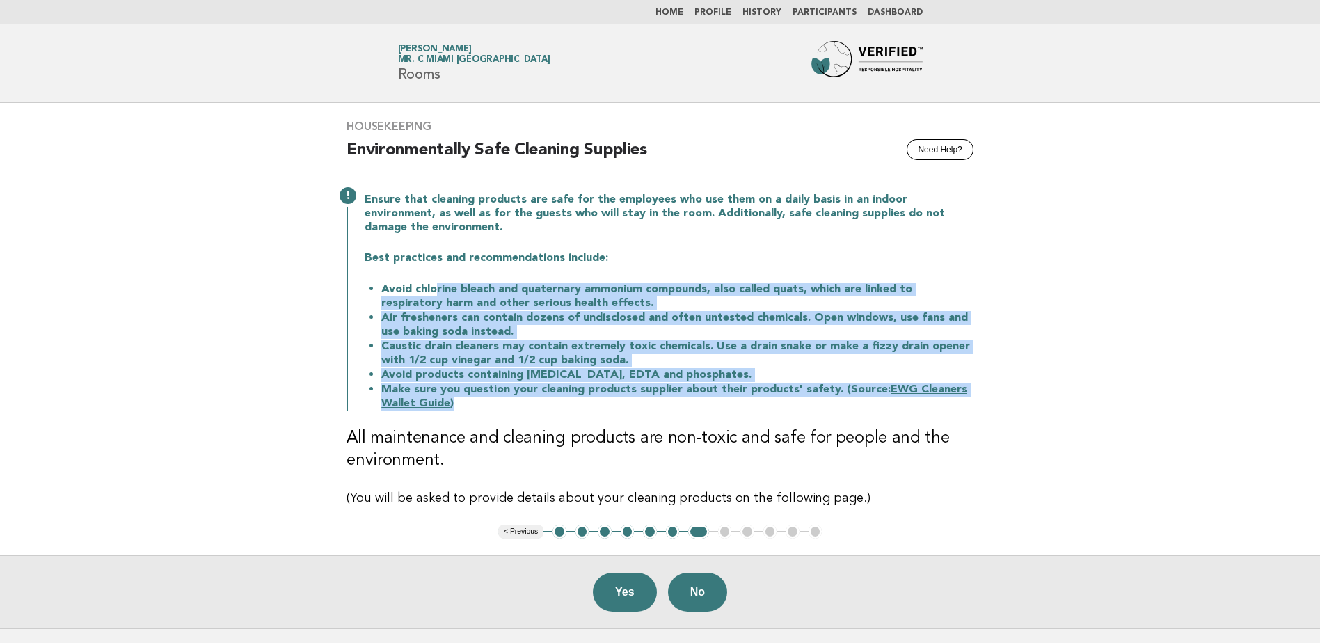
drag, startPoint x: 435, startPoint y: 287, endPoint x: 453, endPoint y: 400, distance: 114.9
click at [453, 400] on ul "Avoid chlorine bleach and quaternary ammonium compounds, also called quats, whi…" at bounding box center [669, 346] width 609 height 129
drag, startPoint x: 453, startPoint y: 400, endPoint x: 578, endPoint y: 406, distance: 124.7
click at [578, 406] on li "Make sure you question your cleaning products supplier about their products' sa…" at bounding box center [677, 396] width 592 height 29
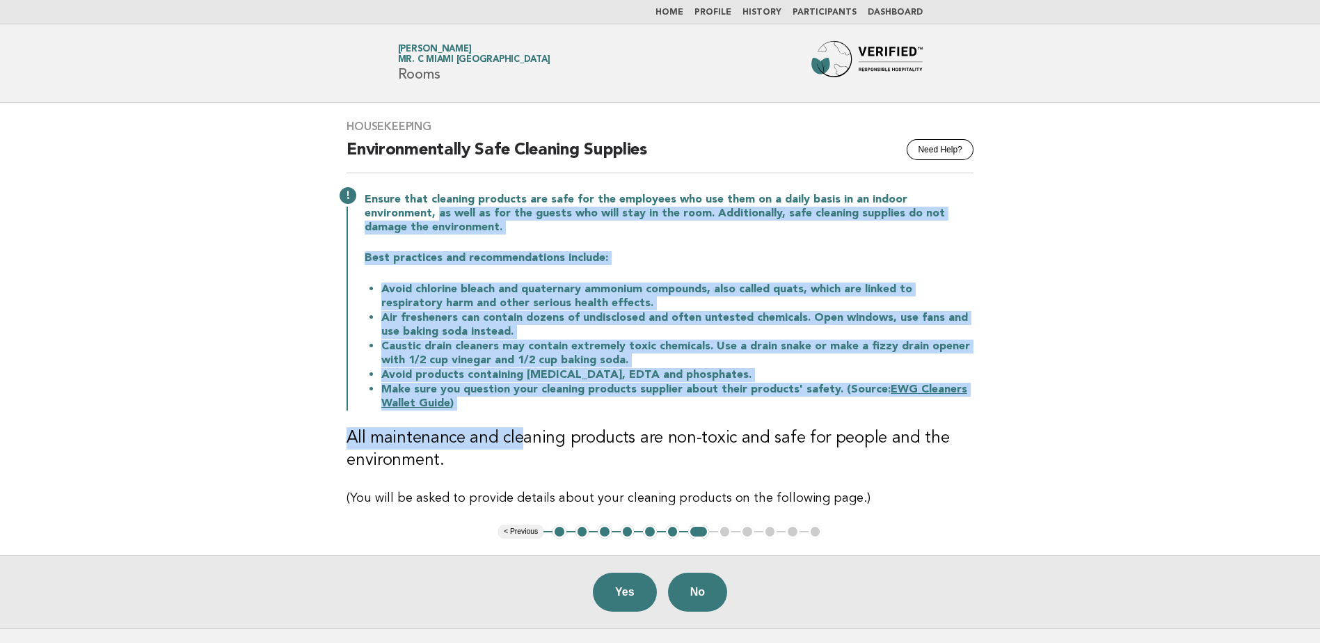
drag, startPoint x: 516, startPoint y: 412, endPoint x: 355, endPoint y: 217, distance: 253.0
click at [355, 217] on div "Housekeeping Need Help? Environmentally Safe Cleaning Supplies Ensure that clea…" at bounding box center [660, 314] width 660 height 422
drag, startPoint x: 355, startPoint y: 217, endPoint x: 654, endPoint y: 303, distance: 311.2
click at [654, 303] on li "Avoid chlorine bleach and quaternary ammonium compounds, also called quats, whi…" at bounding box center [677, 296] width 592 height 29
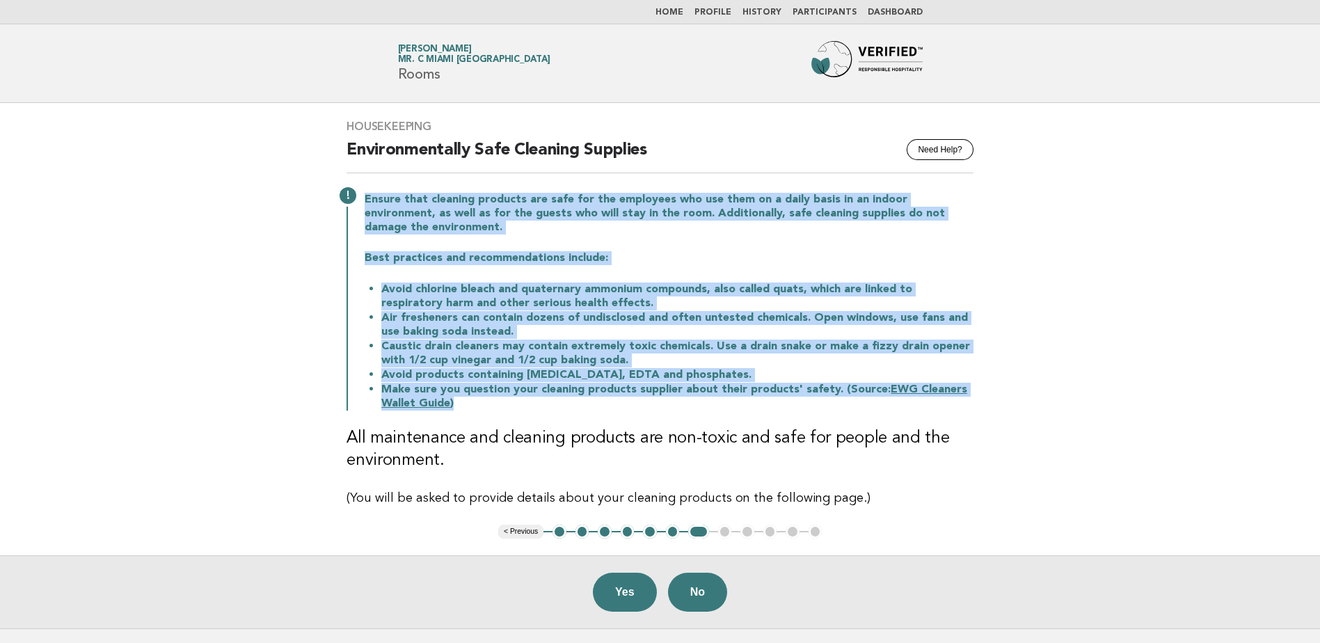
drag, startPoint x: 364, startPoint y: 196, endPoint x: 602, endPoint y: 404, distance: 315.6
click at [602, 404] on div "Ensure that cleaning products are safe for the employees who use them on a dail…" at bounding box center [660, 300] width 627 height 221
copy div "Ensure that cleaning products are safe for the employees who use them on a dail…"
click at [738, 405] on li "Make sure you question your cleaning products supplier about their products' sa…" at bounding box center [677, 396] width 592 height 29
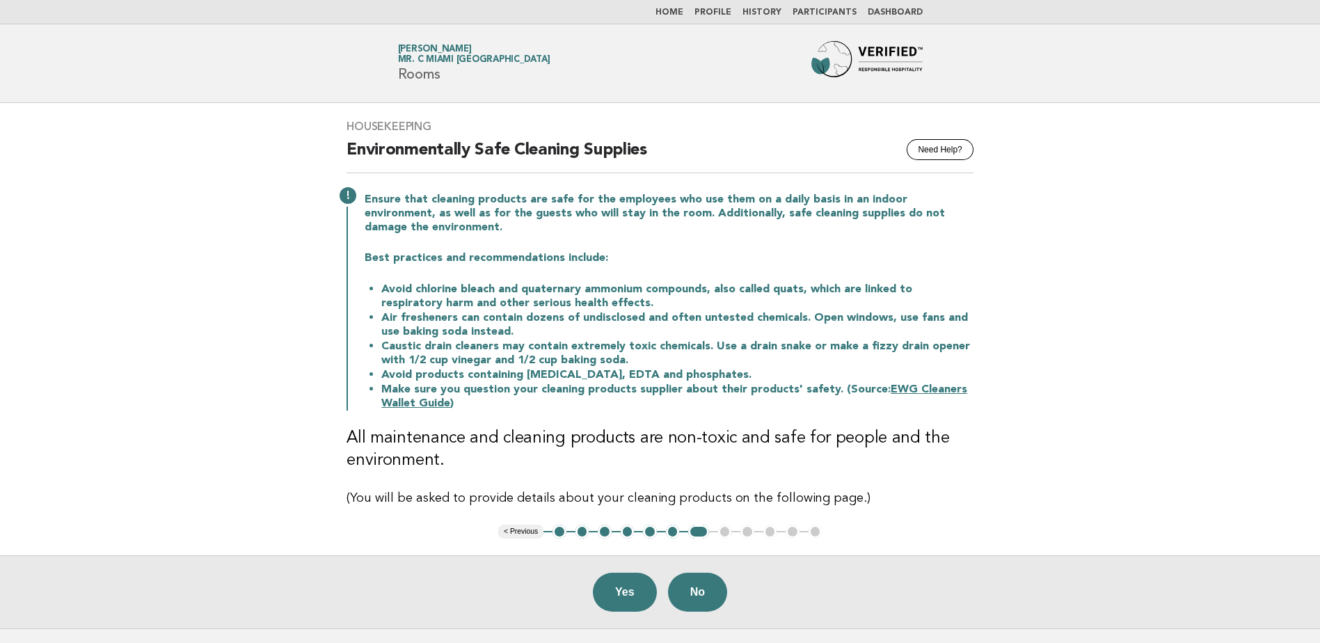
click at [731, 597] on div "Yes No" at bounding box center [660, 591] width 1320 height 73
click at [692, 590] on button "No" at bounding box center [697, 592] width 59 height 39
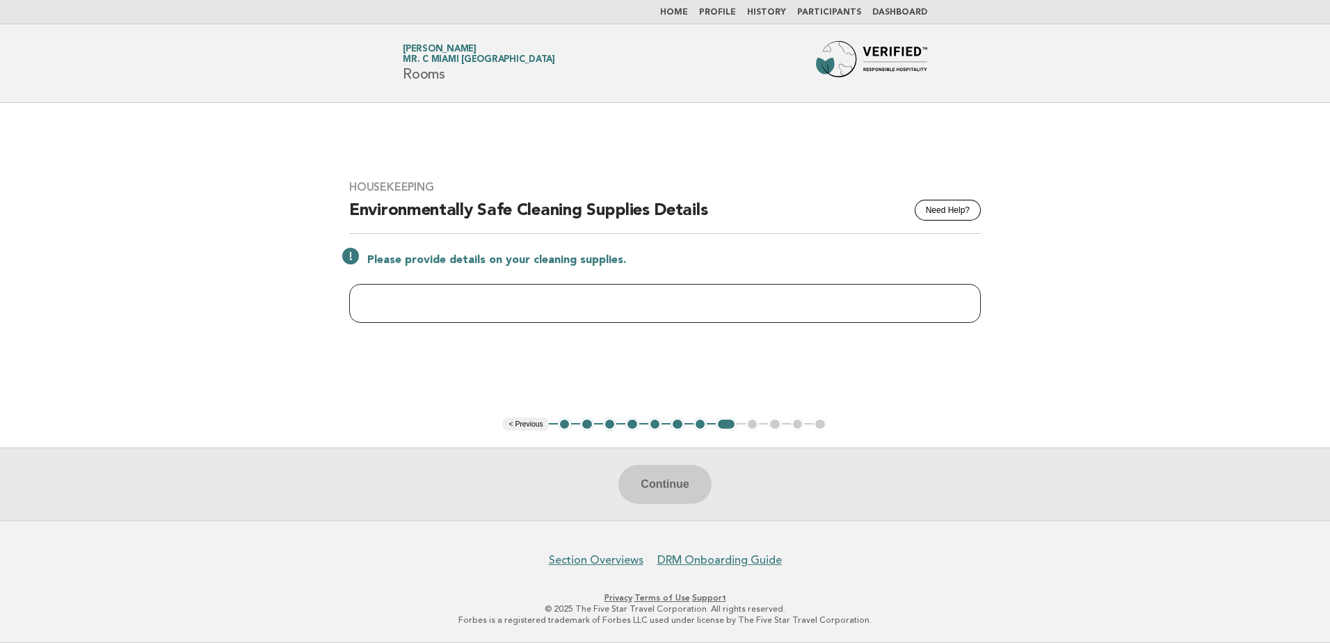
click at [520, 305] on input "text" at bounding box center [665, 303] width 632 height 39
click at [499, 305] on input "text" at bounding box center [665, 303] width 632 height 39
paste input "**********"
click at [484, 303] on input "**********" at bounding box center [665, 303] width 632 height 39
type input "**********"
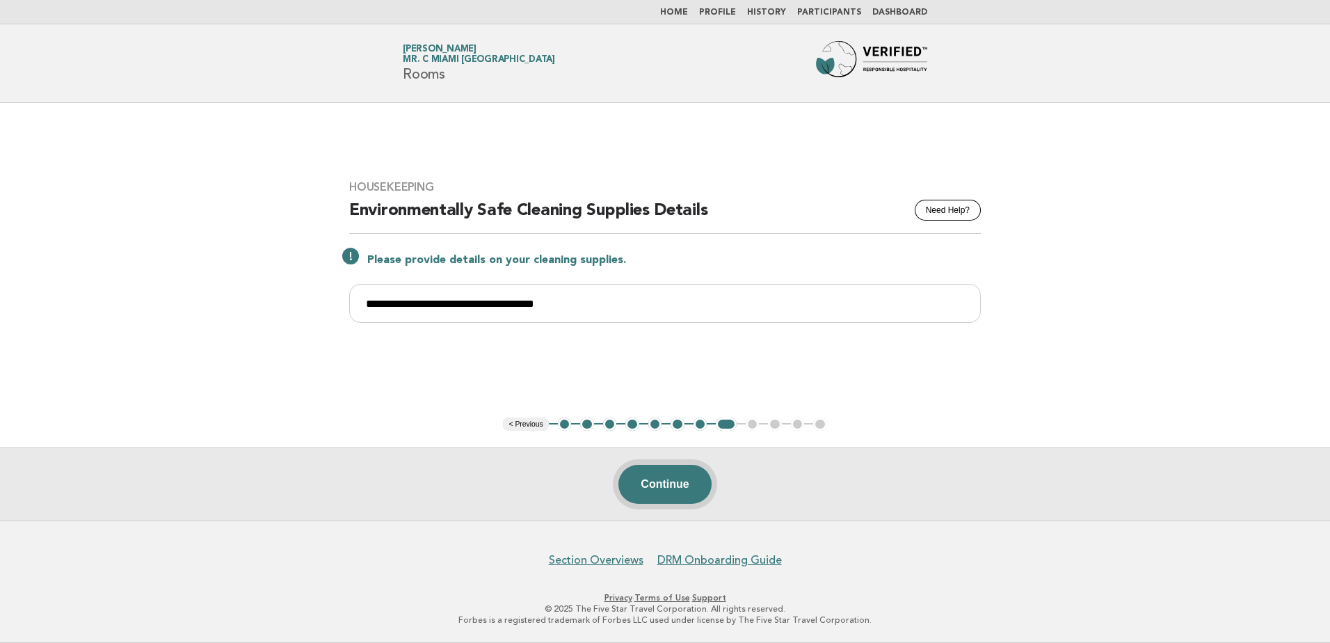
click at [658, 486] on button "Continue" at bounding box center [665, 484] width 93 height 39
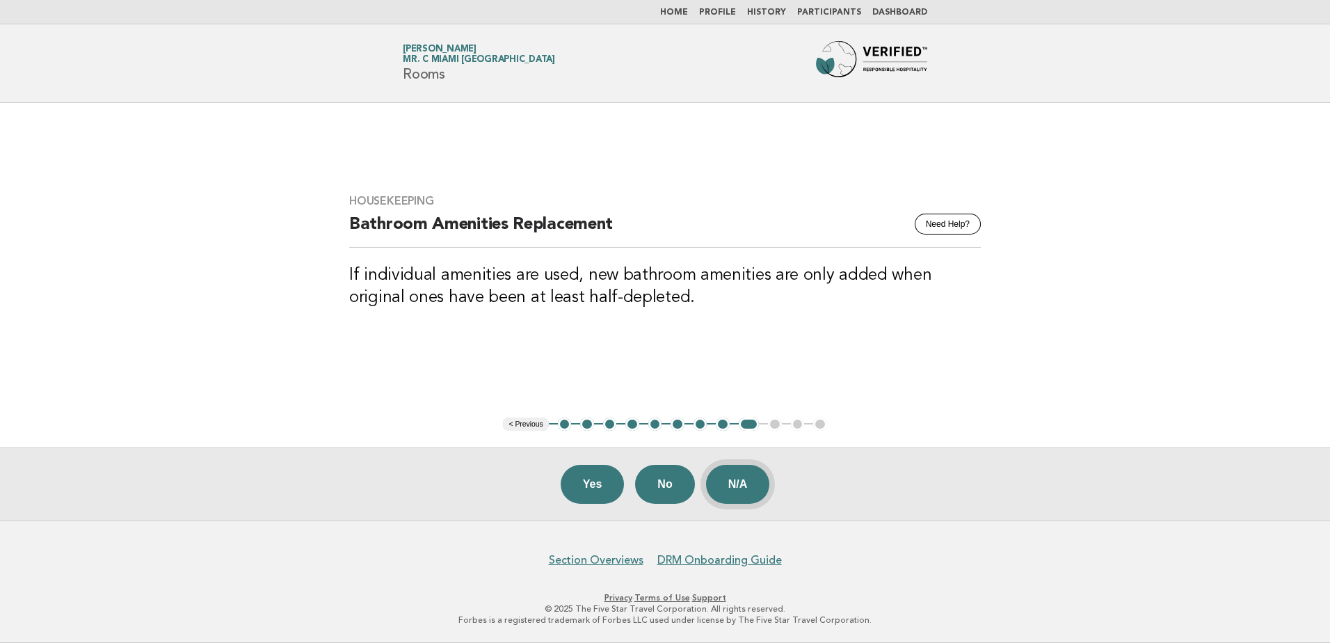
click at [744, 479] on button "N/A" at bounding box center [738, 484] width 64 height 39
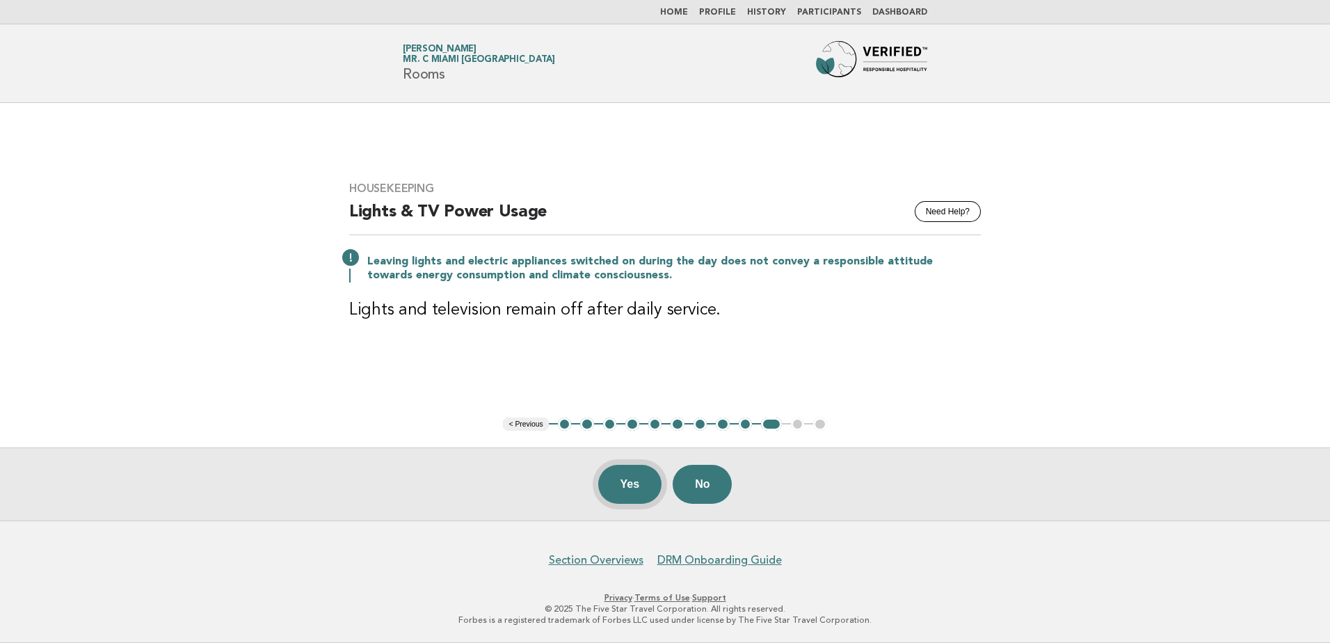
click at [644, 485] on button "Yes" at bounding box center [630, 484] width 64 height 39
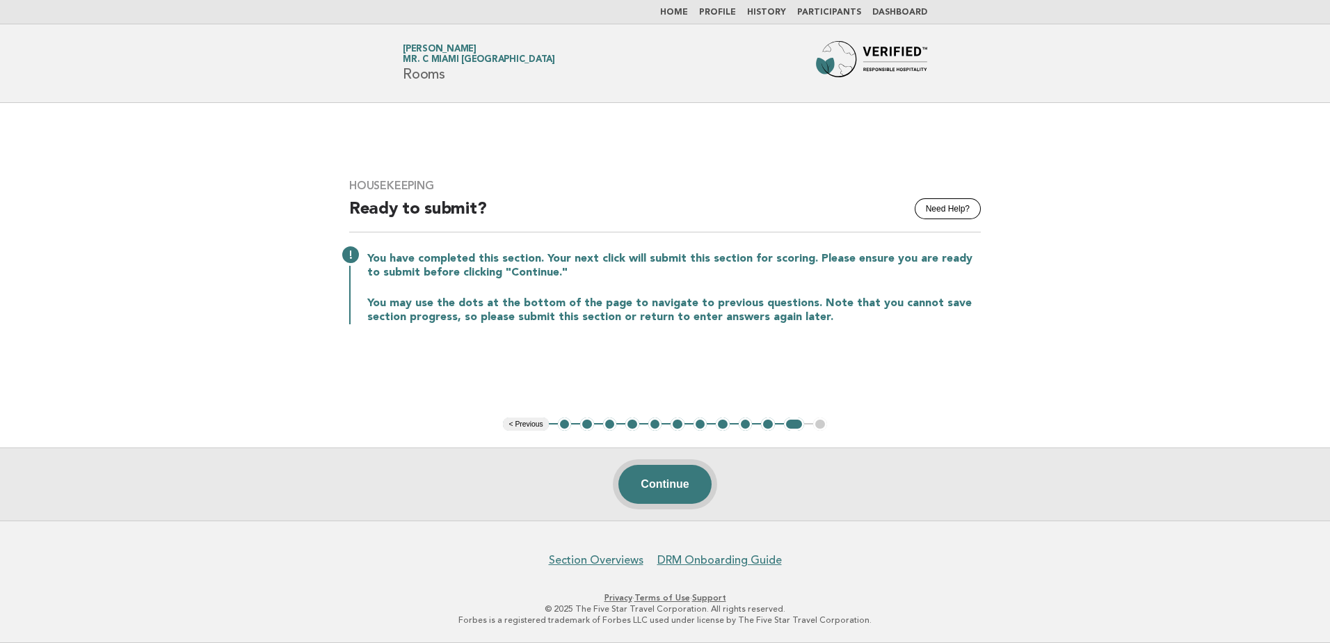
click at [669, 491] on button "Continue" at bounding box center [665, 484] width 93 height 39
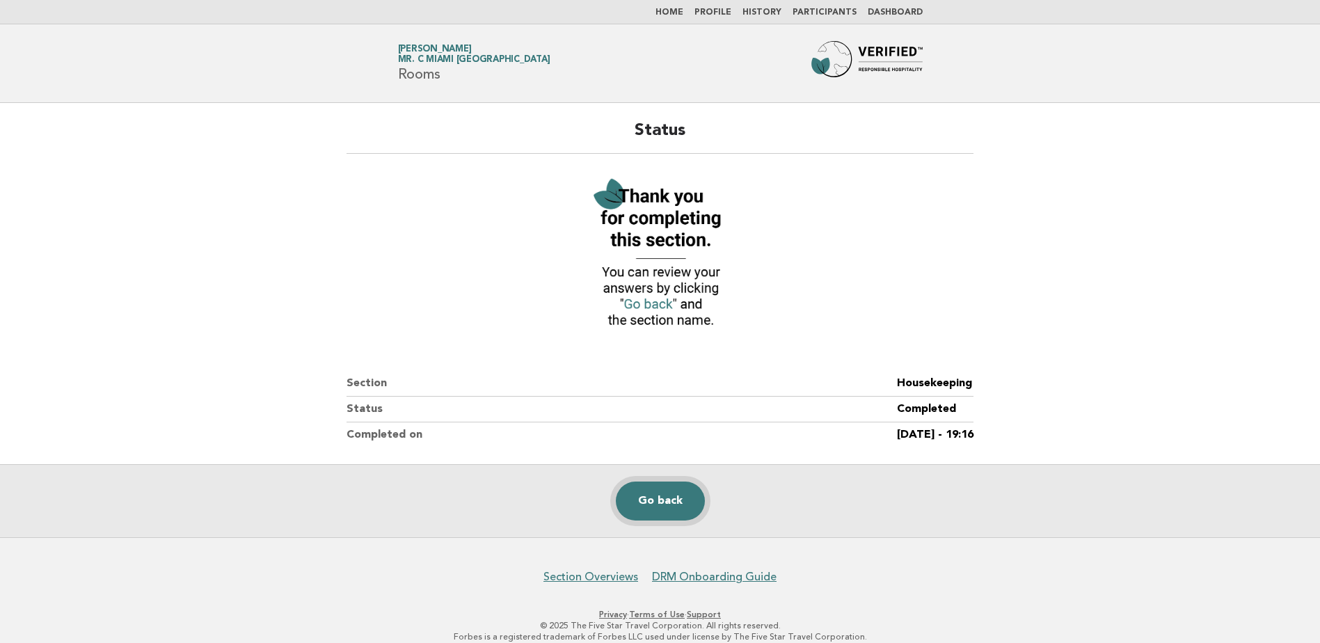
click at [668, 498] on link "Go back" at bounding box center [660, 501] width 89 height 39
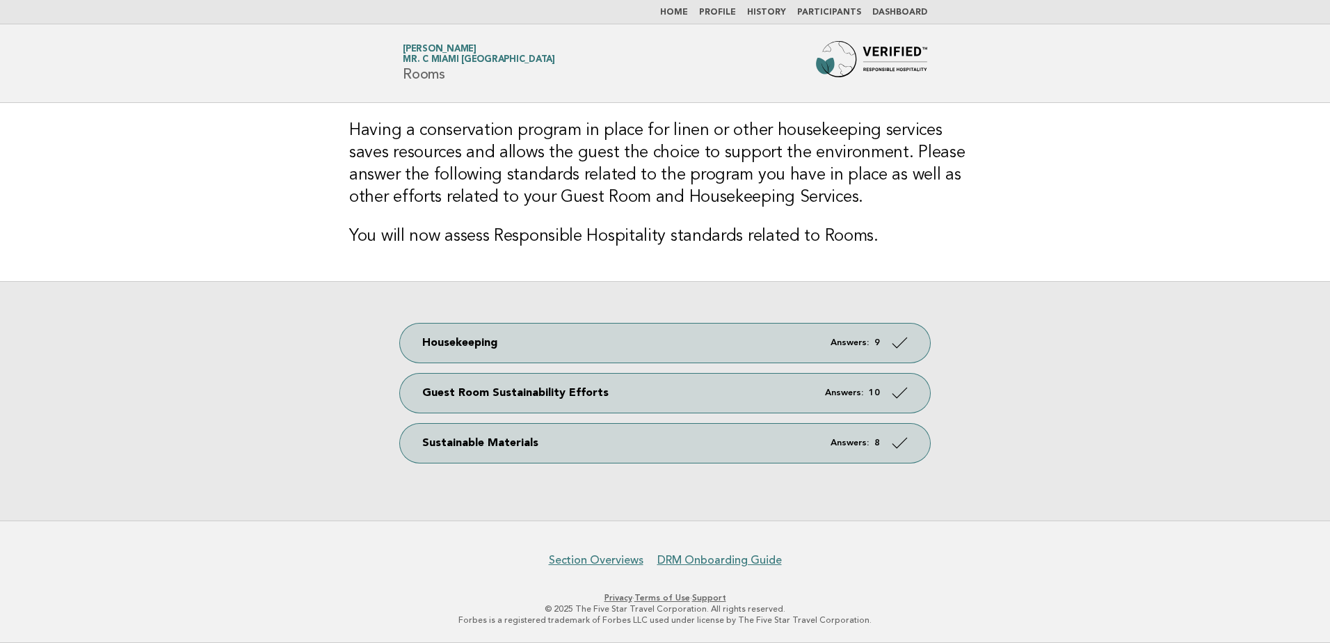
click at [688, 10] on link "Home" at bounding box center [674, 12] width 28 height 8
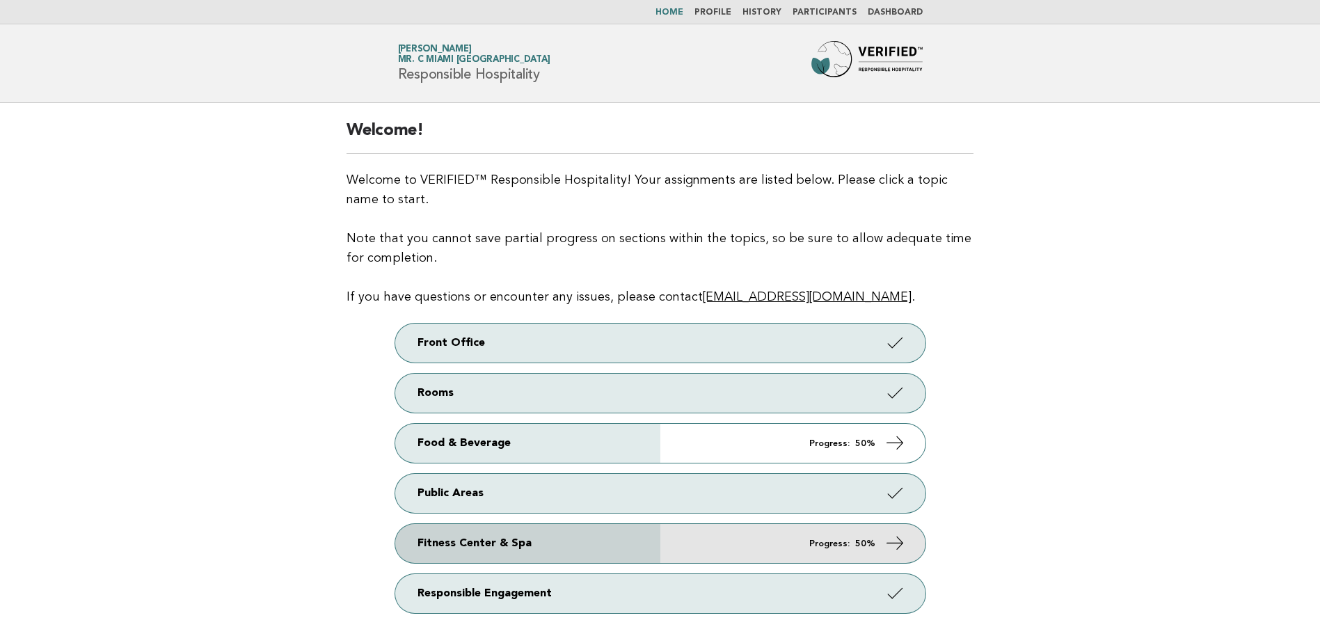
click at [804, 536] on link "Fitness Center & Spa Progress: 50%" at bounding box center [660, 543] width 530 height 39
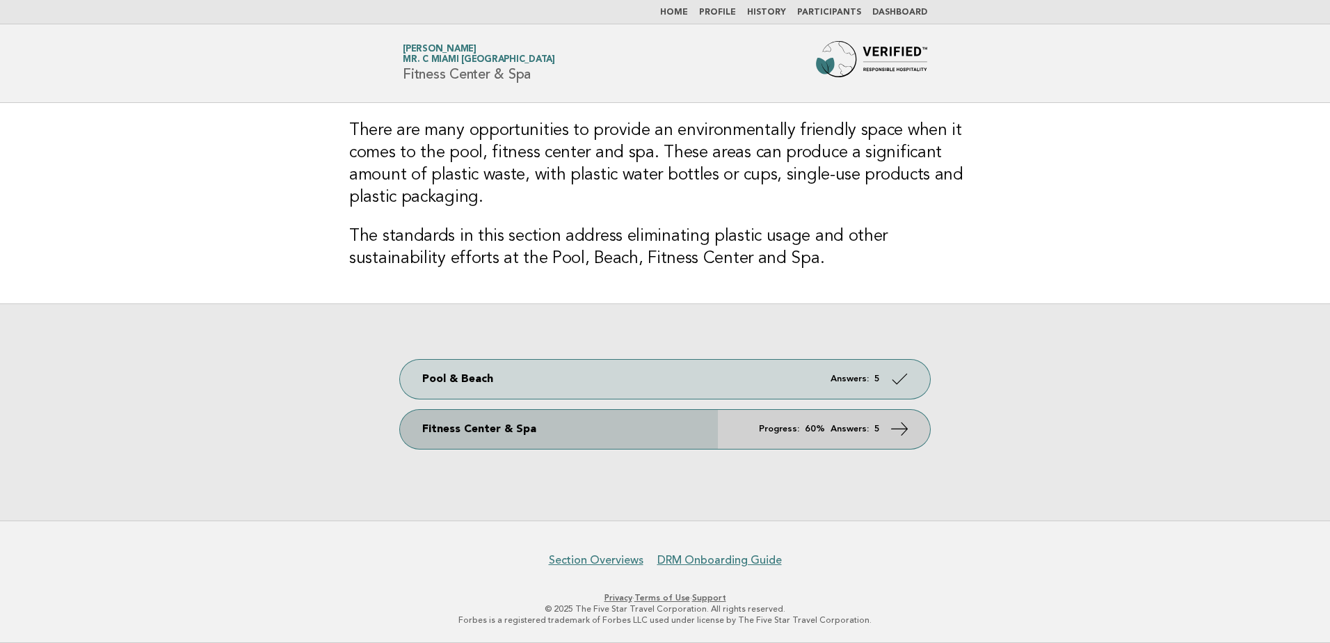
click at [683, 415] on link "Fitness Center & Spa Progress: 60% Answers: 5" at bounding box center [665, 429] width 530 height 39
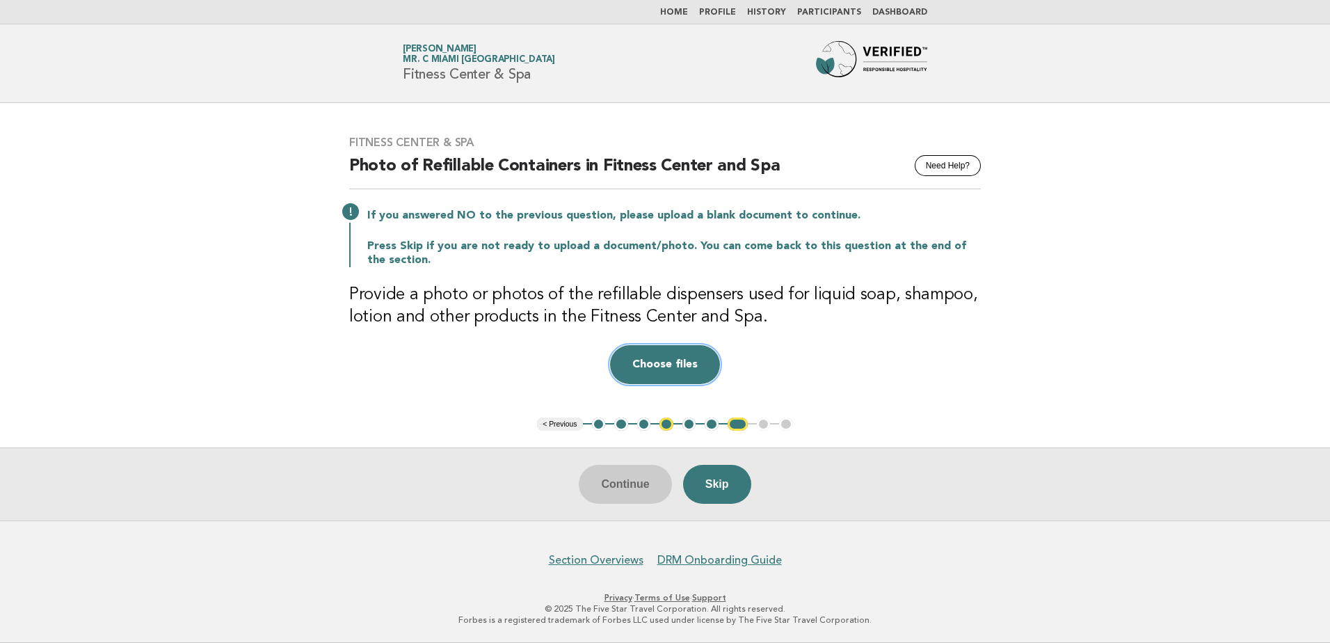
click at [678, 372] on button "Choose files" at bounding box center [665, 364] width 110 height 39
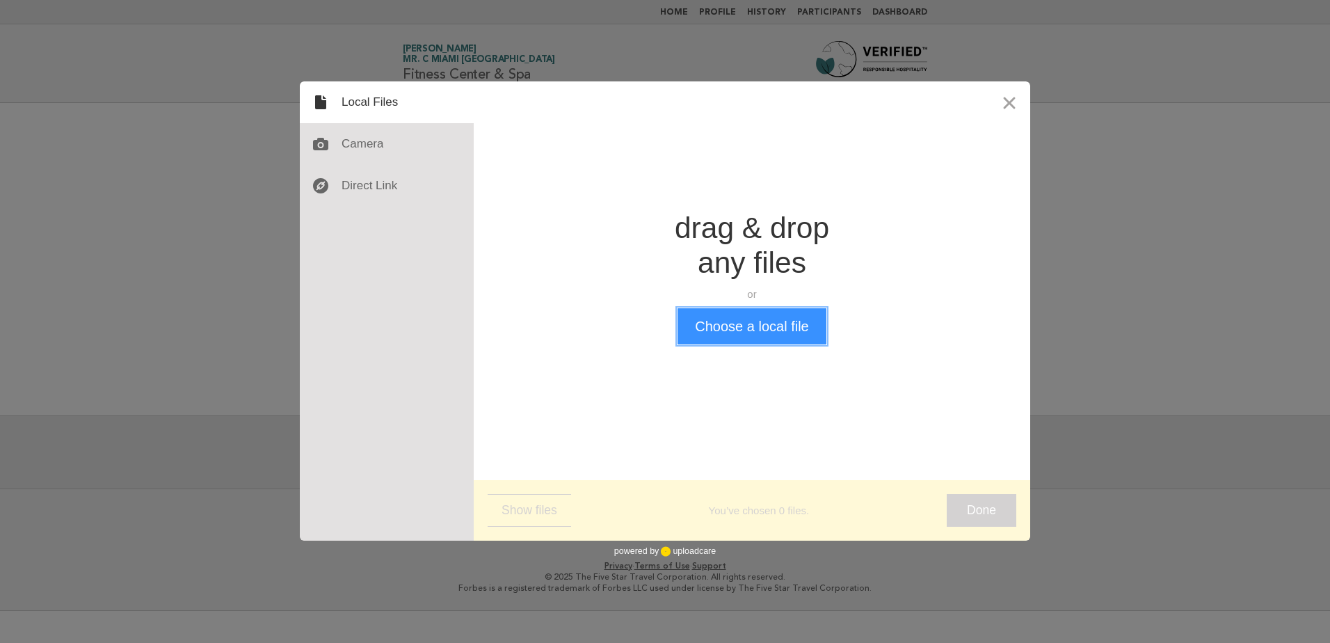
click at [736, 333] on button "Choose a local file" at bounding box center [752, 326] width 148 height 36
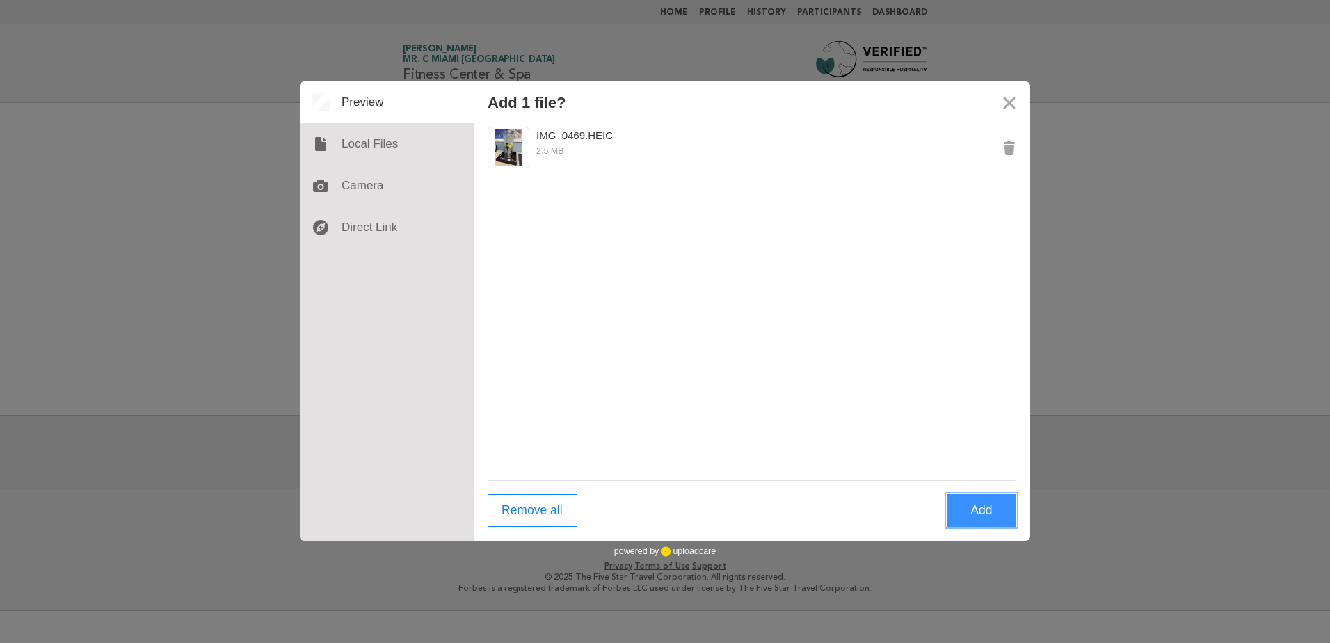
click at [990, 507] on button "Add" at bounding box center [982, 510] width 70 height 33
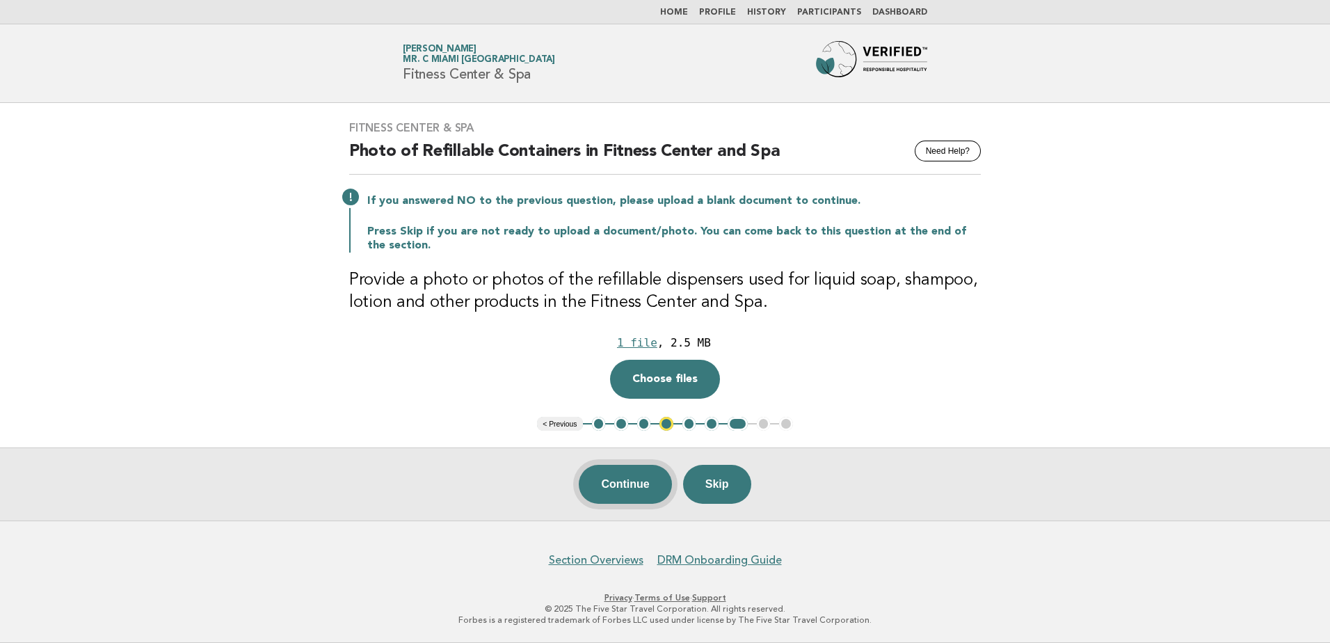
click at [628, 471] on button "Continue" at bounding box center [625, 484] width 93 height 39
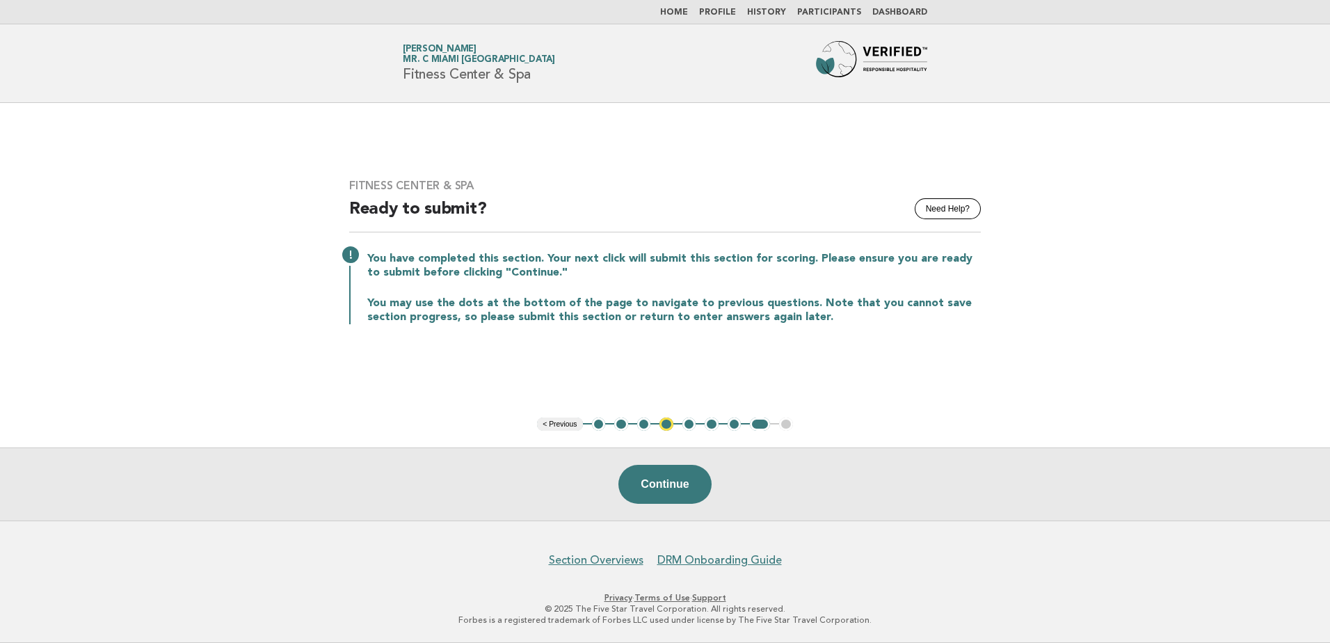
click at [600, 427] on button "1" at bounding box center [599, 424] width 14 height 14
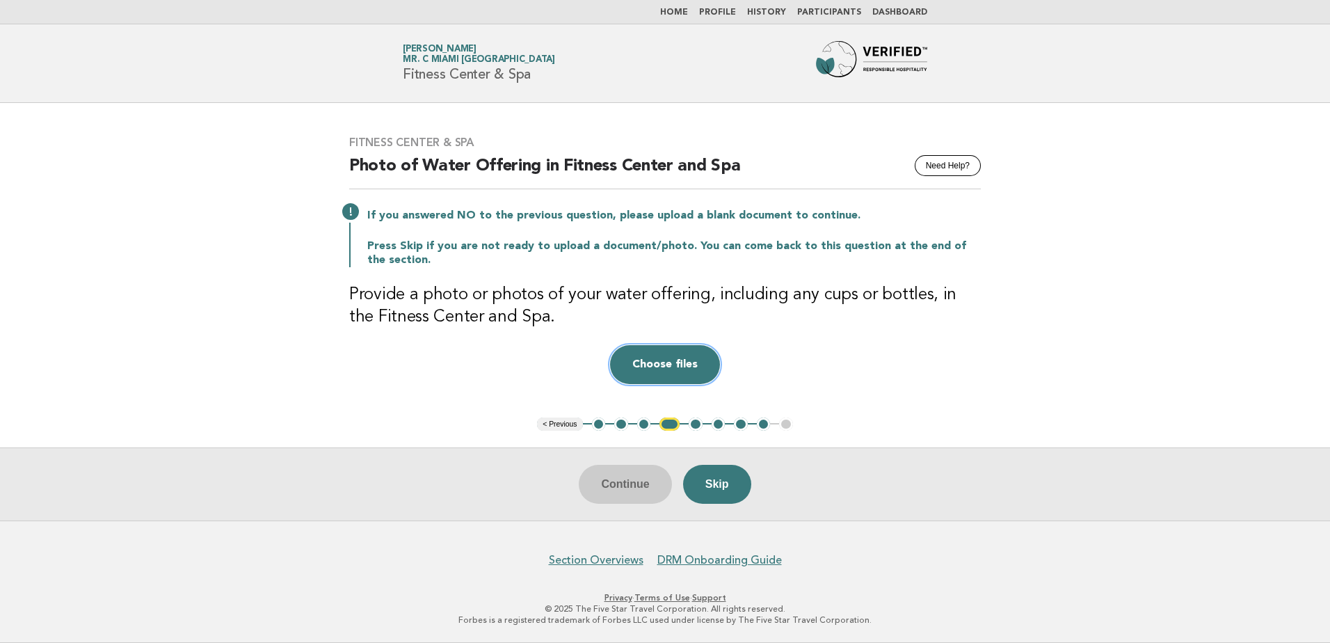
click at [661, 351] on button "Choose files" at bounding box center [665, 364] width 110 height 39
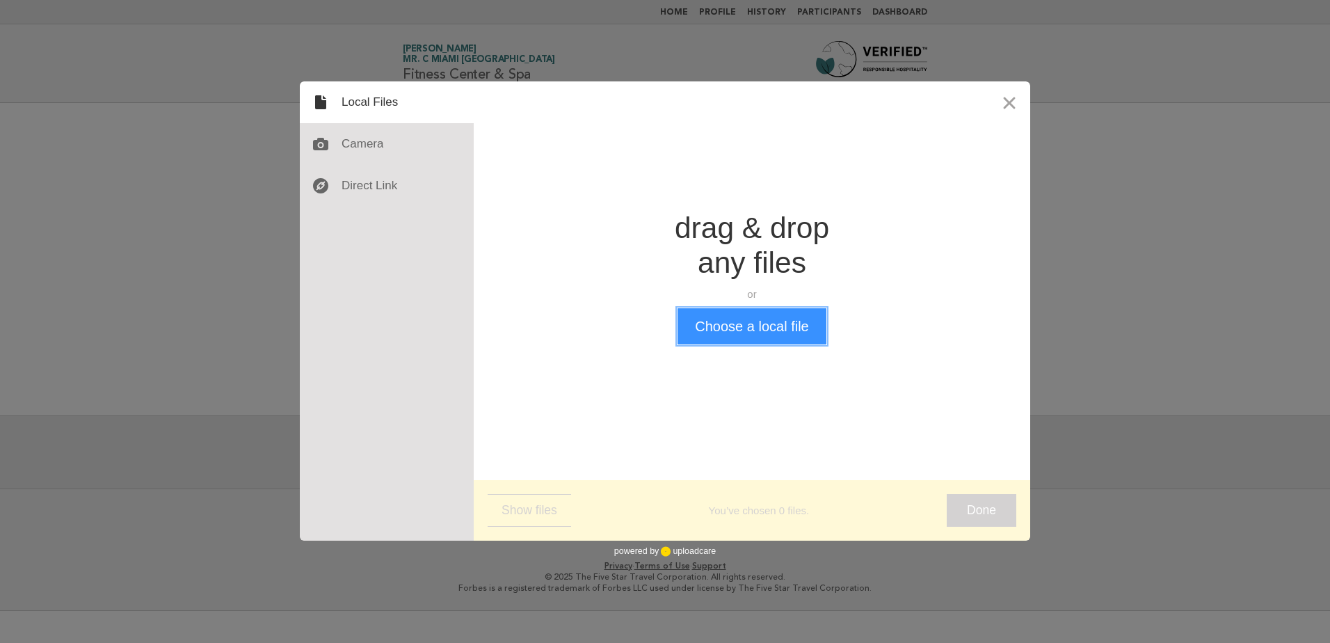
click at [726, 331] on button "Choose a local file" at bounding box center [752, 326] width 148 height 36
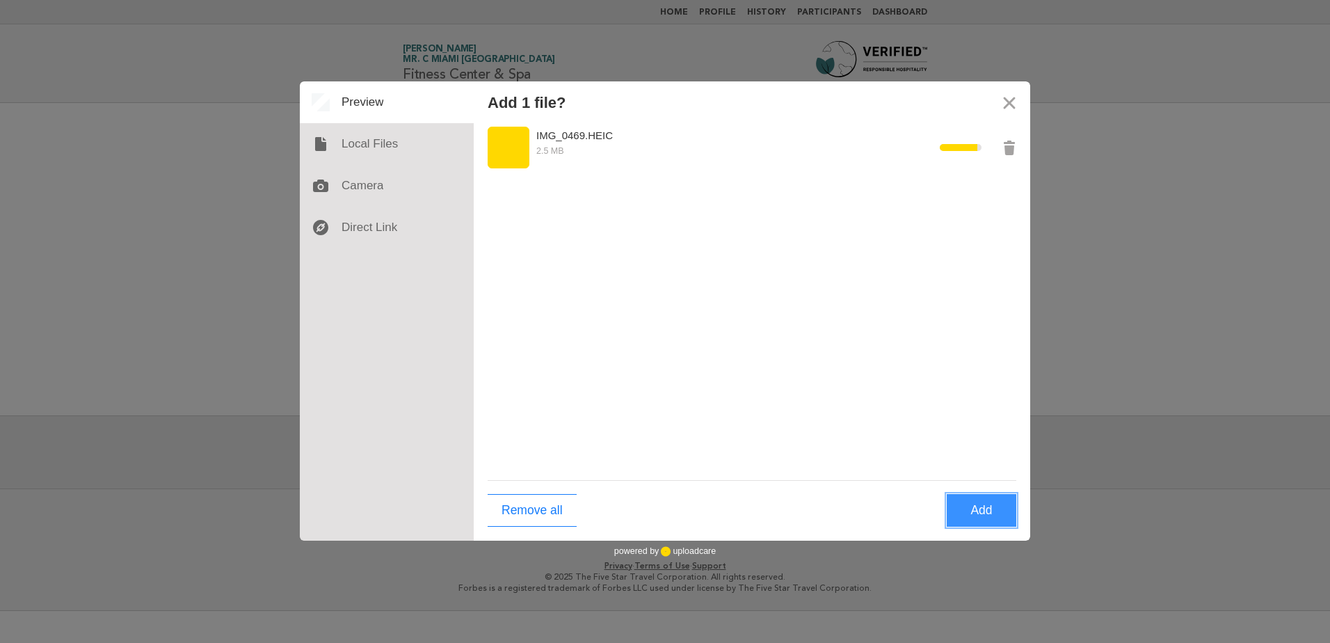
click at [955, 516] on button "Add" at bounding box center [982, 510] width 70 height 33
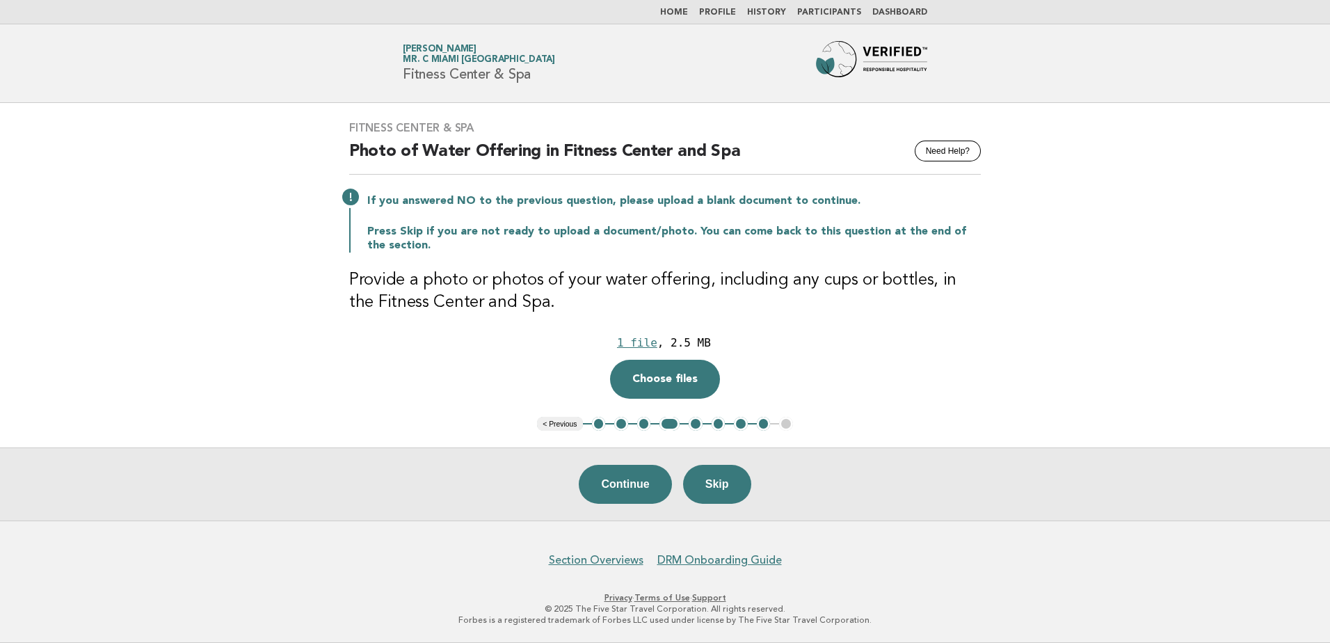
drag, startPoint x: 722, startPoint y: 480, endPoint x: 1102, endPoint y: 357, distance: 399.4
click at [1099, 356] on main "Fitness Center & Spa Need Help? Photo of Water Offering in Fitness Center and S…" at bounding box center [665, 311] width 1330 height 417
click at [695, 428] on button "5" at bounding box center [696, 424] width 14 height 14
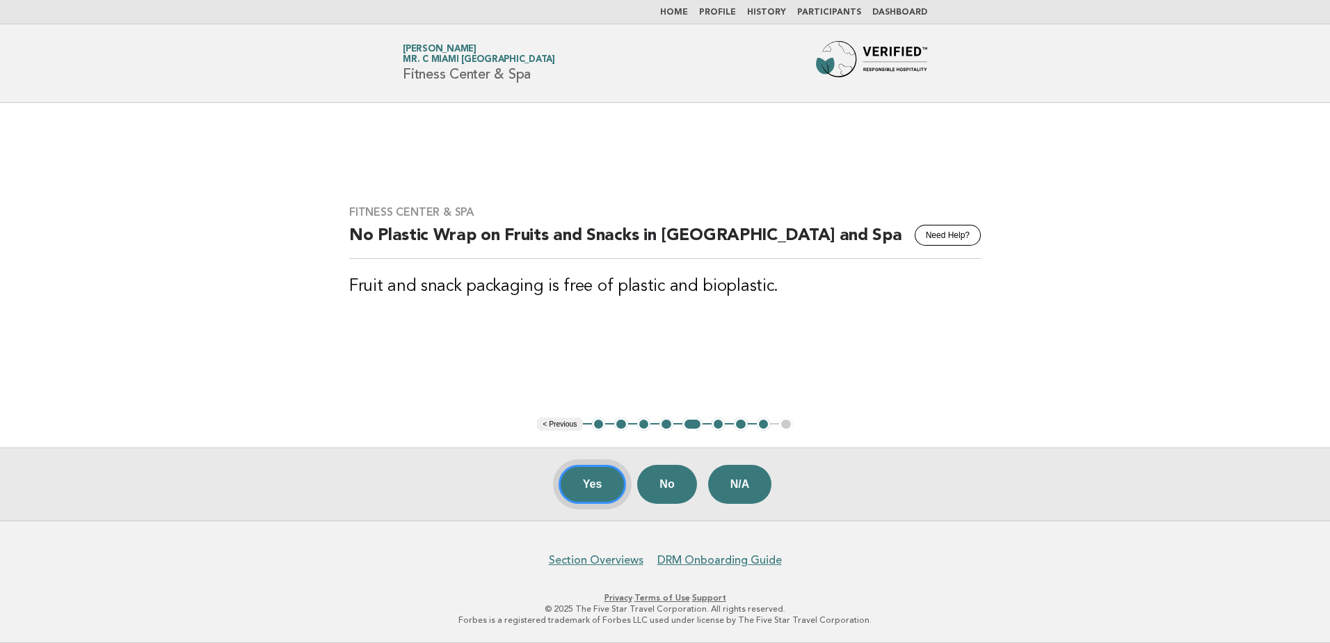
click at [585, 485] on button "Yes" at bounding box center [593, 484] width 68 height 39
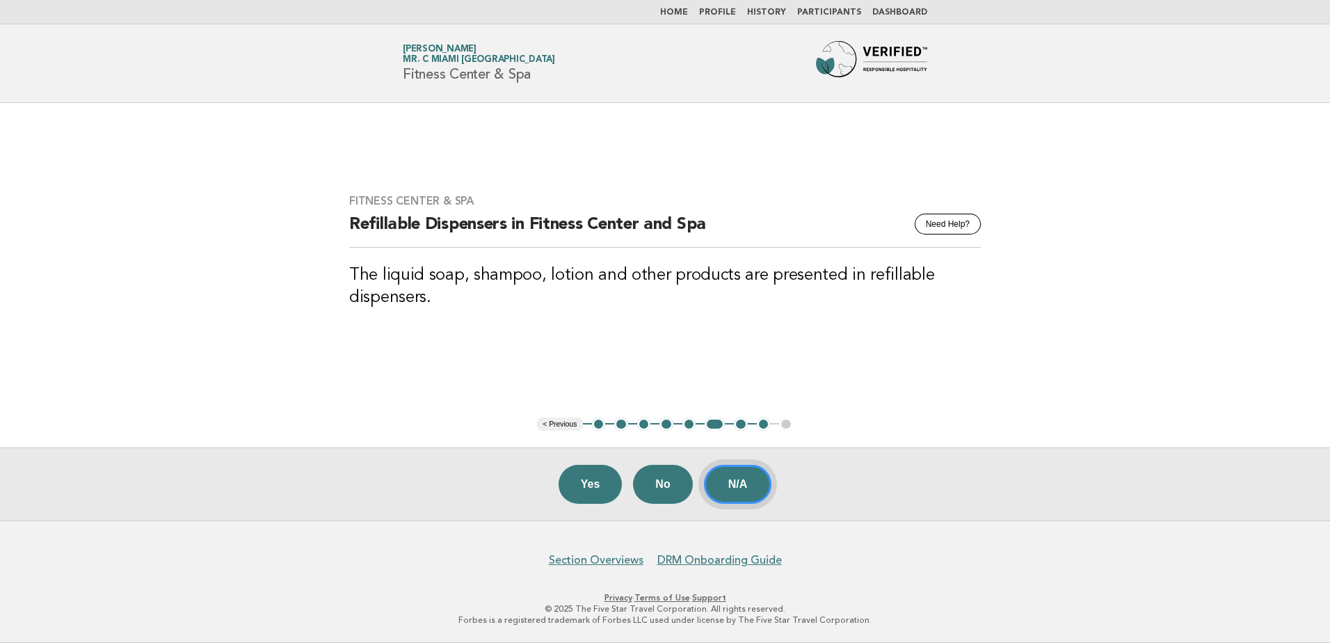
click at [751, 486] on button "N/A" at bounding box center [738, 484] width 68 height 39
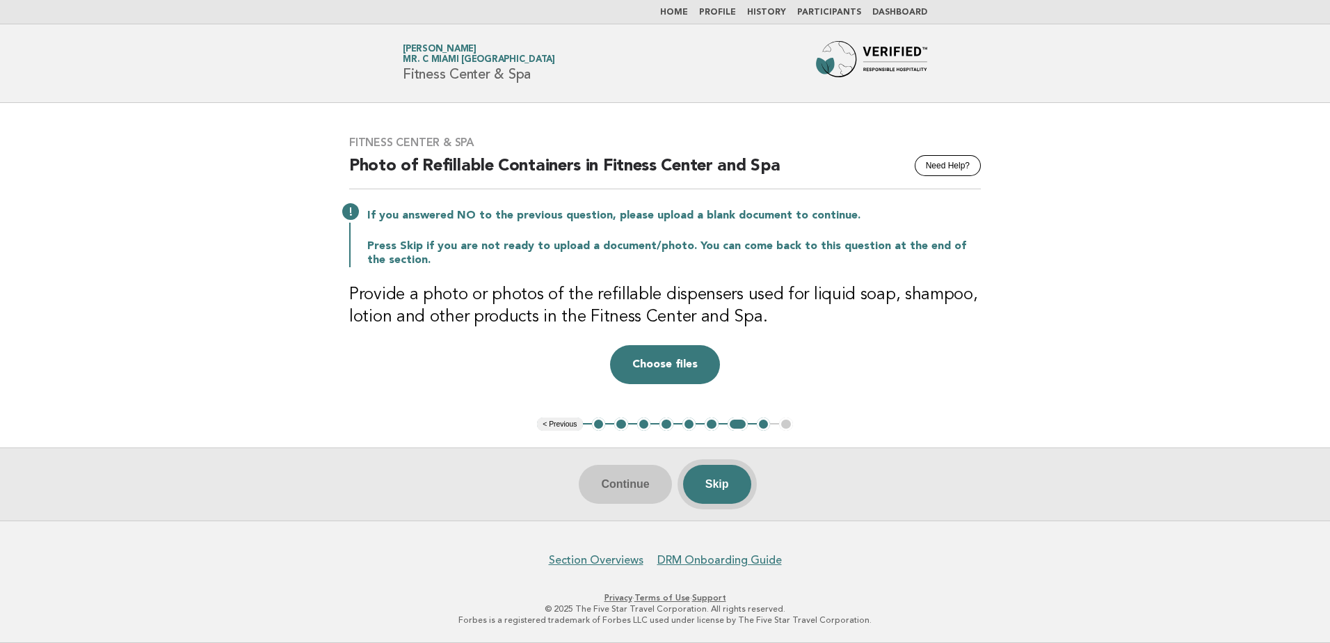
click at [734, 484] on button "Skip" at bounding box center [717, 484] width 68 height 39
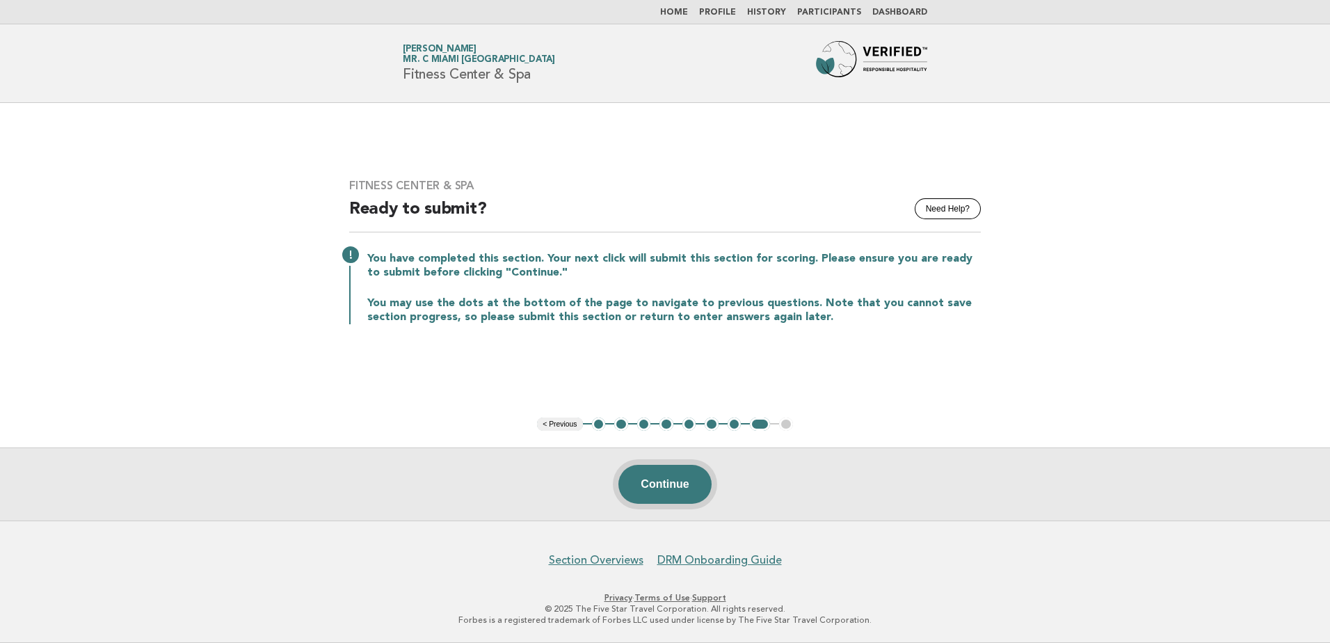
click at [695, 470] on button "Continue" at bounding box center [665, 484] width 93 height 39
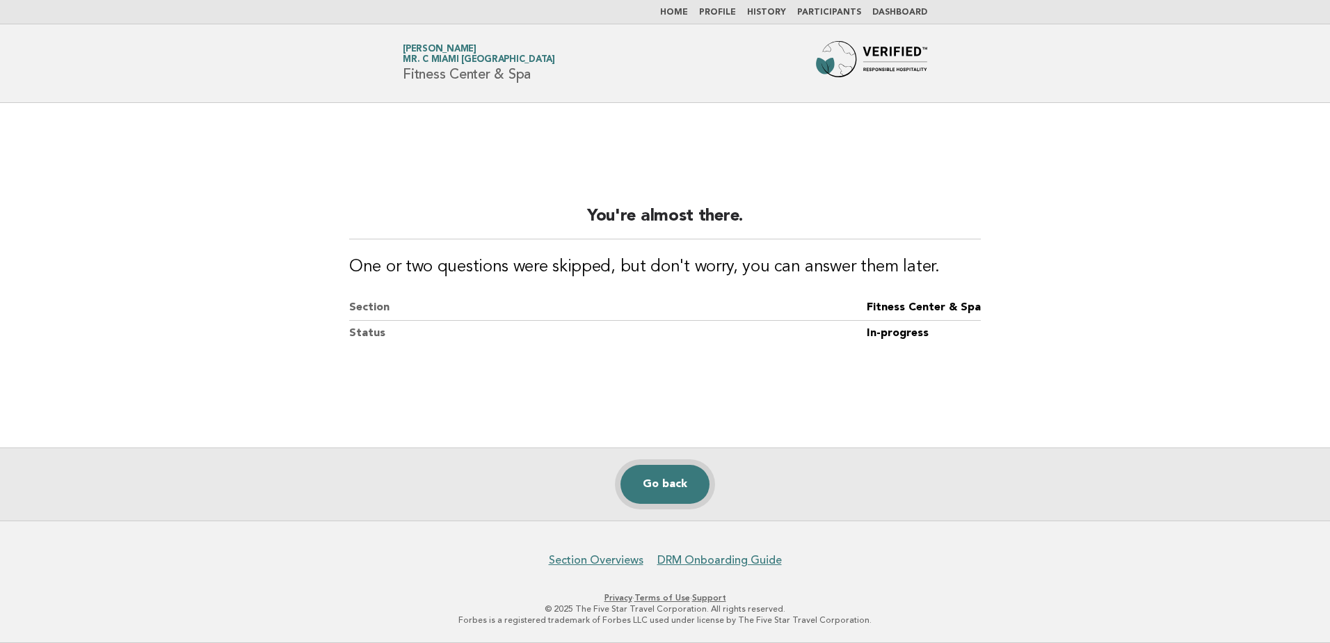
click at [670, 477] on link "Go back" at bounding box center [665, 484] width 89 height 39
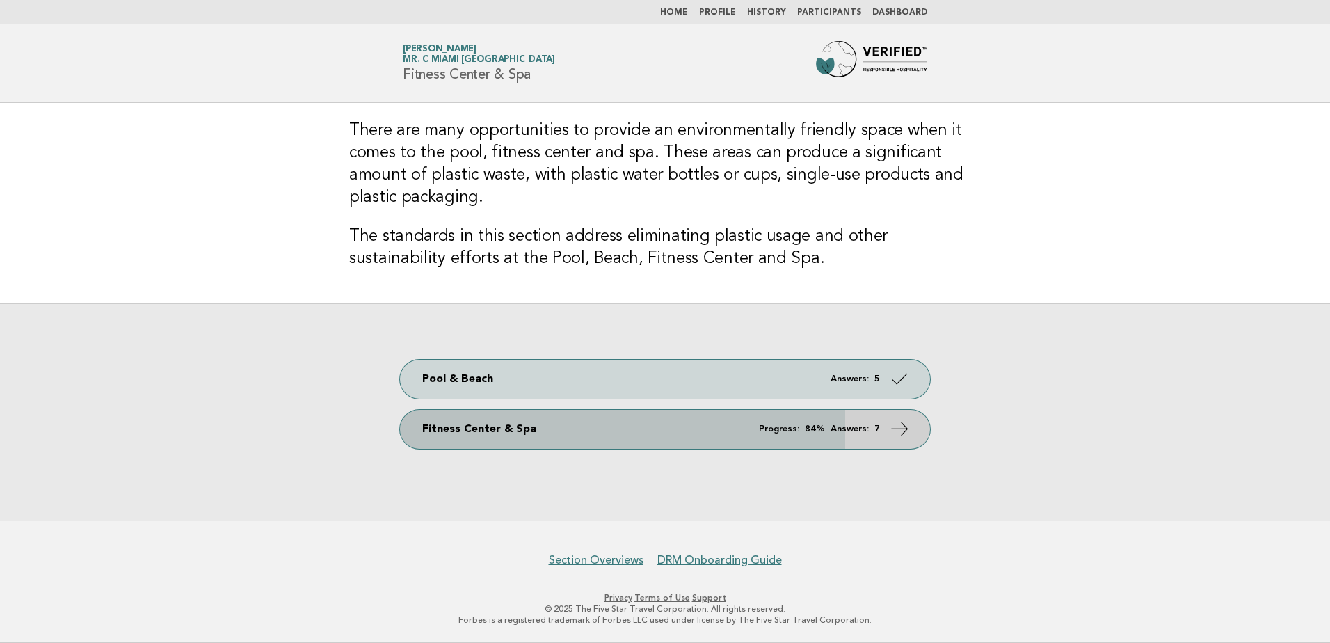
click at [747, 435] on link "Fitness Center & Spa Progress: 84% Answers: 7" at bounding box center [665, 429] width 530 height 39
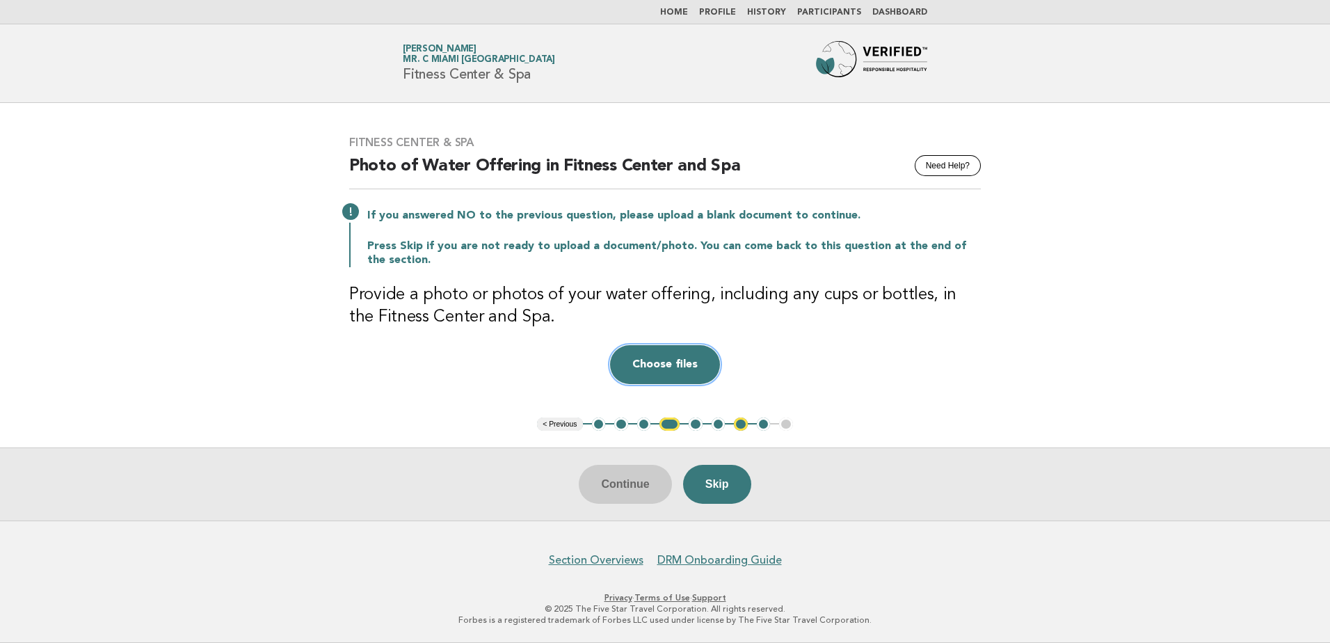
click at [683, 356] on button "Choose files" at bounding box center [665, 364] width 110 height 39
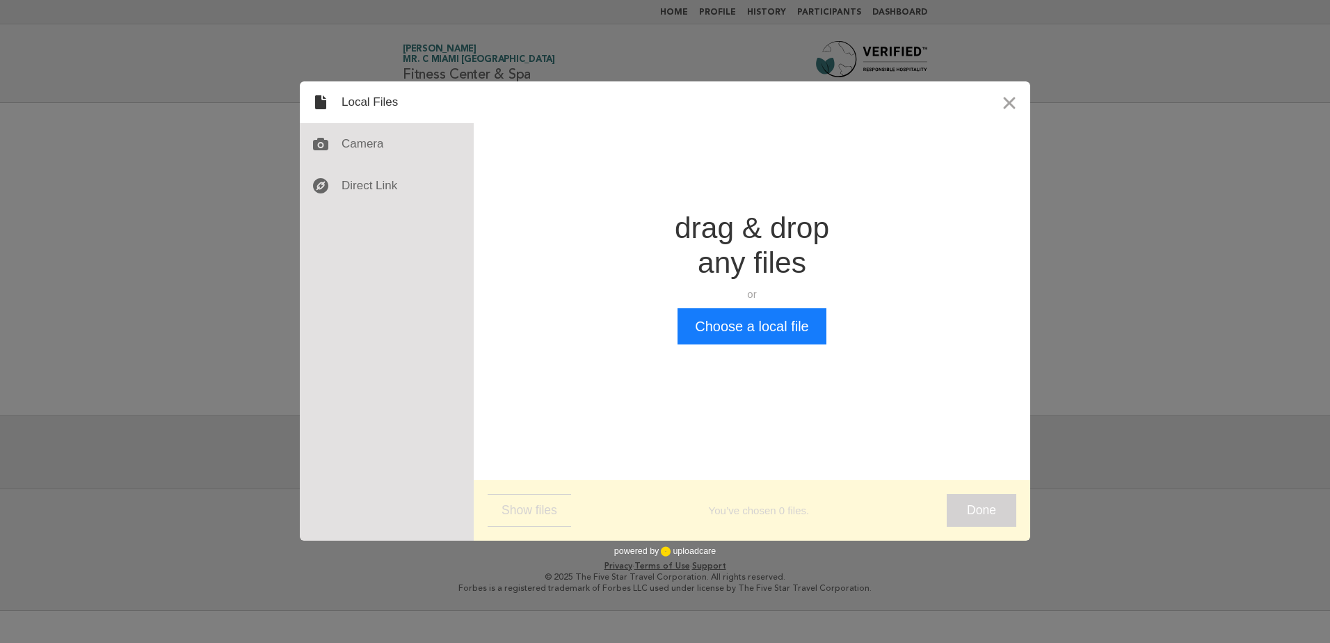
click at [725, 301] on div "drag & drop any files or Upload files from your computer" at bounding box center [752, 259] width 154 height 97
click at [727, 322] on button "Choose a local file" at bounding box center [752, 326] width 148 height 36
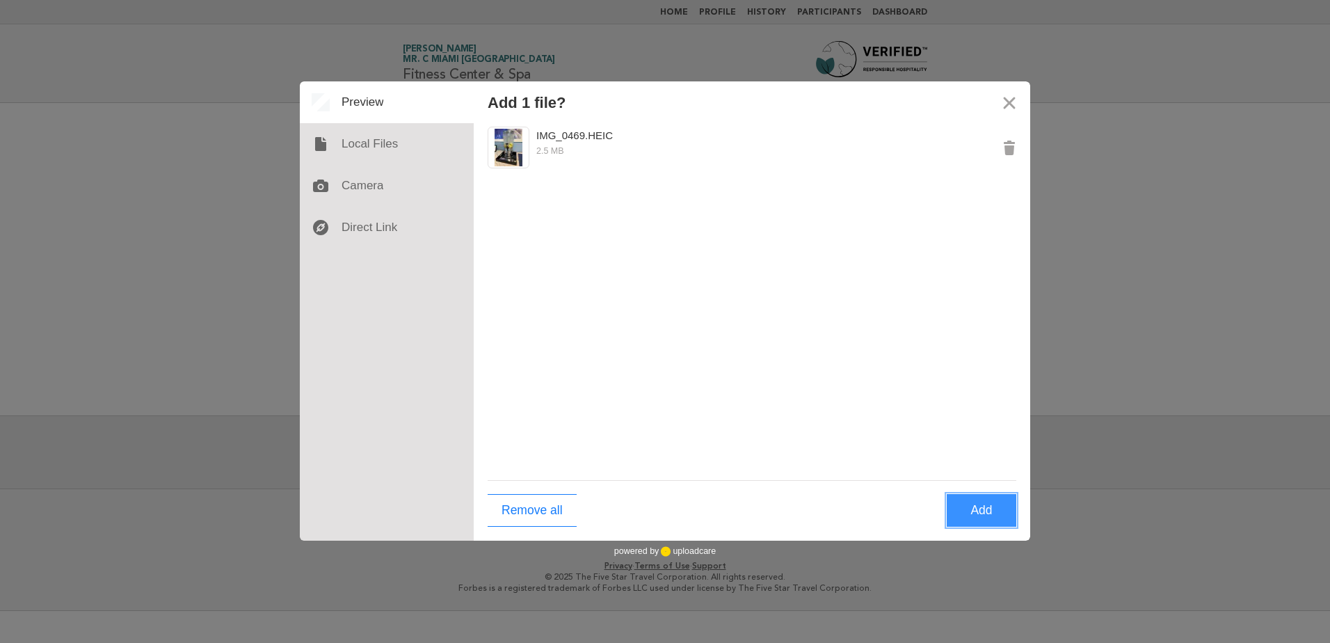
drag, startPoint x: 981, startPoint y: 520, endPoint x: 972, endPoint y: 523, distance: 9.7
click at [976, 523] on button "Add" at bounding box center [982, 510] width 70 height 33
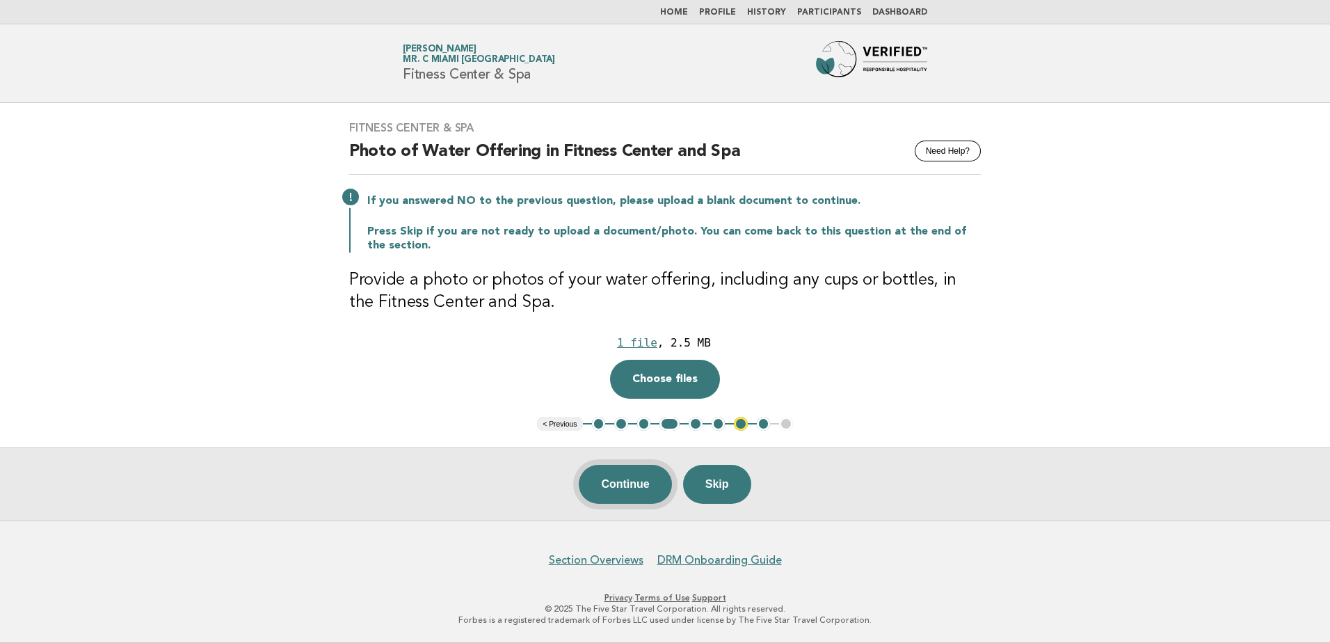
click at [648, 476] on button "Continue" at bounding box center [625, 484] width 93 height 39
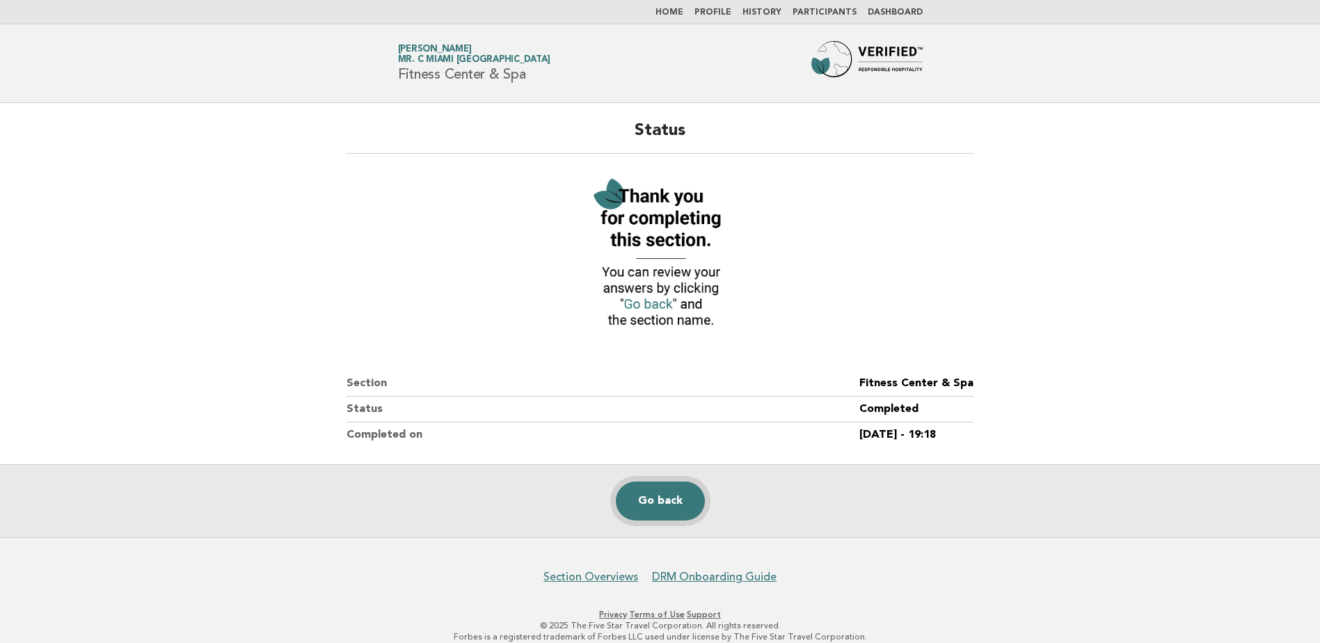
click at [655, 504] on link "Go back" at bounding box center [660, 501] width 89 height 39
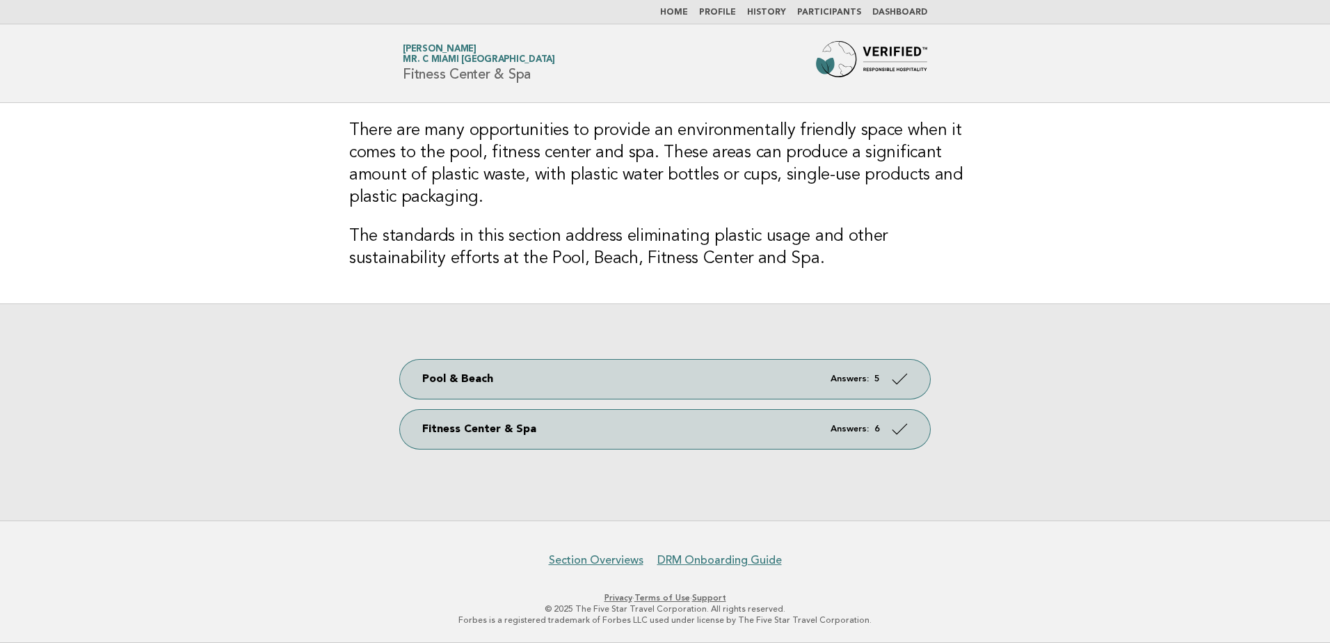
click at [676, 13] on link "Home" at bounding box center [674, 12] width 28 height 8
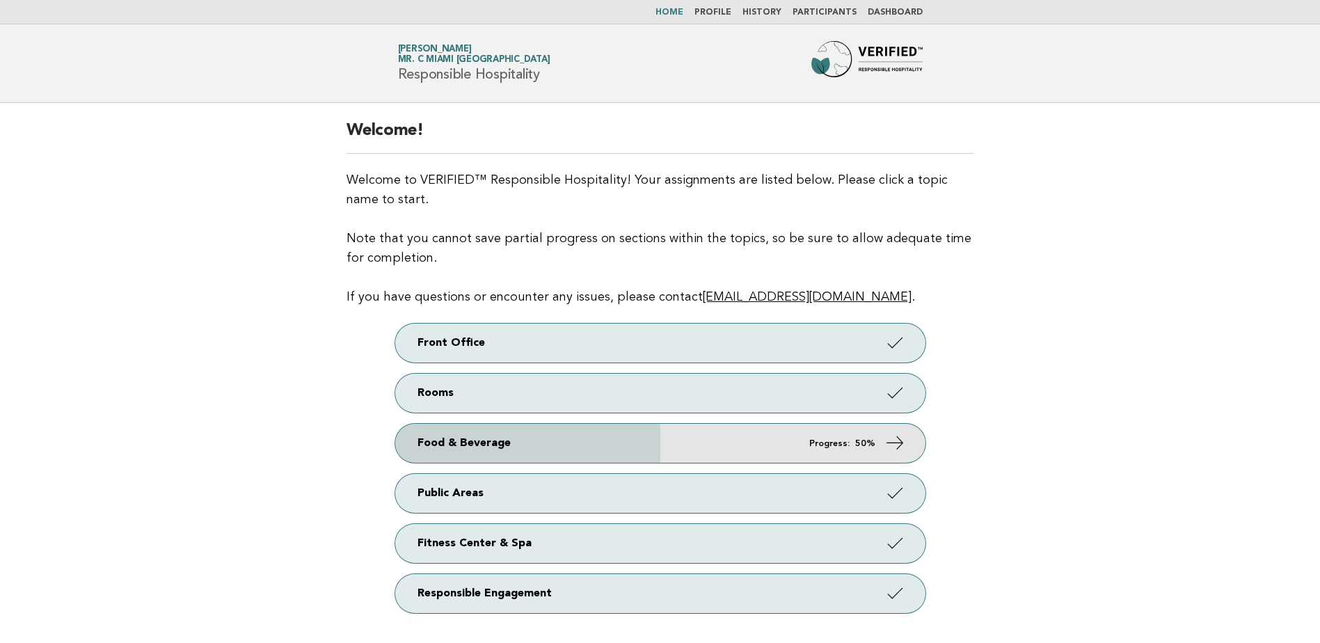
click at [864, 454] on link "Food & Beverage Progress: 50%" at bounding box center [660, 443] width 530 height 39
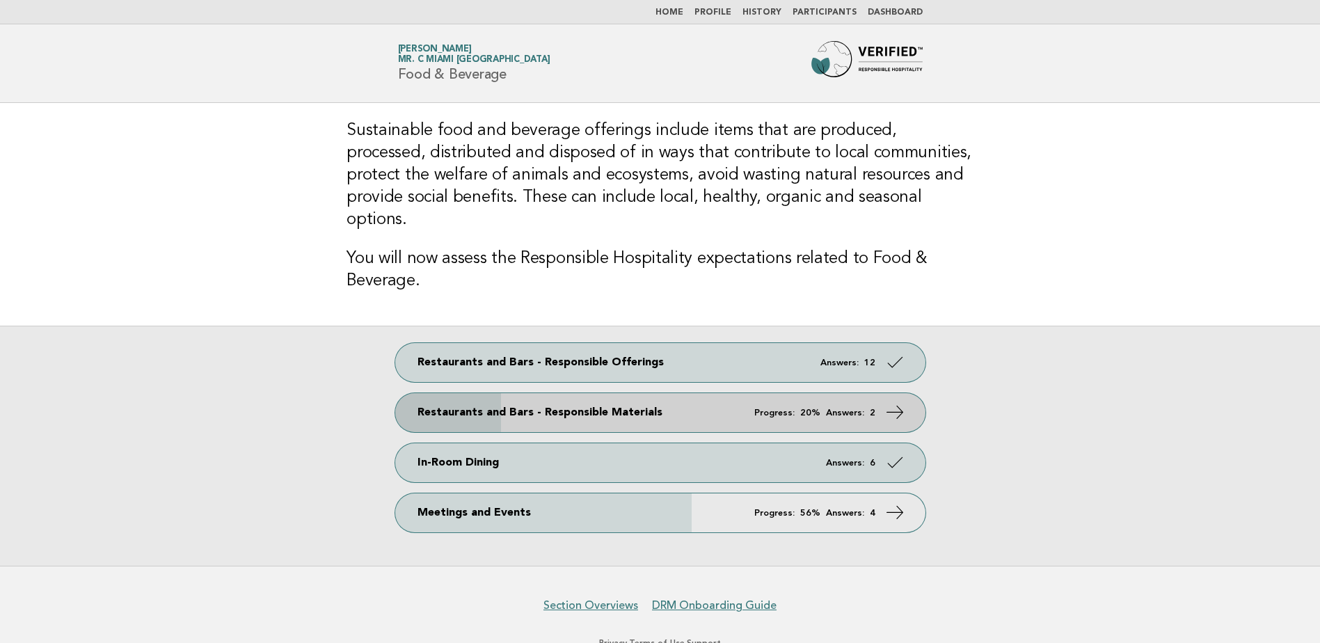
click at [898, 402] on icon at bounding box center [894, 412] width 20 height 20
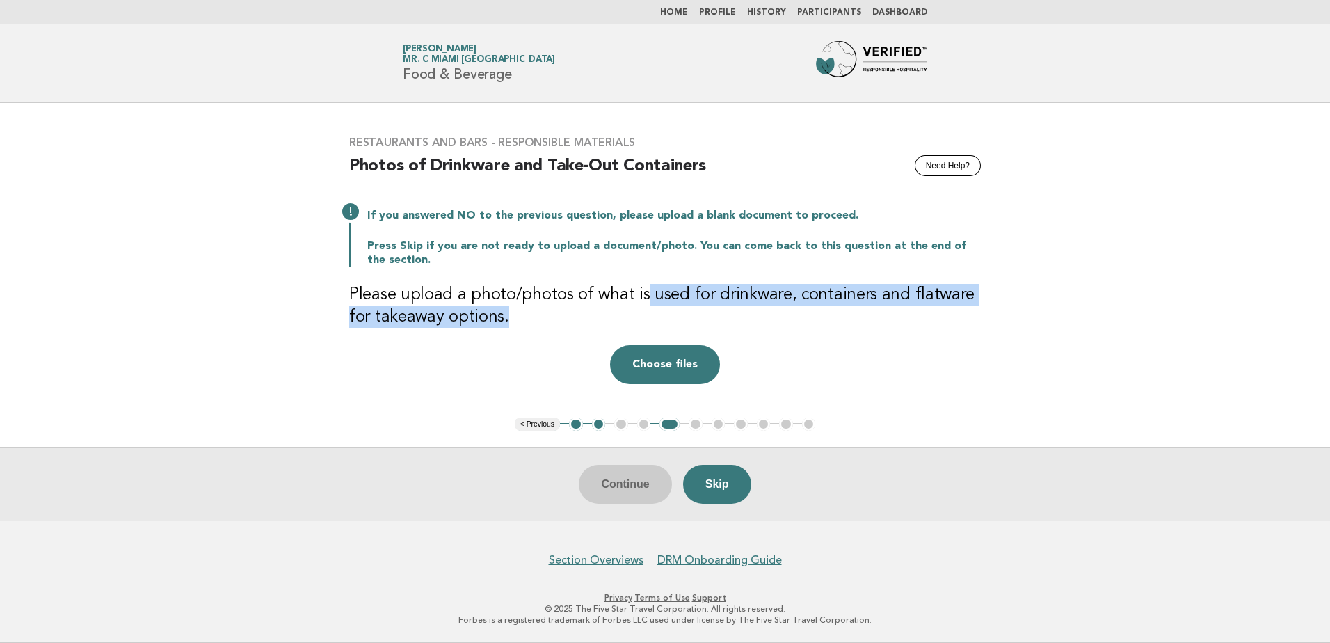
drag, startPoint x: 643, startPoint y: 285, endPoint x: 660, endPoint y: 328, distance: 46.3
click at [660, 328] on h3 "Please upload a photo/photos of what is used for drinkware, containers and flat…" at bounding box center [665, 306] width 632 height 45
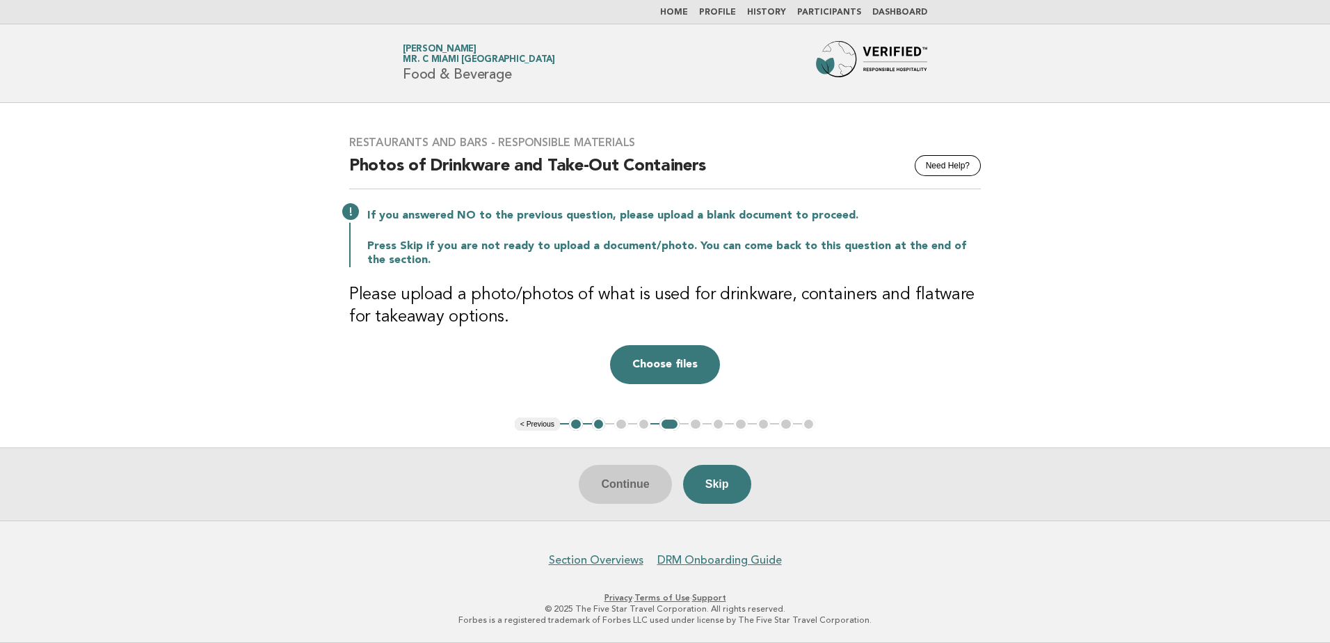
drag, startPoint x: 660, startPoint y: 328, endPoint x: 857, endPoint y: 349, distance: 198.0
click at [857, 349] on div "Drop a file here Choose files Cancel Remove" at bounding box center [665, 364] width 632 height 39
click at [733, 475] on button "Skip" at bounding box center [717, 484] width 68 height 39
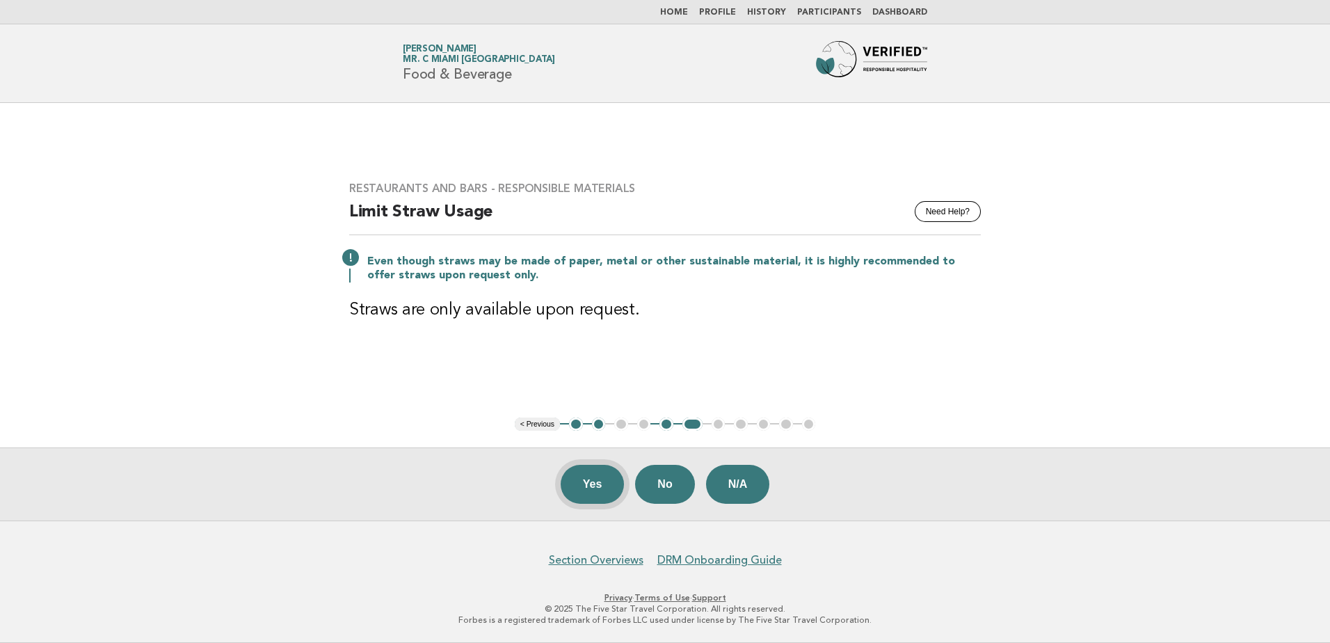
click at [605, 482] on button "Yes" at bounding box center [593, 484] width 64 height 39
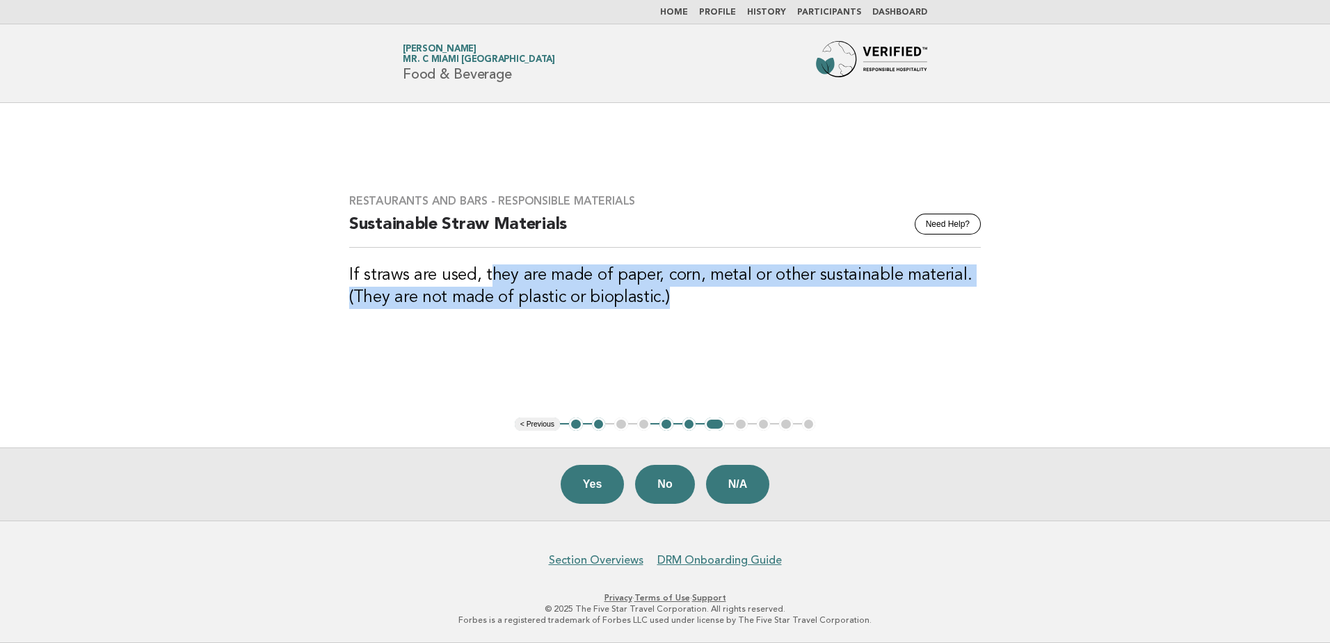
drag, startPoint x: 488, startPoint y: 277, endPoint x: 715, endPoint y: 316, distance: 230.2
click at [715, 316] on div "Restaurants and Bars - Responsible Materials Need Help? Sustainable Straw Mater…" at bounding box center [665, 259] width 665 height 165
drag, startPoint x: 715, startPoint y: 316, endPoint x: 572, endPoint y: 315, distance: 142.6
click at [572, 315] on div "Restaurants and Bars - Responsible Materials Need Help? Sustainable Straw Mater…" at bounding box center [665, 259] width 665 height 165
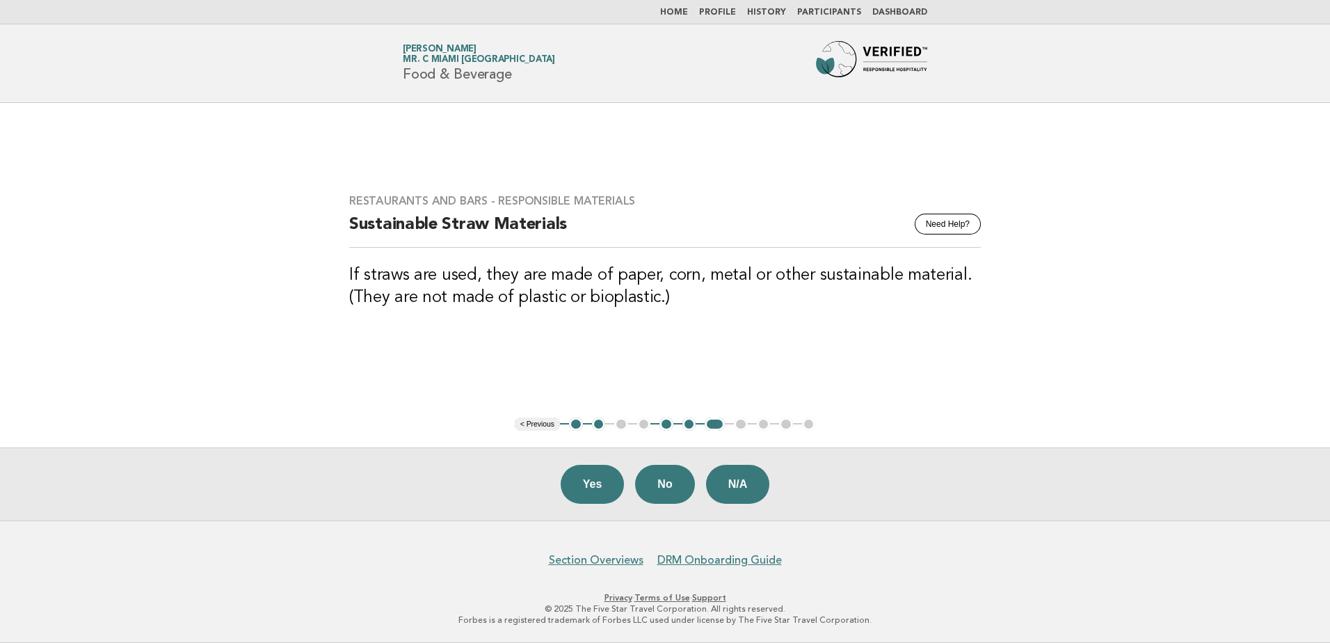
click at [586, 491] on button "Yes" at bounding box center [593, 484] width 64 height 39
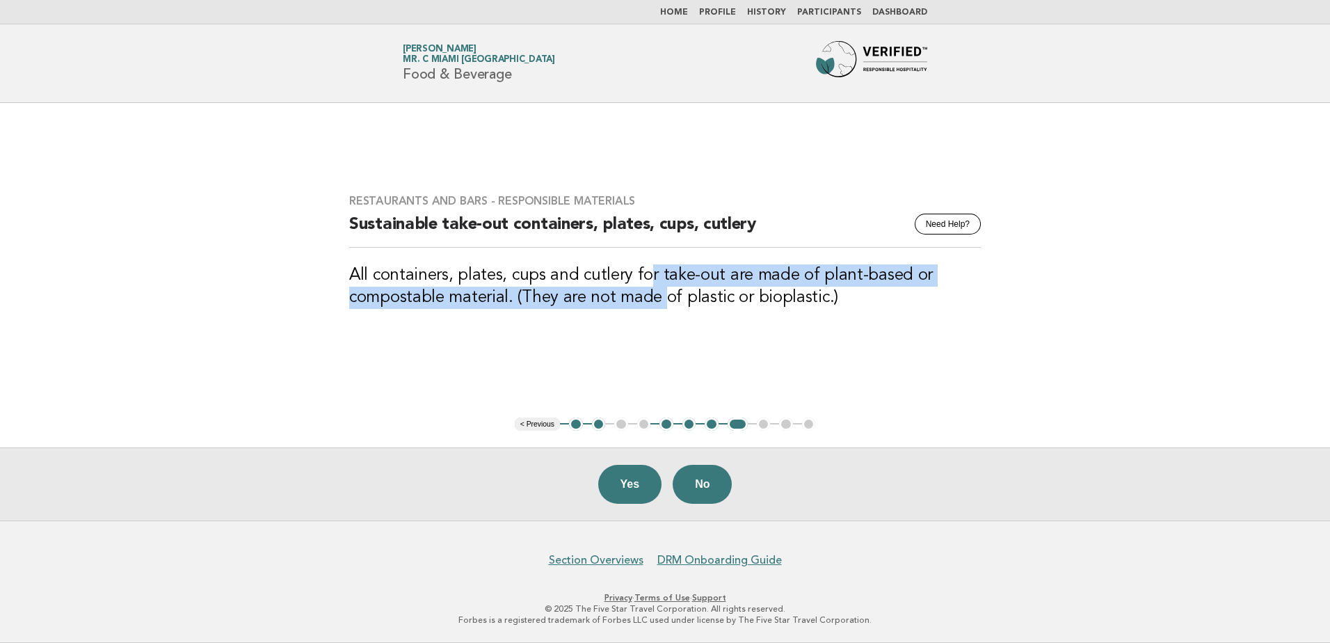
drag, startPoint x: 643, startPoint y: 262, endPoint x: 664, endPoint y: 318, distance: 59.5
click at [664, 318] on div "Restaurants and Bars - Responsible Materials Need Help? Sustainable take-out co…" at bounding box center [665, 259] width 665 height 165
drag, startPoint x: 664, startPoint y: 318, endPoint x: 548, endPoint y: 313, distance: 116.3
click at [548, 313] on div "Restaurants and Bars - Responsible Materials Need Help? Sustainable take-out co…" at bounding box center [665, 259] width 665 height 165
